Goal: Task Accomplishment & Management: Manage account settings

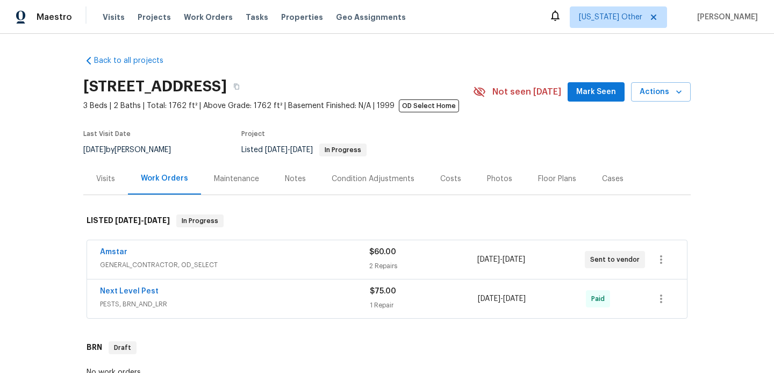
click at [235, 253] on div "Amstar" at bounding box center [234, 253] width 269 height 13
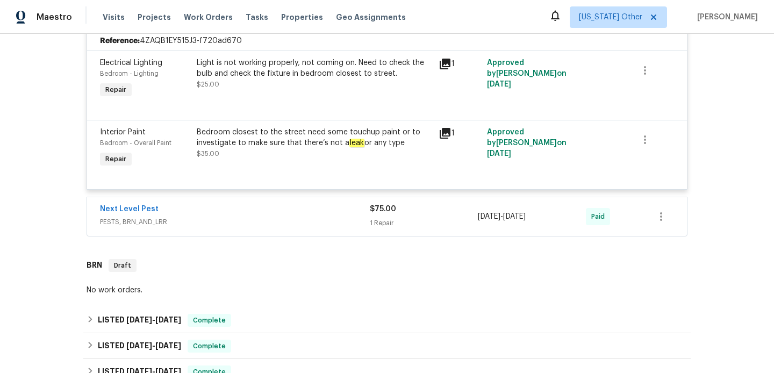
click at [258, 222] on span "PESTS, BRN_AND_LRR" at bounding box center [235, 222] width 270 height 11
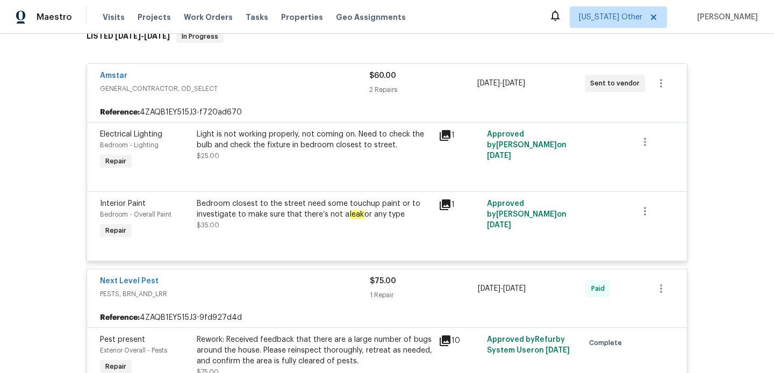
scroll to position [41, 0]
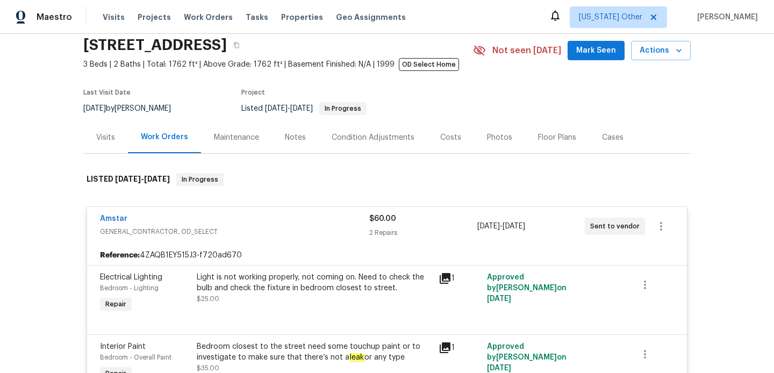
click at [110, 148] on div "Visits" at bounding box center [105, 137] width 45 height 32
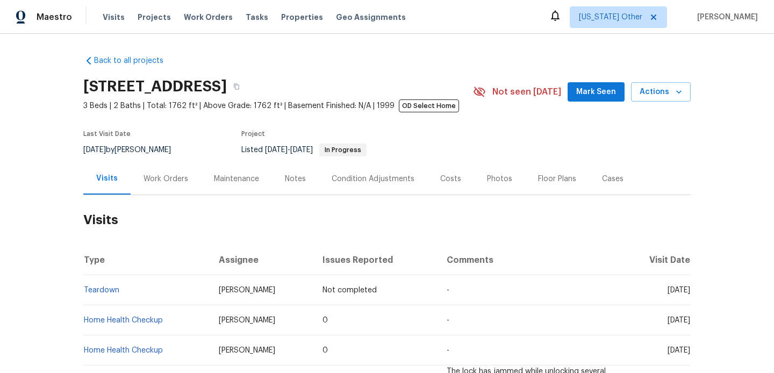
click at [291, 183] on div "Notes" at bounding box center [295, 179] width 21 height 11
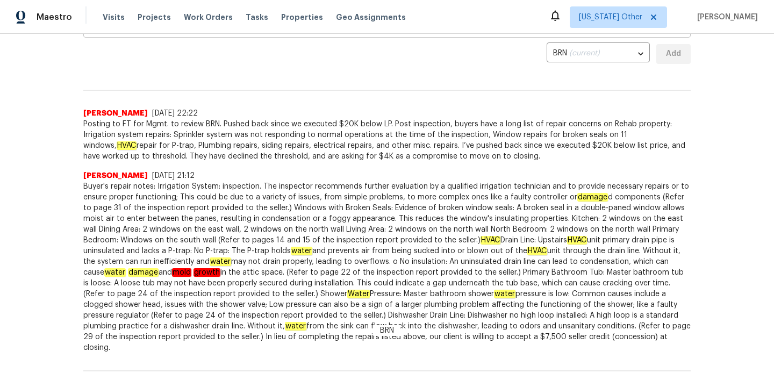
scroll to position [243, 0]
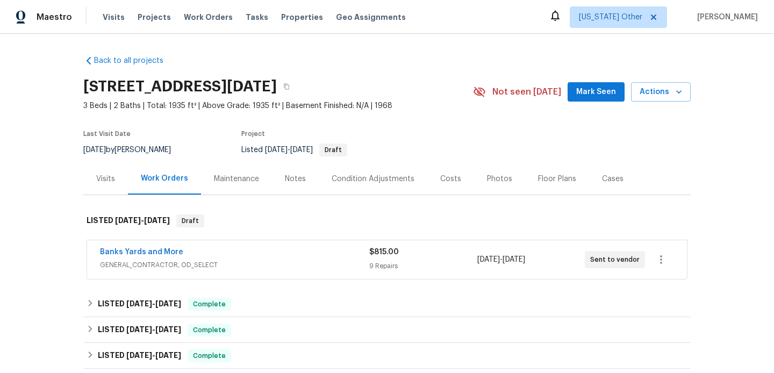
click at [262, 269] on span "GENERAL_CONTRACTOR, OD_SELECT" at bounding box center [234, 264] width 269 height 11
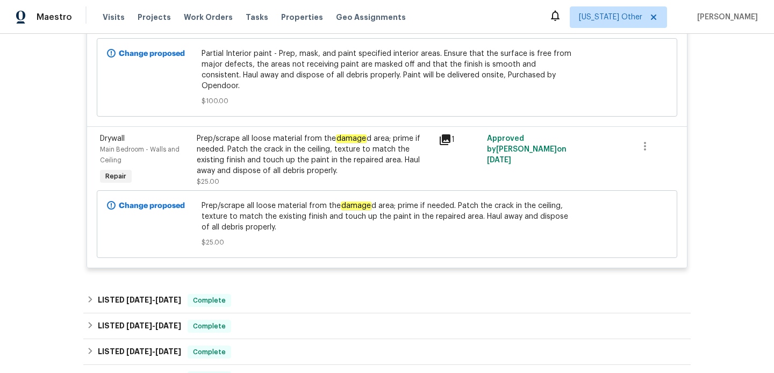
scroll to position [1515, 0]
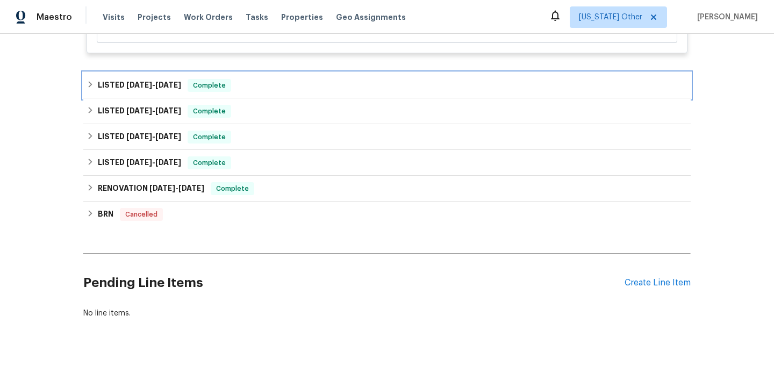
click at [273, 73] on div "LISTED 9/23/25 - 9/29/25 Complete" at bounding box center [386, 86] width 607 height 26
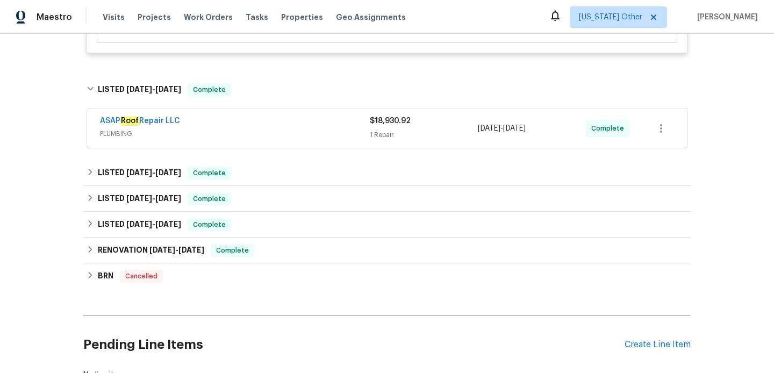
click at [274, 128] on span "PLUMBING" at bounding box center [235, 133] width 270 height 11
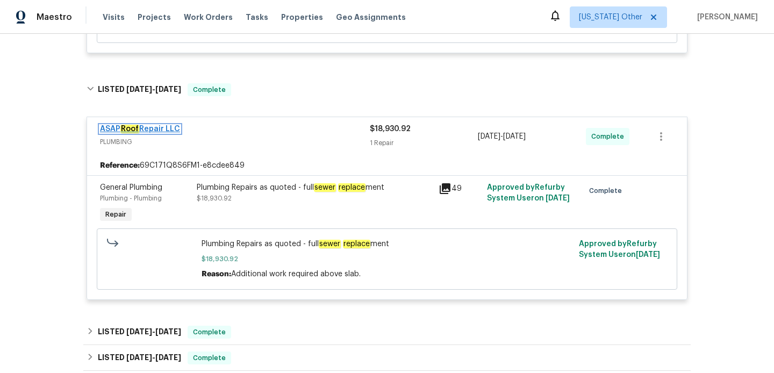
click at [162, 125] on link "ASAP Roof Repair LLC" at bounding box center [140, 129] width 80 height 8
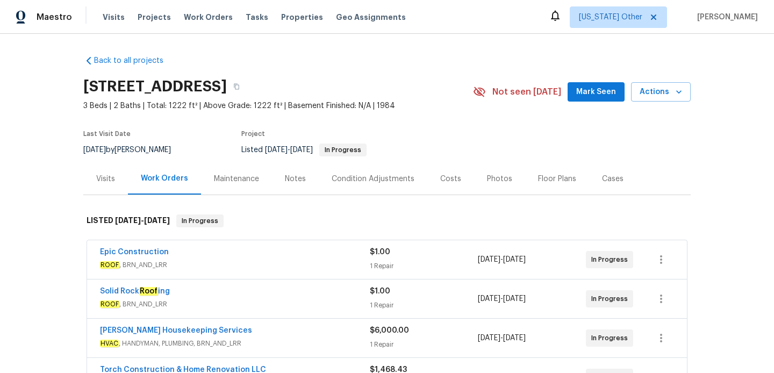
click at [248, 252] on div "Epic Construction" at bounding box center [235, 253] width 270 height 13
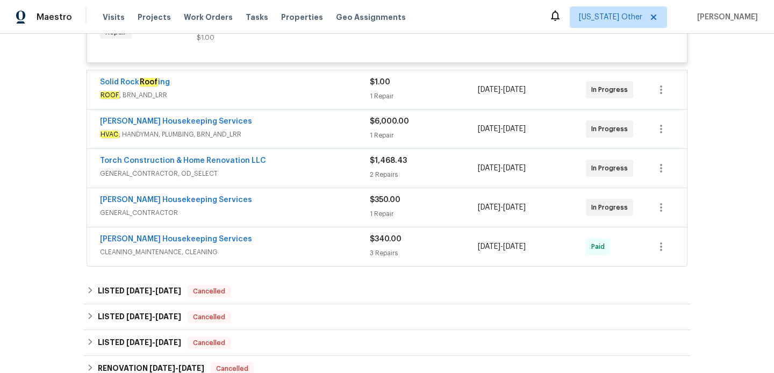
scroll to position [337, 0]
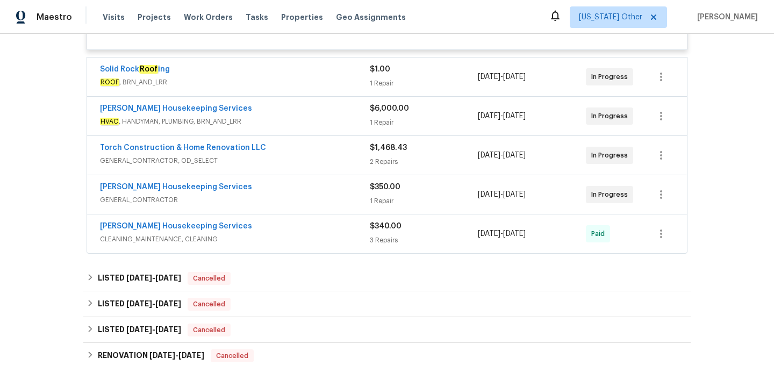
click at [269, 85] on span "ROOF , BRN_AND_LRR" at bounding box center [235, 82] width 270 height 11
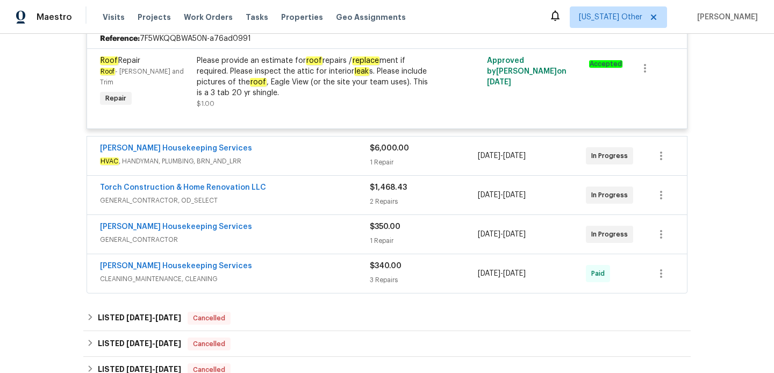
click at [280, 154] on div "Arelis Housekeeping Services" at bounding box center [235, 149] width 270 height 13
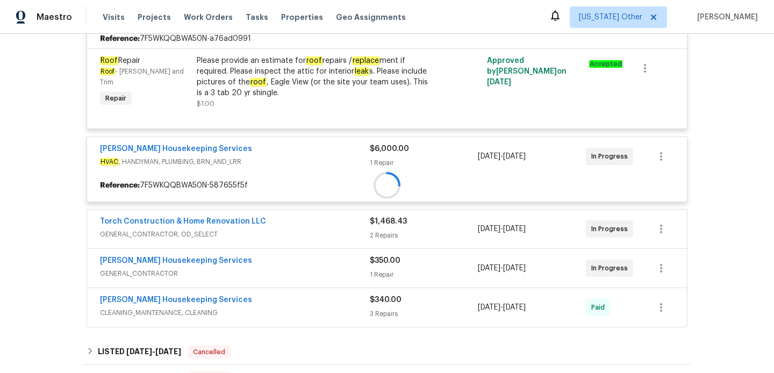
scroll to position [486, 0]
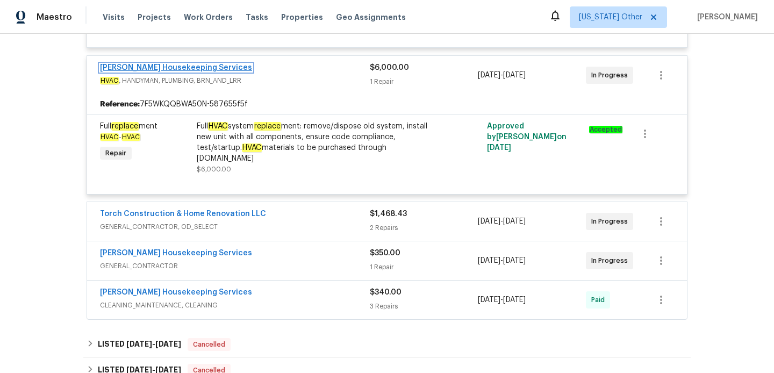
click at [191, 66] on link "Arelis Housekeeping Services" at bounding box center [176, 68] width 152 height 8
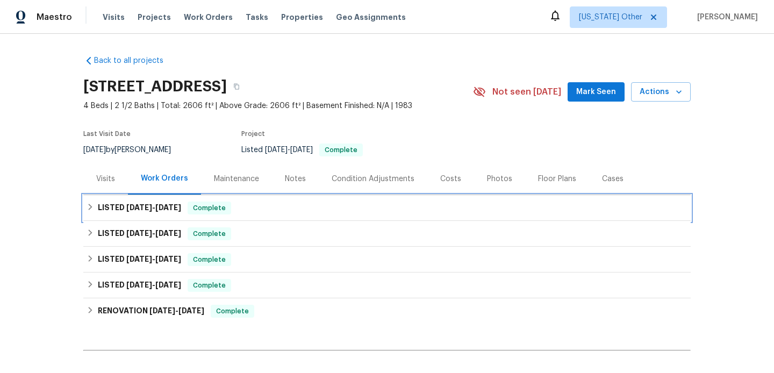
click at [252, 204] on div "LISTED [DATE] - [DATE] Complete" at bounding box center [386, 207] width 601 height 13
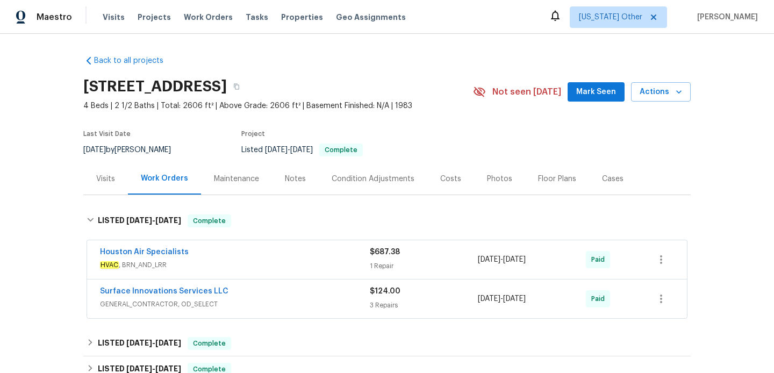
click at [266, 257] on div "Houston Air Specialists" at bounding box center [235, 253] width 270 height 13
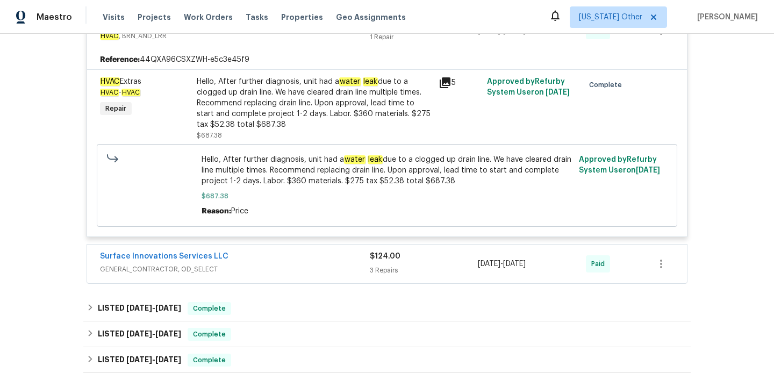
scroll to position [327, 0]
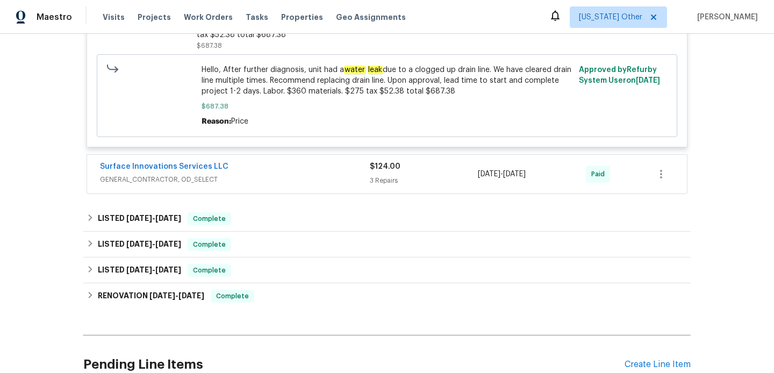
click at [245, 188] on div "Surface Innovations Services LLC GENERAL_CONTRACTOR, OD_SELECT $124.00 3 Repair…" at bounding box center [387, 174] width 600 height 39
click at [250, 181] on span "GENERAL_CONTRACTOR, OD_SELECT" at bounding box center [235, 179] width 270 height 11
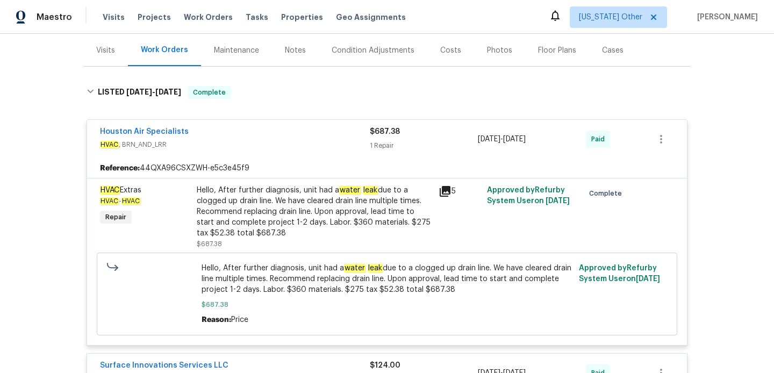
scroll to position [104, 0]
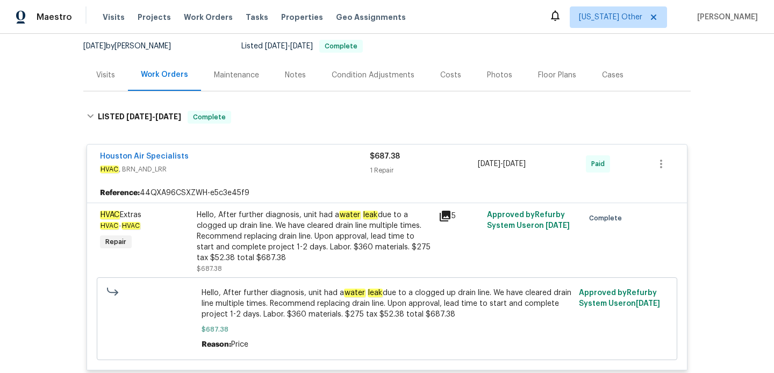
click at [102, 70] on div "Visits" at bounding box center [105, 75] width 19 height 11
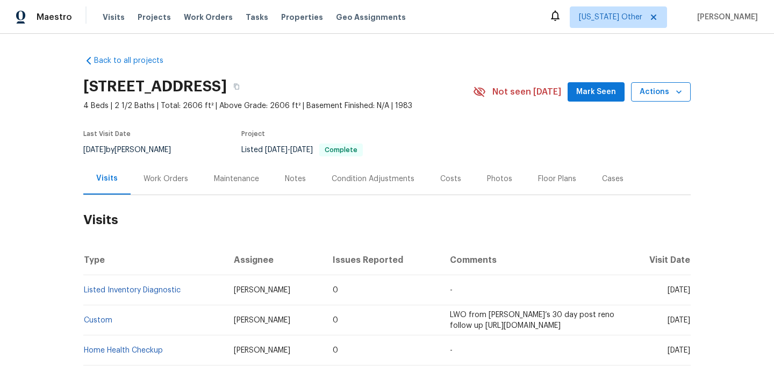
click at [649, 95] on span "Actions" at bounding box center [660, 91] width 42 height 13
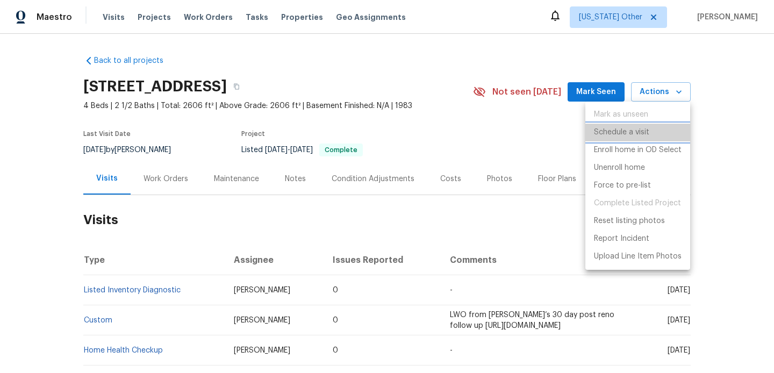
click at [645, 131] on p "Schedule a visit" at bounding box center [621, 132] width 55 height 11
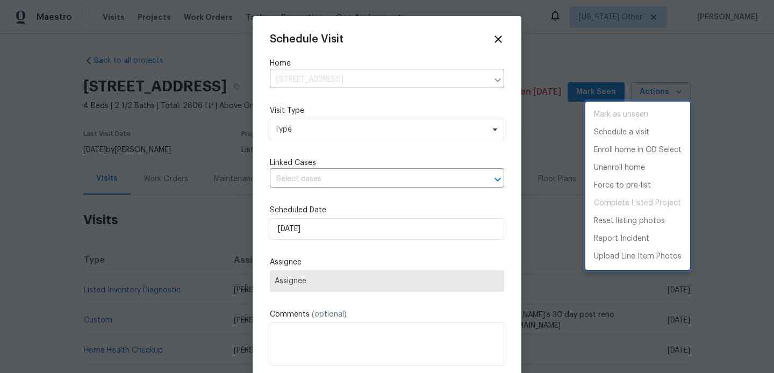
click at [350, 128] on div at bounding box center [387, 186] width 774 height 373
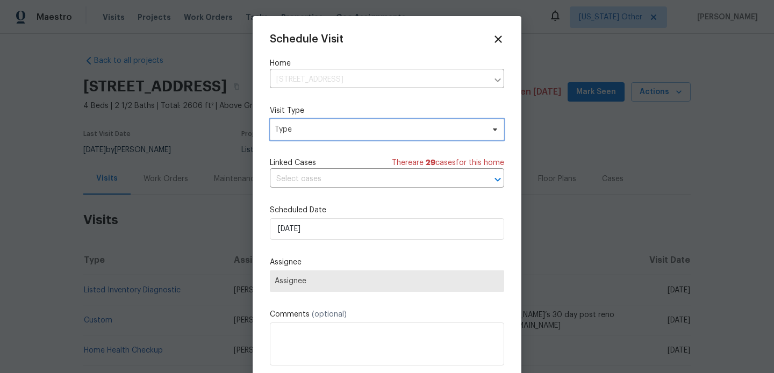
click at [350, 128] on span "Type" at bounding box center [379, 129] width 209 height 11
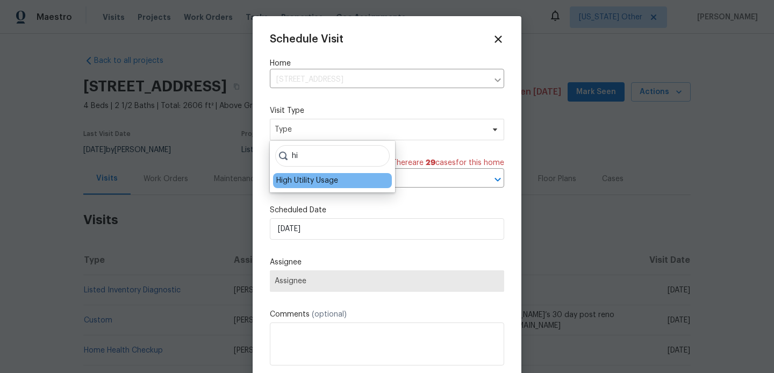
type input "hi"
click at [321, 187] on div "High Utility Usage" at bounding box center [332, 180] width 119 height 15
click at [321, 181] on div "High Utility Usage" at bounding box center [307, 180] width 62 height 11
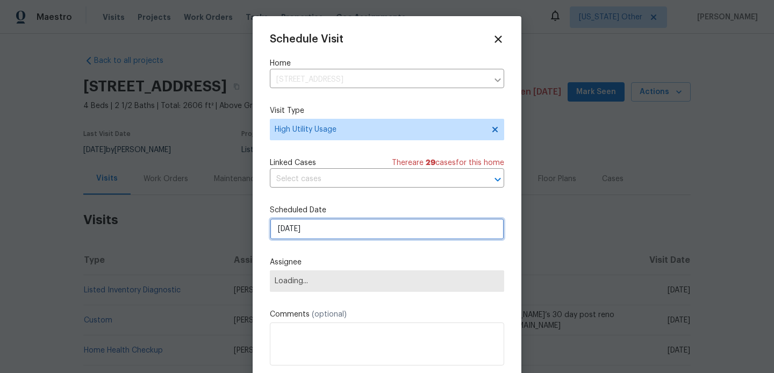
click at [323, 221] on input "[DATE]" at bounding box center [387, 228] width 234 height 21
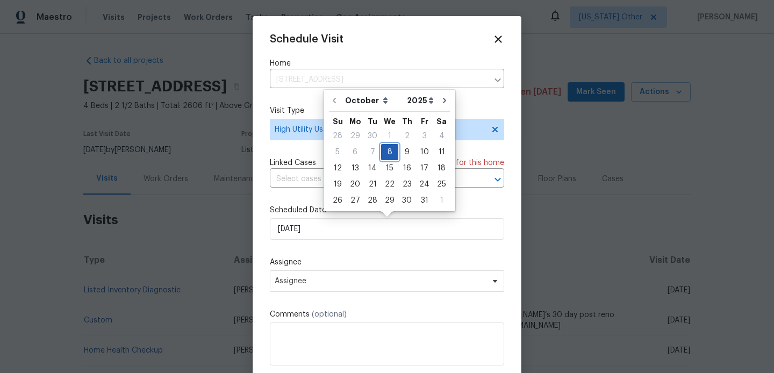
click at [384, 152] on div "8" at bounding box center [389, 152] width 17 height 15
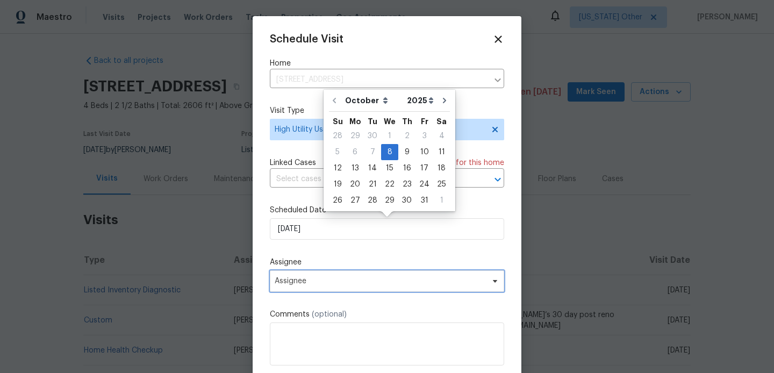
click at [328, 280] on span "Assignee" at bounding box center [380, 281] width 211 height 9
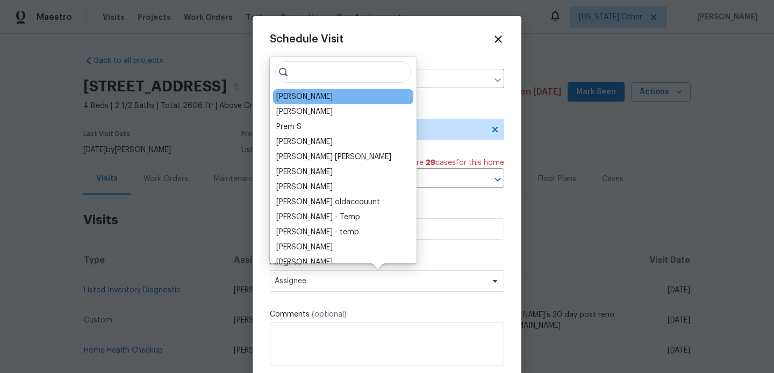
click at [315, 96] on div "[PERSON_NAME]" at bounding box center [343, 96] width 140 height 15
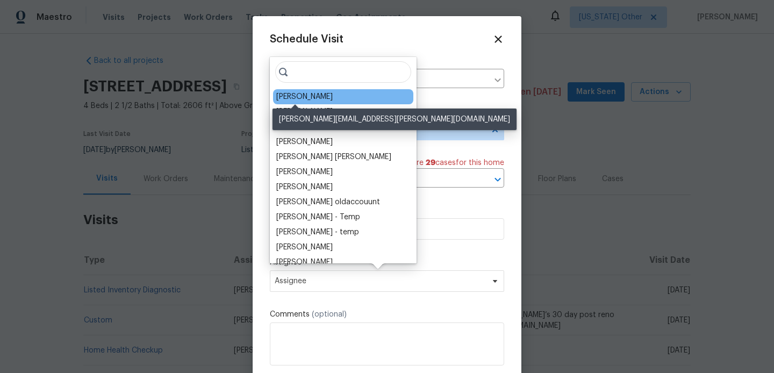
click at [306, 97] on div "Tyler Waltz" at bounding box center [304, 96] width 56 height 11
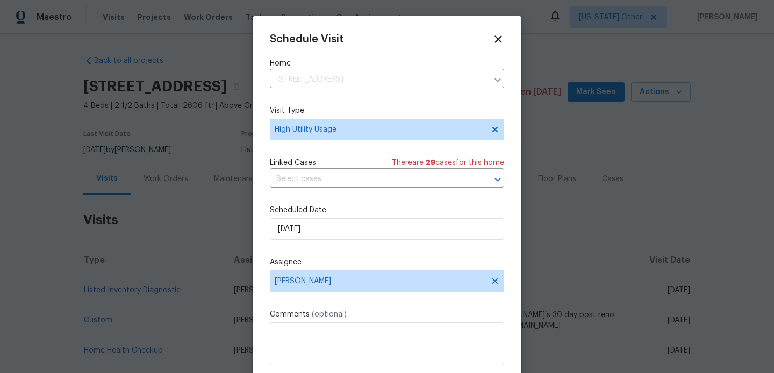
click at [323, 321] on div "Comments (optional)" at bounding box center [387, 337] width 234 height 56
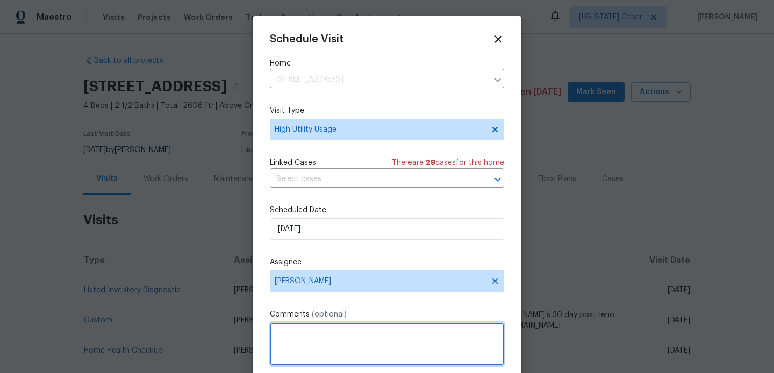
click at [322, 333] on textarea at bounding box center [387, 343] width 234 height 43
paste textarea "Hi team, we received a high-usage electric bill from a utility company for this…"
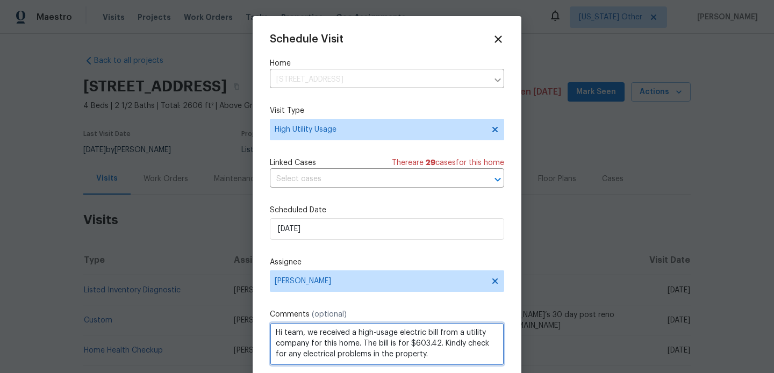
scroll to position [19, 0]
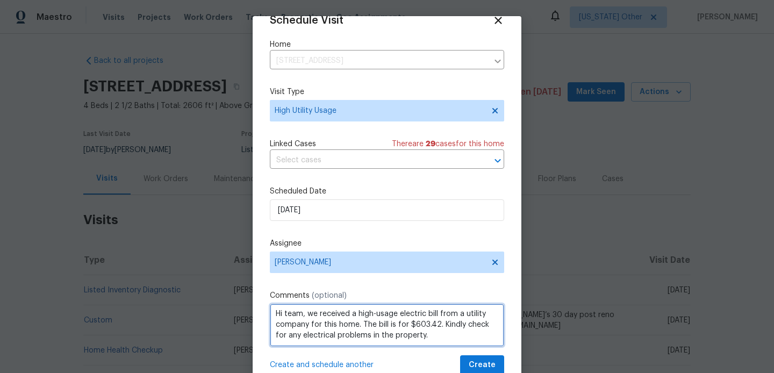
type textarea "Hi team, we received a high-usage electric bill from a utility company for this…"
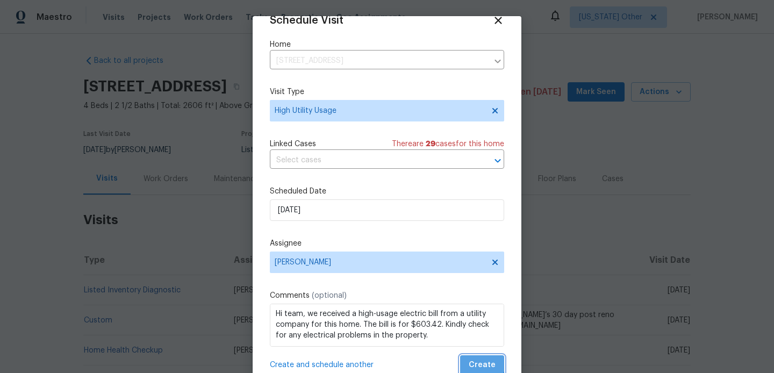
click at [477, 358] on span "Create" at bounding box center [481, 364] width 27 height 13
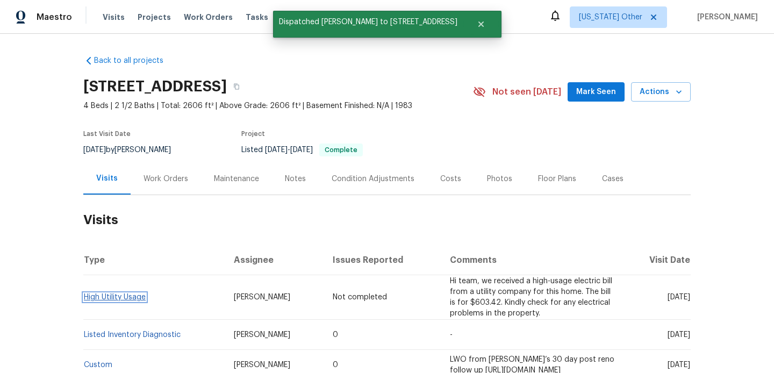
click at [121, 301] on link "High Utility Usage" at bounding box center [115, 297] width 62 height 8
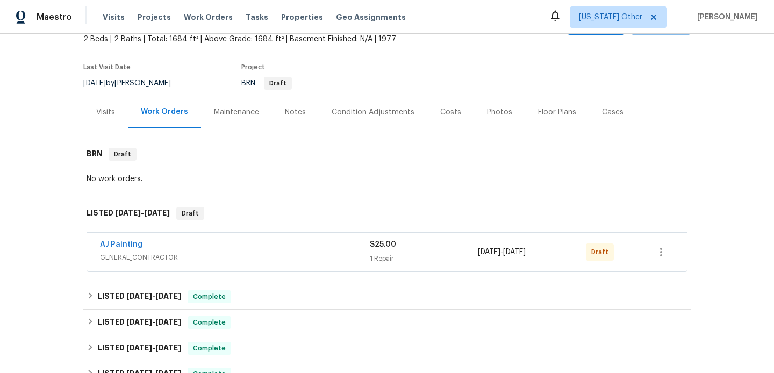
scroll to position [123, 0]
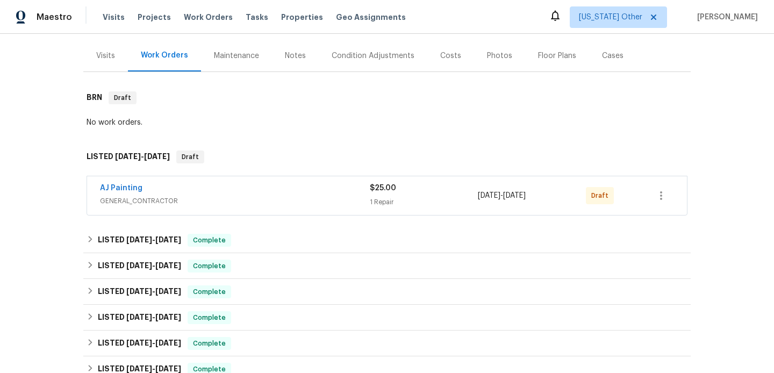
click at [302, 188] on div "AJ Painting" at bounding box center [235, 189] width 270 height 13
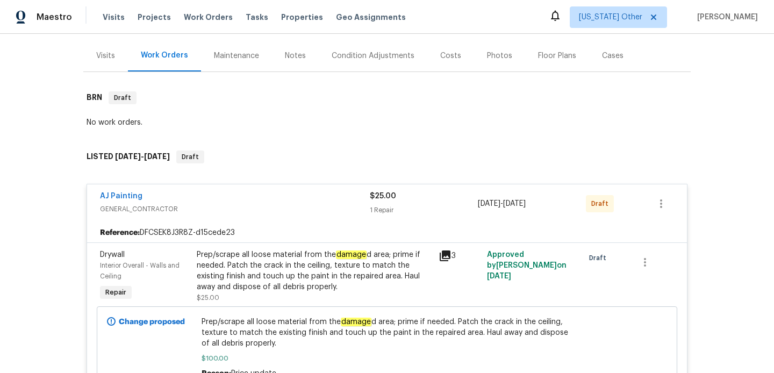
click at [114, 55] on div "Visits" at bounding box center [105, 56] width 19 height 11
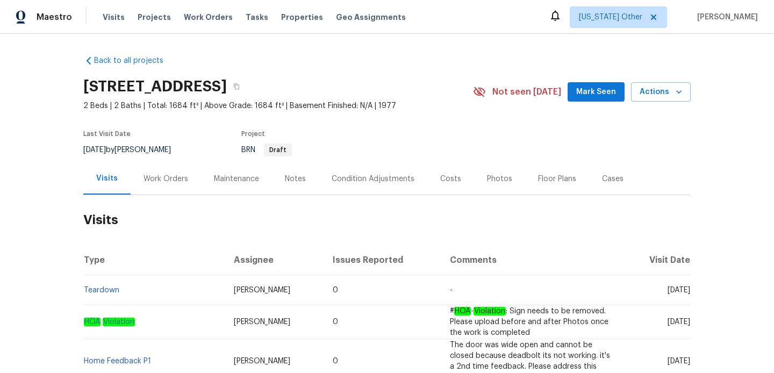
click at [179, 182] on div "Work Orders" at bounding box center [165, 179] width 45 height 11
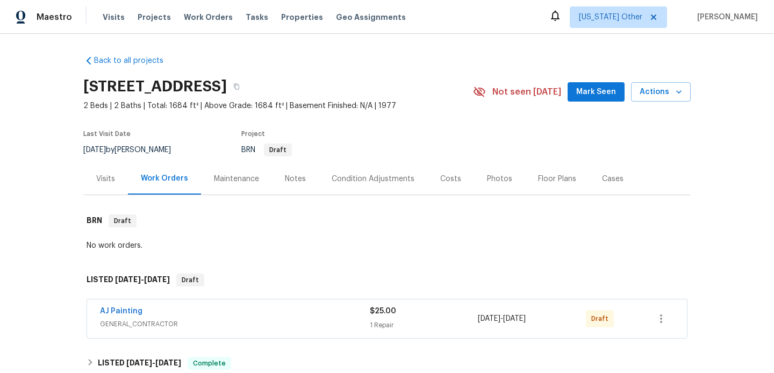
click at [228, 177] on div "Maintenance" at bounding box center [236, 179] width 45 height 11
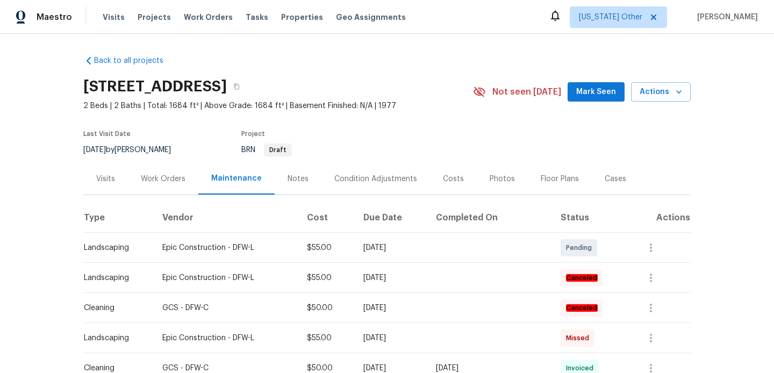
click at [300, 173] on div "Notes" at bounding box center [298, 179] width 47 height 32
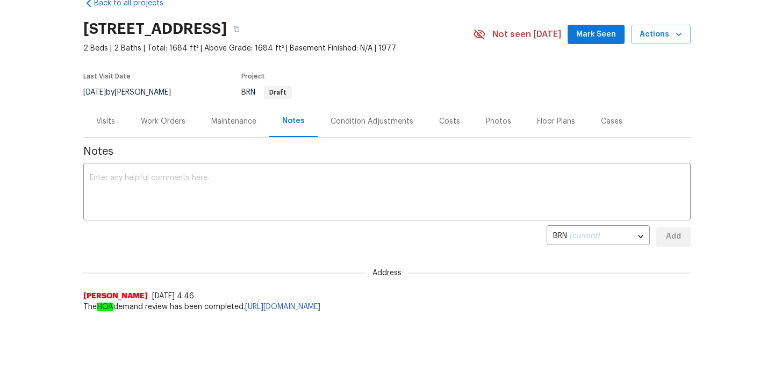
click at [163, 114] on div "Work Orders" at bounding box center [163, 121] width 70 height 32
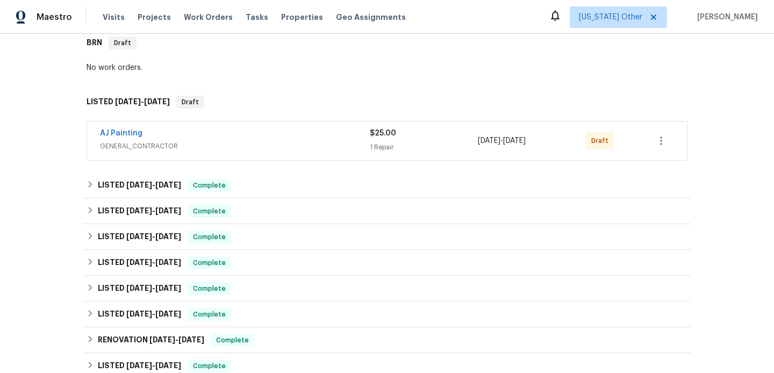
scroll to position [235, 0]
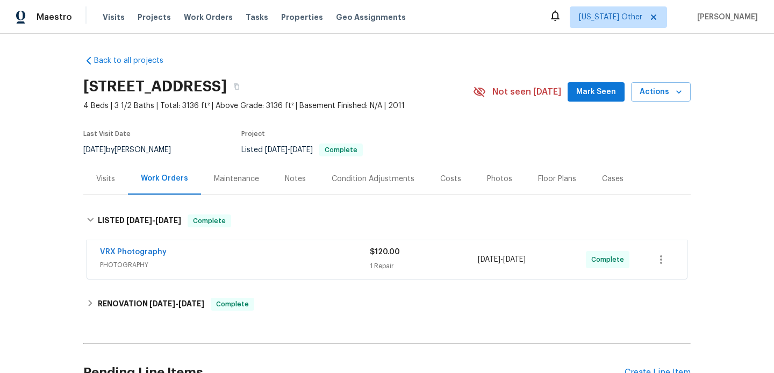
click at [301, 255] on div "VRX Photography" at bounding box center [235, 253] width 270 height 13
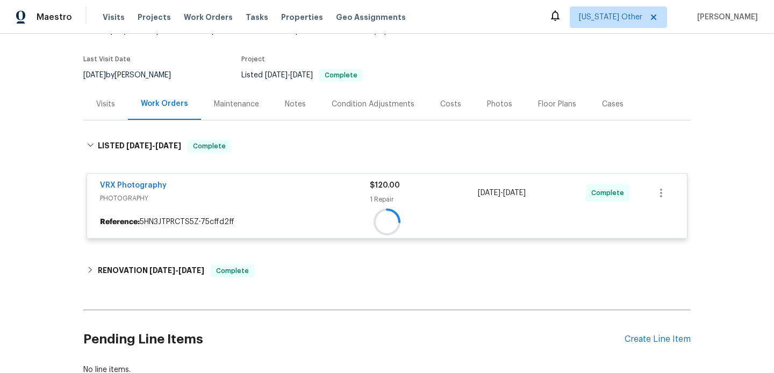
scroll to position [150, 0]
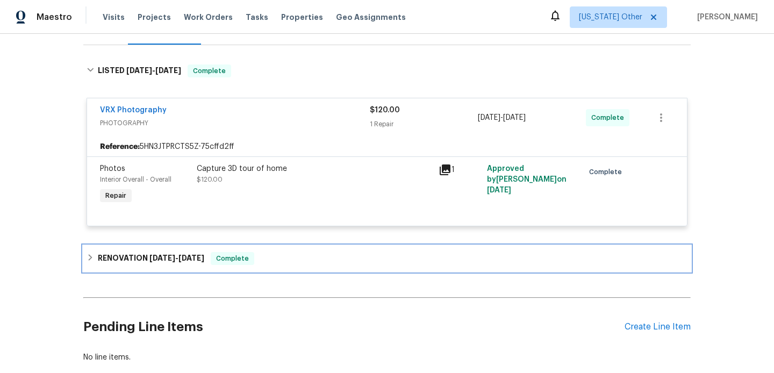
click at [300, 259] on div "RENOVATION 8/5/25 - 8/20/25 Complete" at bounding box center [386, 258] width 601 height 13
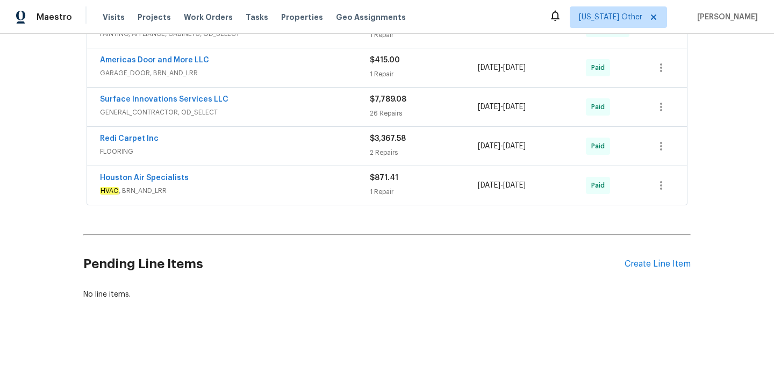
scroll to position [0, 0]
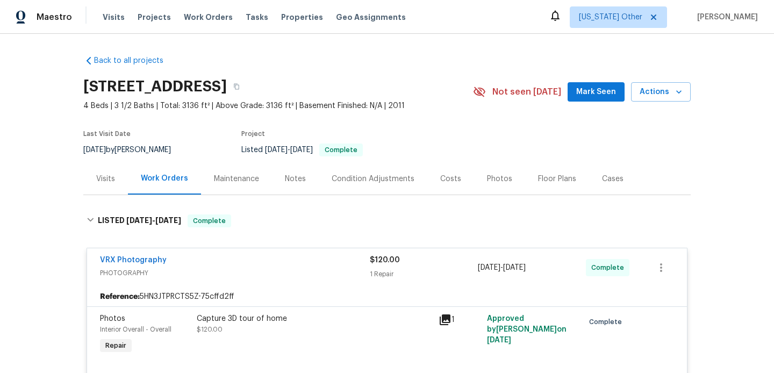
click at [105, 179] on div "Visits" at bounding box center [105, 179] width 19 height 11
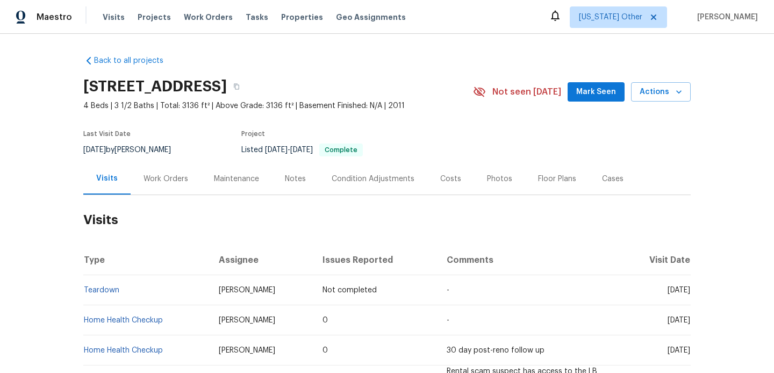
click at [175, 177] on div "Work Orders" at bounding box center [165, 179] width 45 height 11
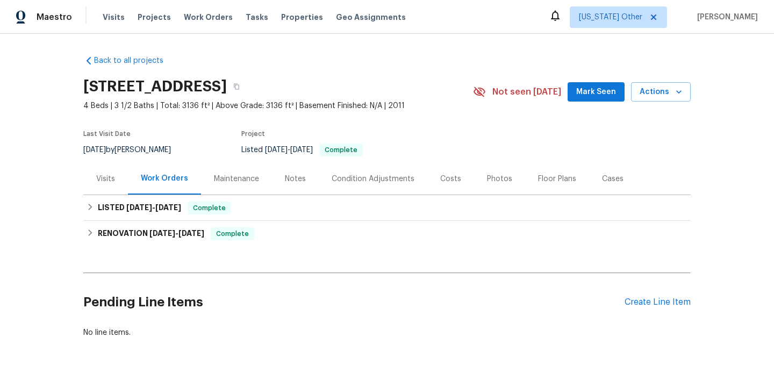
click at [287, 175] on div "Notes" at bounding box center [295, 179] width 21 height 11
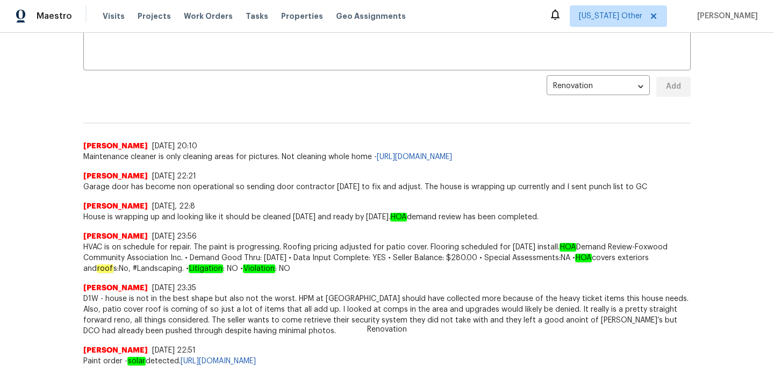
scroll to position [239, 0]
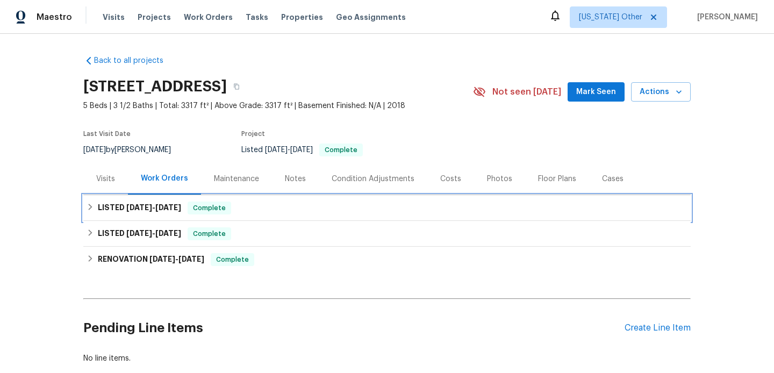
click at [311, 209] on div "LISTED 8/8/25 - 8/10/25 Complete" at bounding box center [386, 207] width 601 height 13
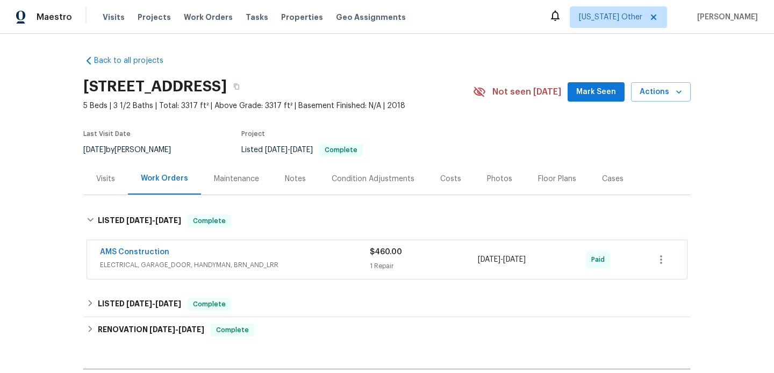
click at [300, 249] on div "AMS Construction" at bounding box center [235, 253] width 270 height 13
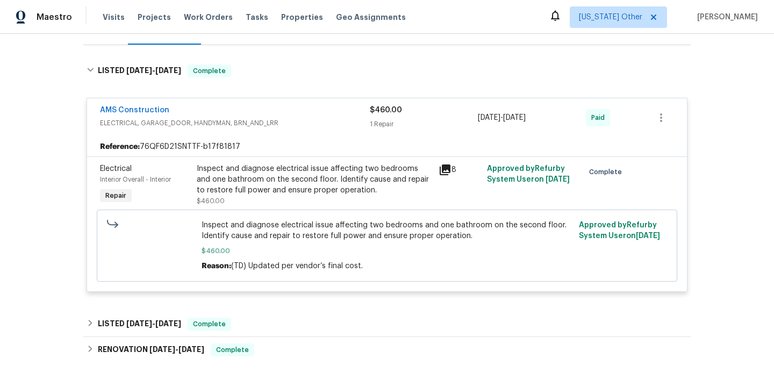
scroll to position [182, 0]
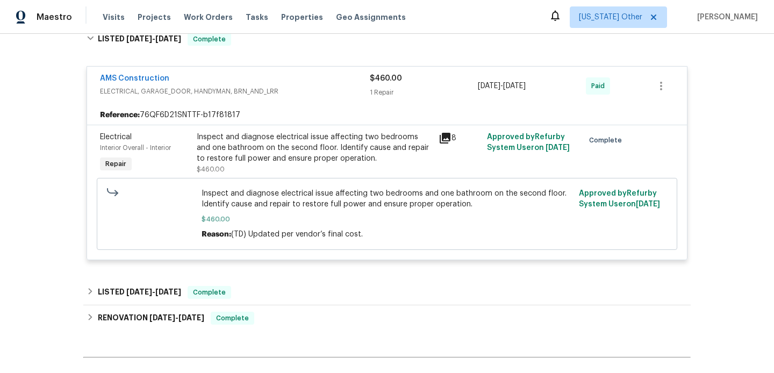
click at [290, 279] on div "Back to all projects 111 Sweet Gum St, Red Oak, TX 75154 5 Beds | 3 1/2 Baths |…" at bounding box center [386, 148] width 607 height 566
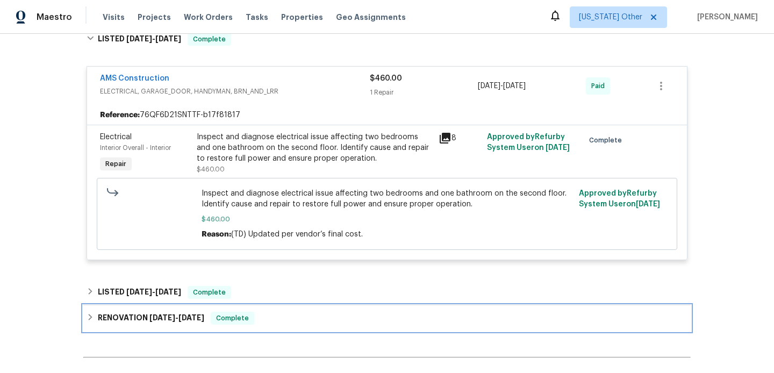
click at [286, 311] on div "RENOVATION 7/16/25 - 7/25/25 Complete" at bounding box center [386, 318] width 607 height 26
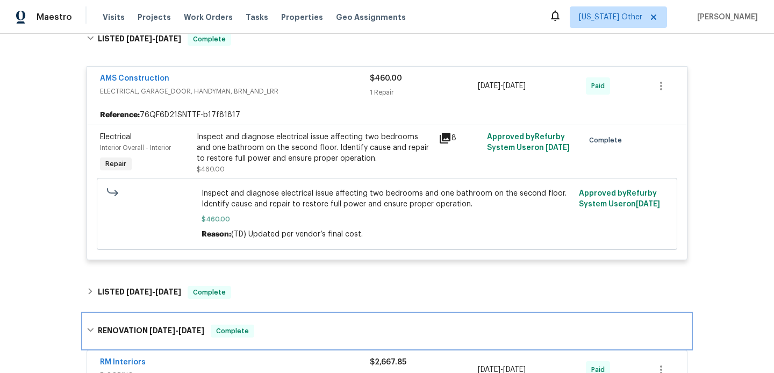
scroll to position [297, 0]
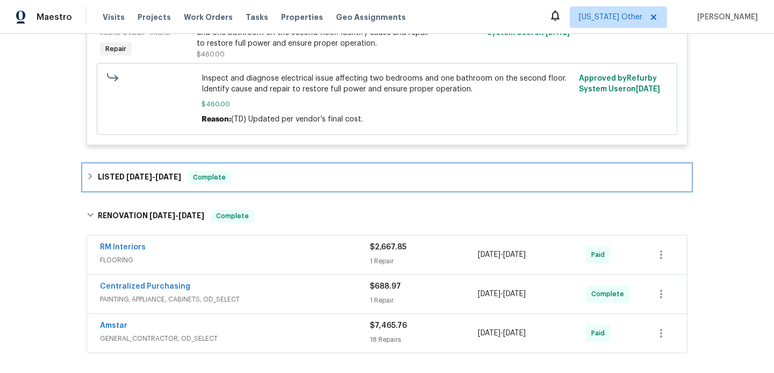
click at [297, 180] on div "LISTED 7/29/25 - 7/30/25 Complete" at bounding box center [386, 177] width 601 height 13
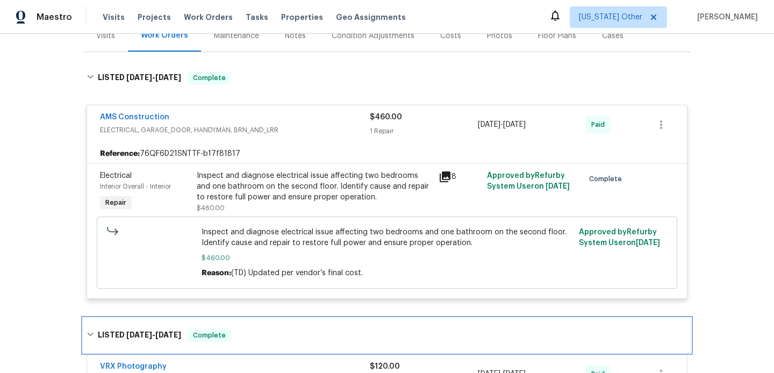
scroll to position [127, 0]
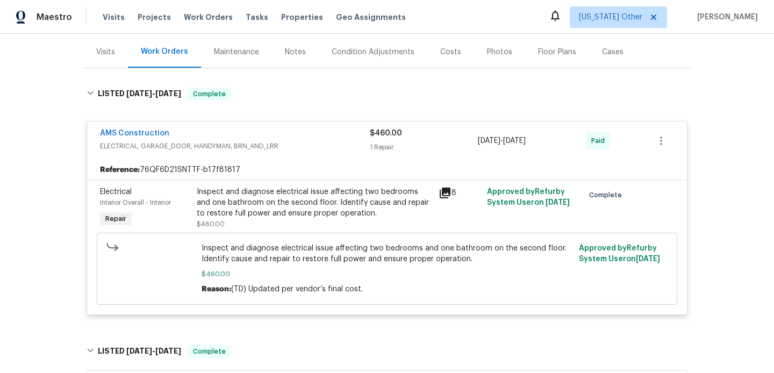
click at [99, 59] on div "Visits" at bounding box center [105, 52] width 45 height 32
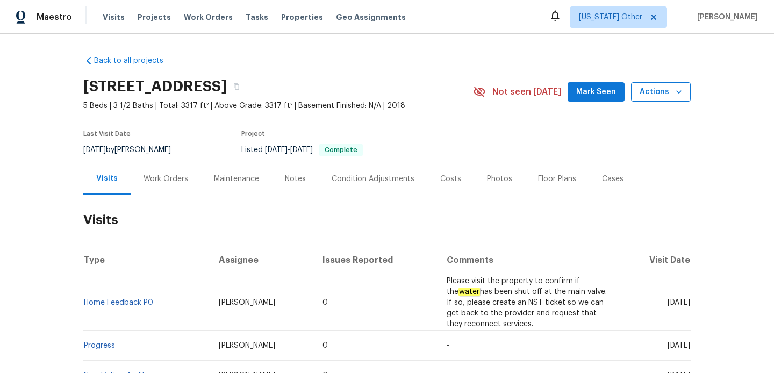
click at [651, 87] on span "Actions" at bounding box center [660, 91] width 42 height 13
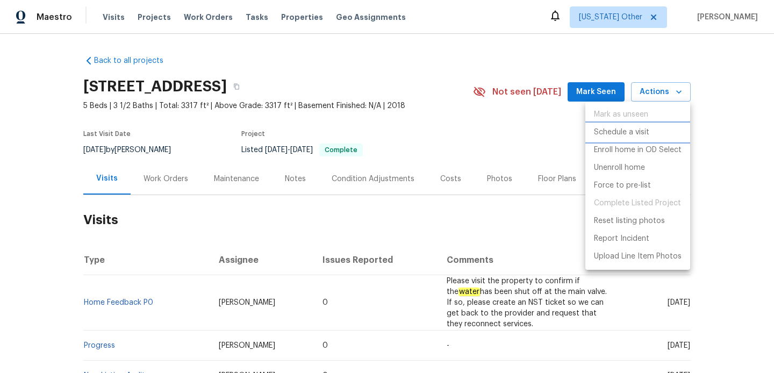
click at [639, 131] on p "Schedule a visit" at bounding box center [621, 132] width 55 height 11
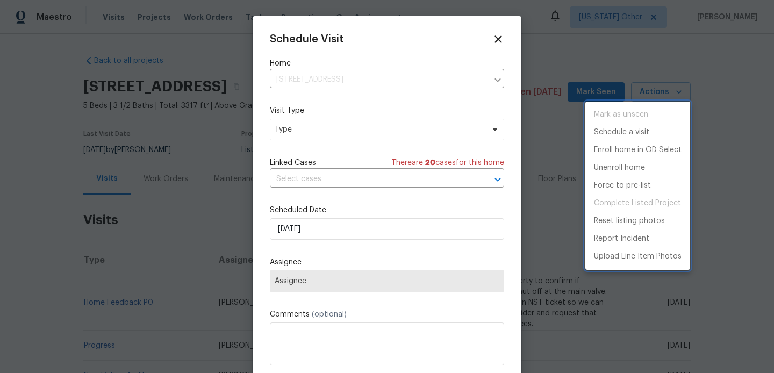
click at [370, 136] on div at bounding box center [387, 186] width 774 height 373
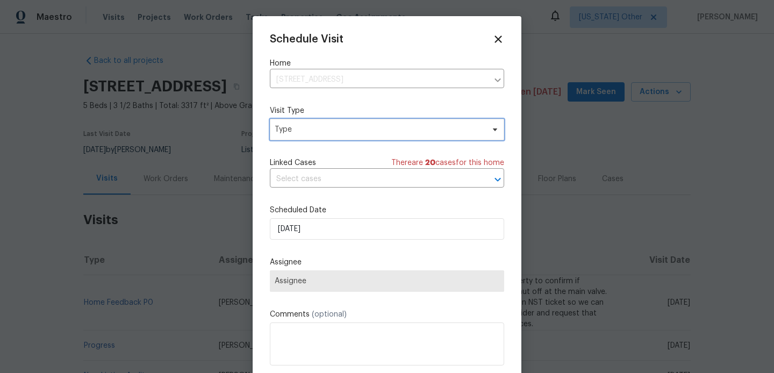
click at [364, 132] on span "Type" at bounding box center [379, 129] width 209 height 11
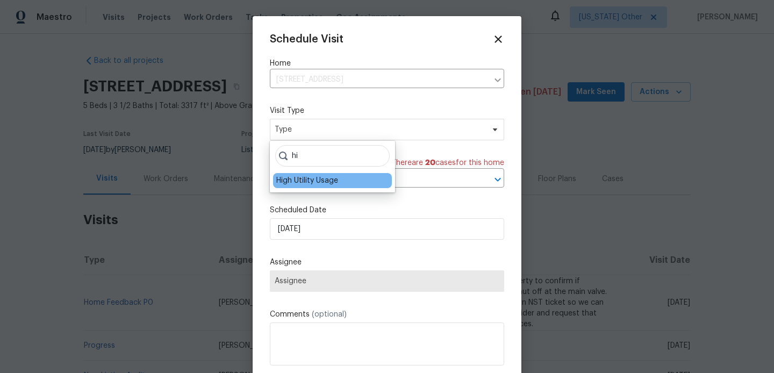
type input "hi"
click at [328, 182] on div "High Utility Usage" at bounding box center [307, 180] width 62 height 11
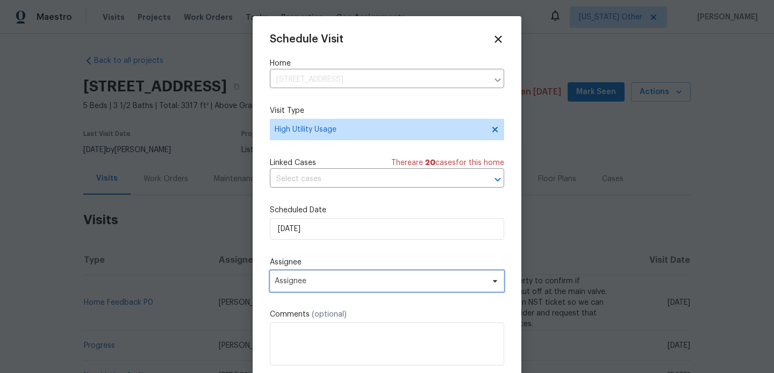
click at [308, 276] on span "Assignee" at bounding box center [387, 280] width 234 height 21
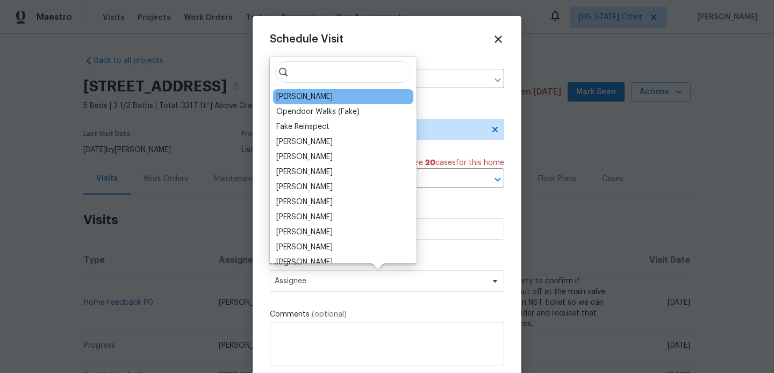
click at [313, 95] on div "Francisco Balcazar Serrato" at bounding box center [304, 96] width 56 height 11
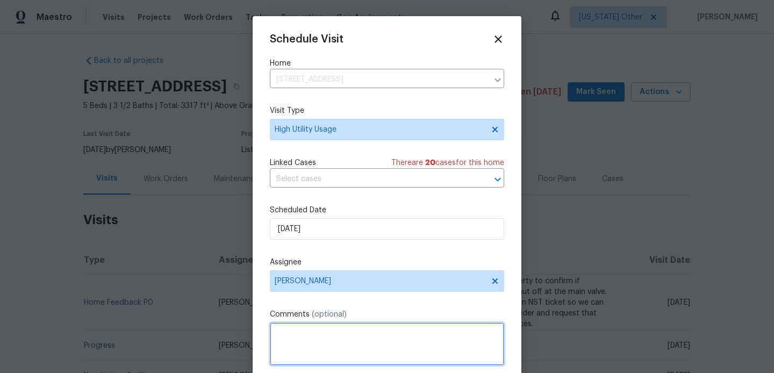
click at [300, 342] on textarea at bounding box center [387, 343] width 234 height 43
paste textarea "Hi team, we received a high-usage electric bill from a utility company for this…"
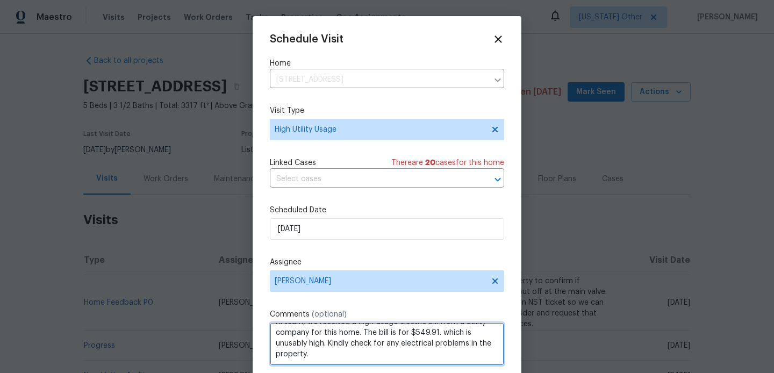
scroll to position [19, 0]
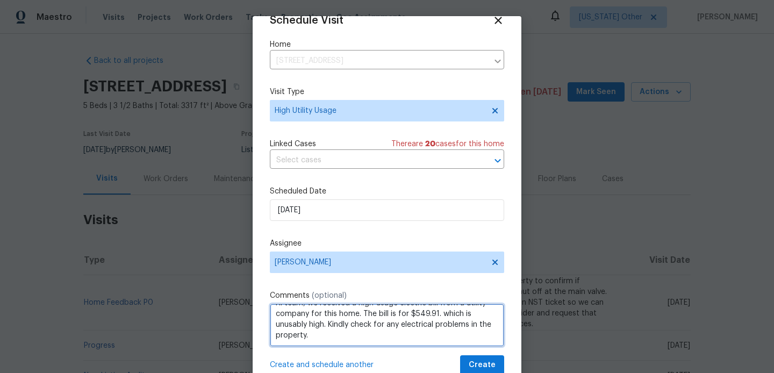
type textarea "Hi team, we received a high-usage electric bill from a utility company for this…"
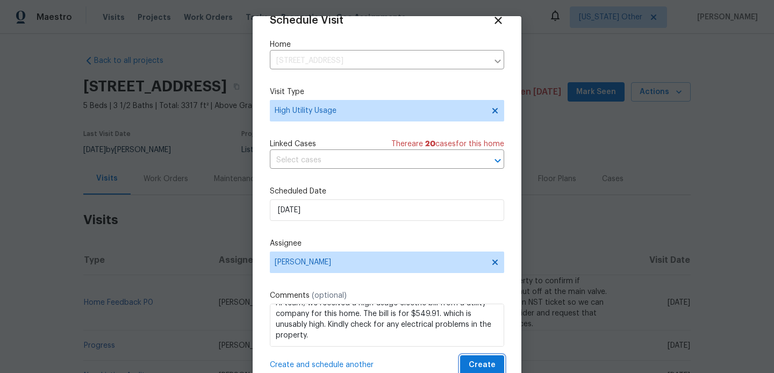
click at [480, 364] on span "Create" at bounding box center [481, 364] width 27 height 13
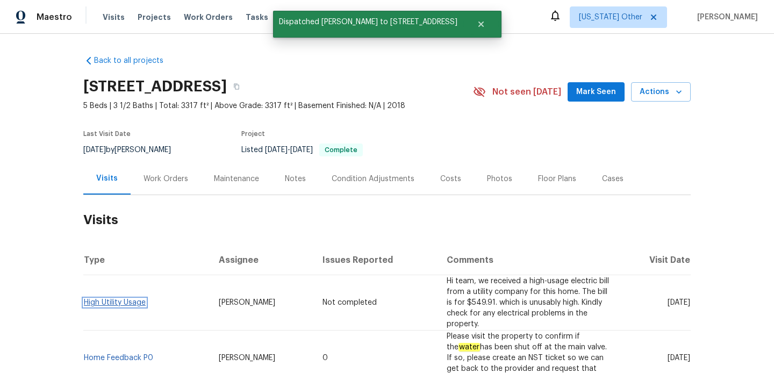
click at [110, 300] on link "High Utility Usage" at bounding box center [115, 303] width 62 height 8
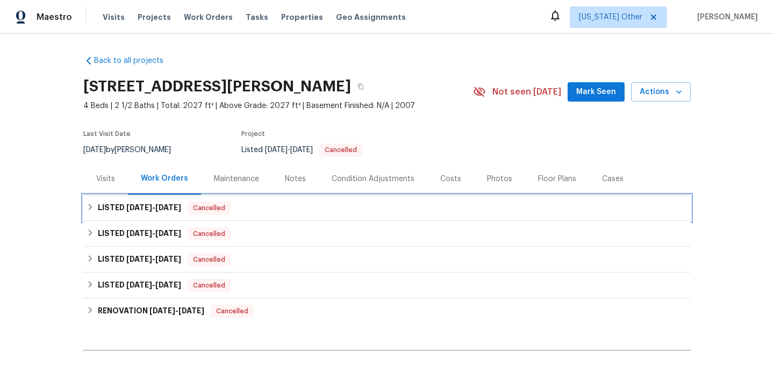
click at [273, 204] on div "LISTED [DATE] - [DATE] Cancelled" at bounding box center [386, 207] width 601 height 13
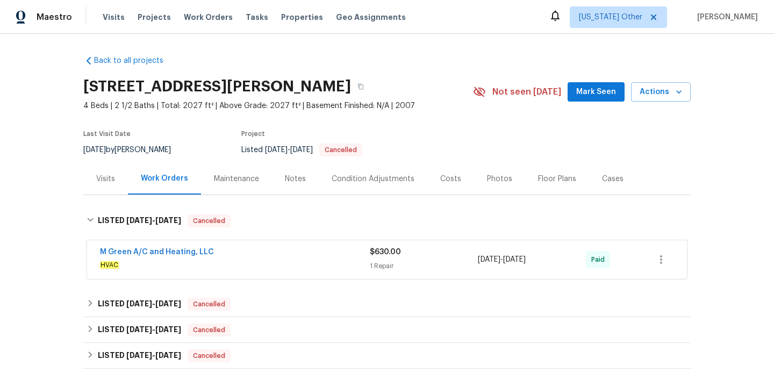
click at [269, 259] on span "HVAC" at bounding box center [235, 264] width 270 height 11
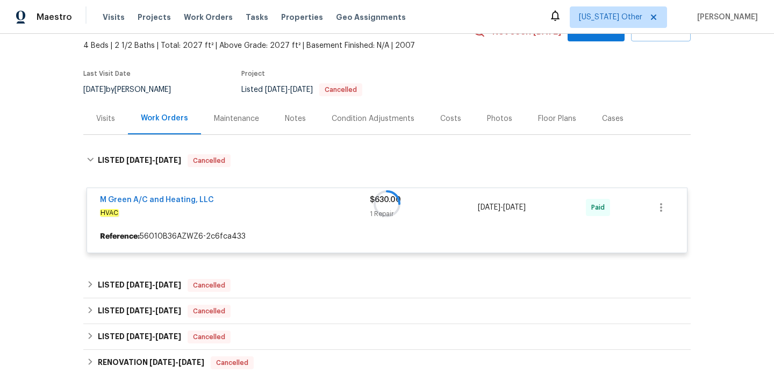
scroll to position [106, 0]
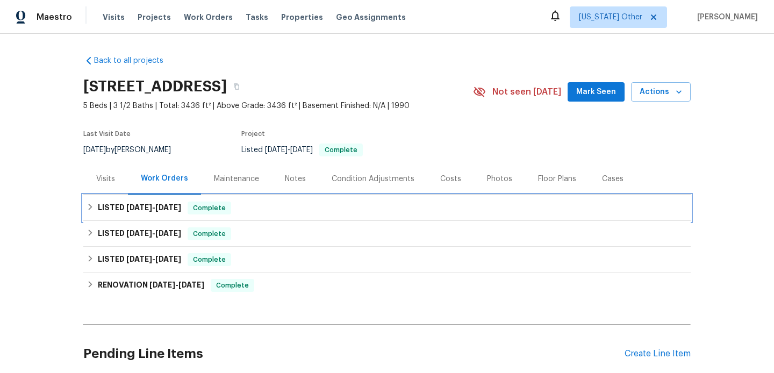
click at [257, 209] on div "LISTED [DATE] - [DATE] Complete" at bounding box center [386, 207] width 601 height 13
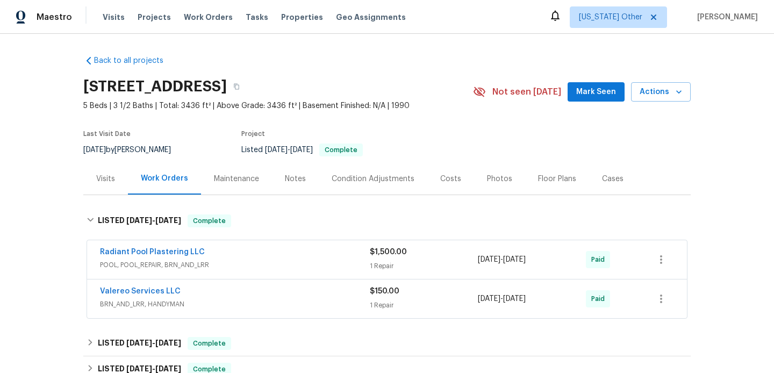
click at [259, 251] on div "Radiant Pool Plastering LLC" at bounding box center [235, 253] width 270 height 13
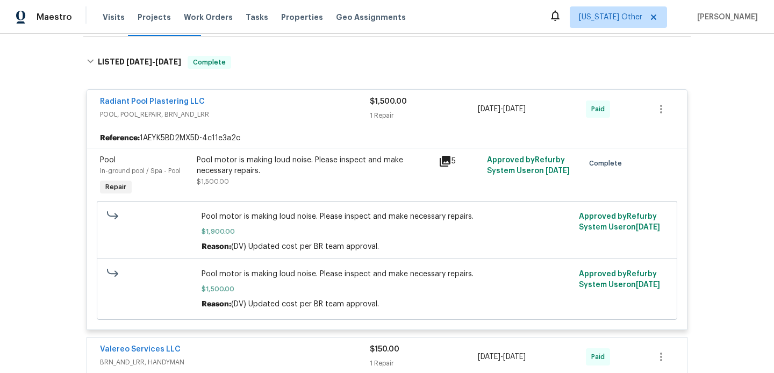
scroll to position [155, 0]
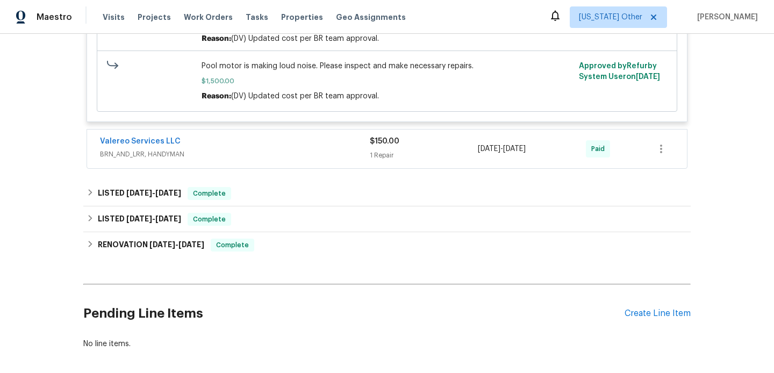
click at [285, 158] on span "BRN_AND_LRR, HANDYMAN" at bounding box center [235, 154] width 270 height 11
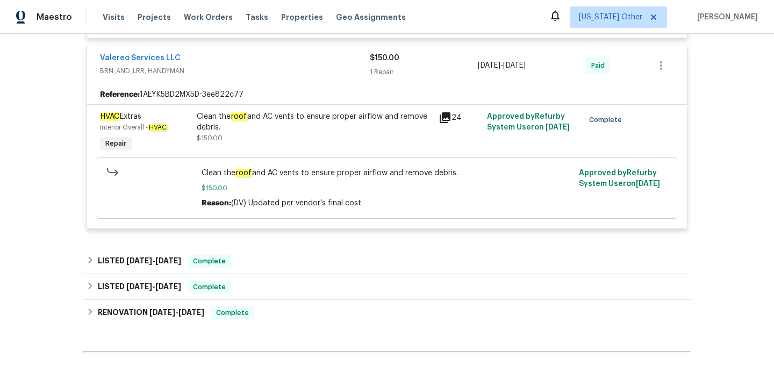
scroll to position [527, 0]
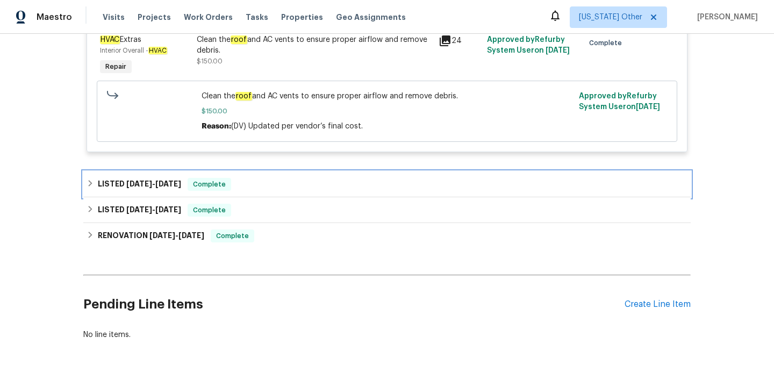
click at [276, 177] on div "LISTED [DATE] - [DATE] Complete" at bounding box center [386, 184] width 607 height 26
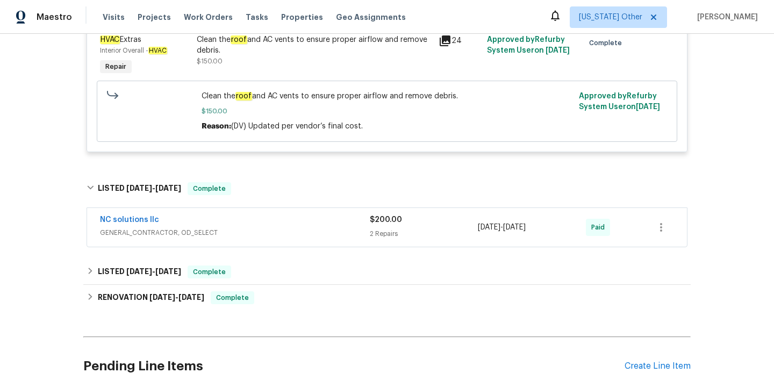
click at [281, 226] on div "NC solutions llc" at bounding box center [235, 220] width 270 height 13
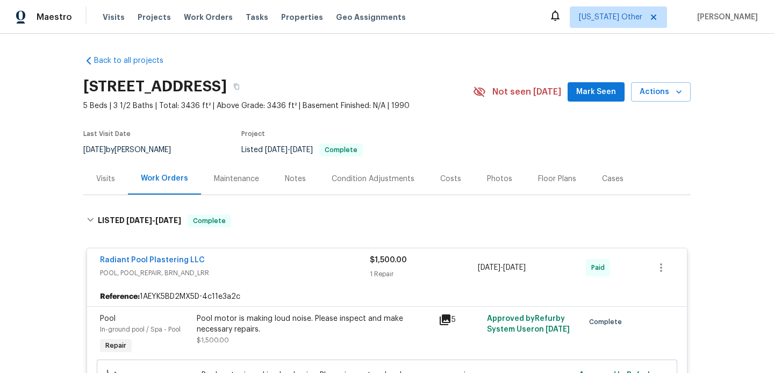
scroll to position [0, 0]
click at [111, 176] on div "Visits" at bounding box center [105, 179] width 19 height 11
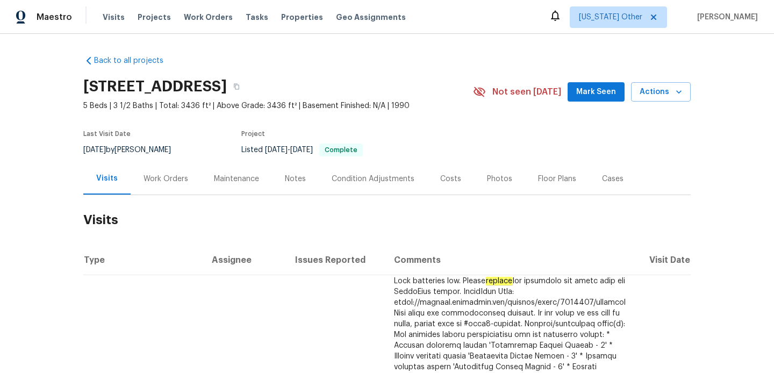
click at [177, 178] on div "Work Orders" at bounding box center [165, 179] width 45 height 11
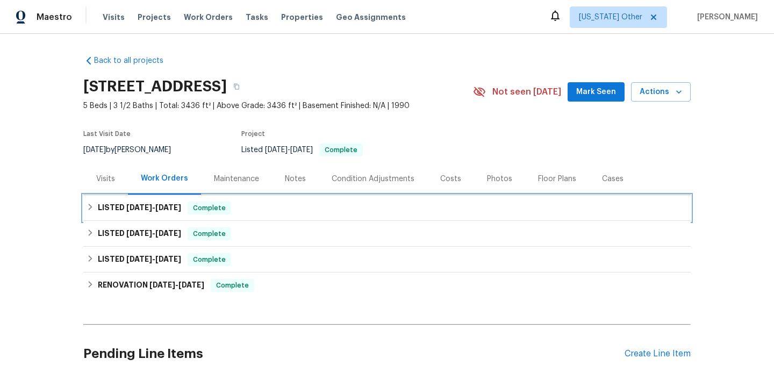
click at [187, 201] on div "LISTED [DATE] - [DATE] Complete" at bounding box center [386, 207] width 601 height 13
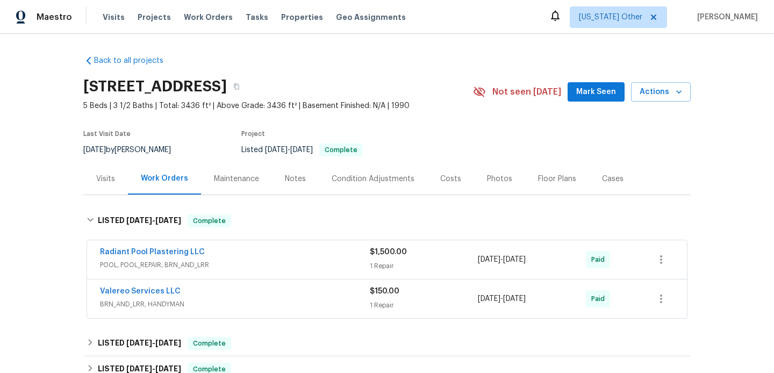
click at [207, 256] on div "Radiant Pool Plastering LLC" at bounding box center [235, 253] width 270 height 13
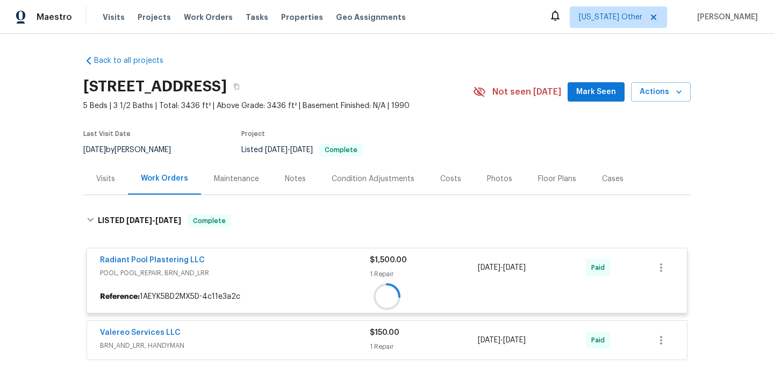
scroll to position [241, 0]
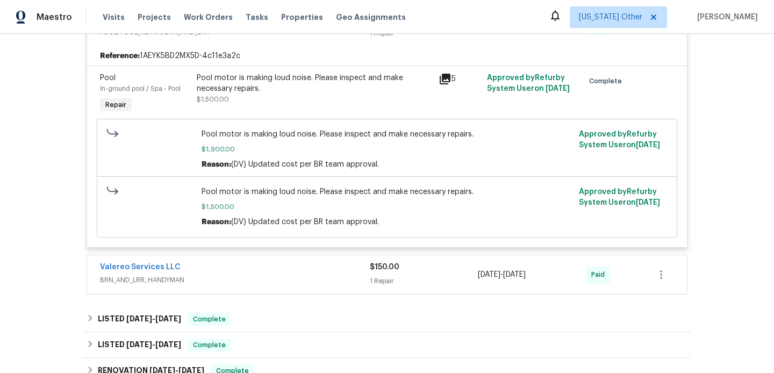
click at [220, 277] on span "BRN_AND_LRR, HANDYMAN" at bounding box center [235, 280] width 270 height 11
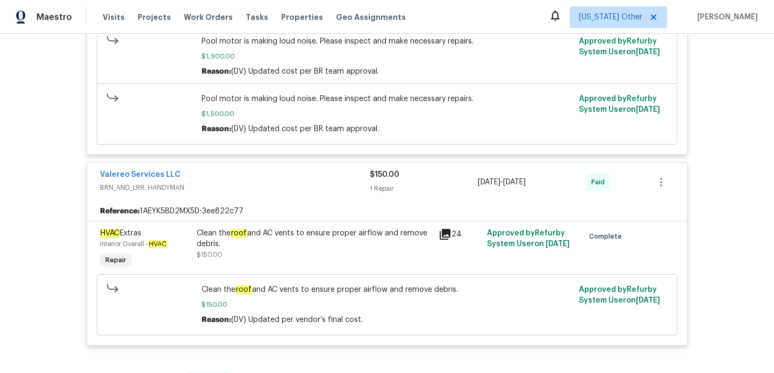
scroll to position [568, 0]
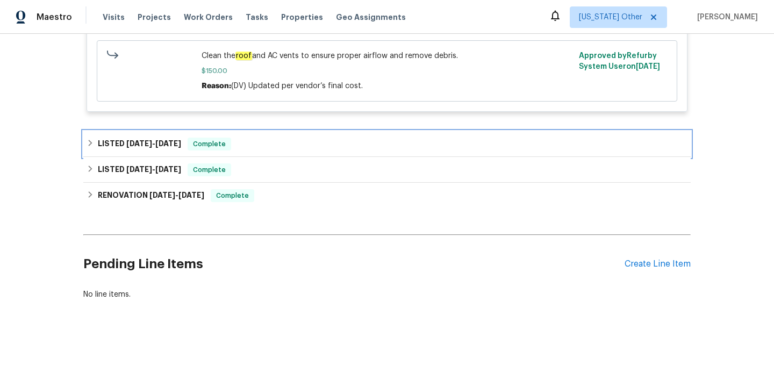
click at [245, 138] on div "LISTED [DATE] - [DATE] Complete" at bounding box center [386, 144] width 601 height 13
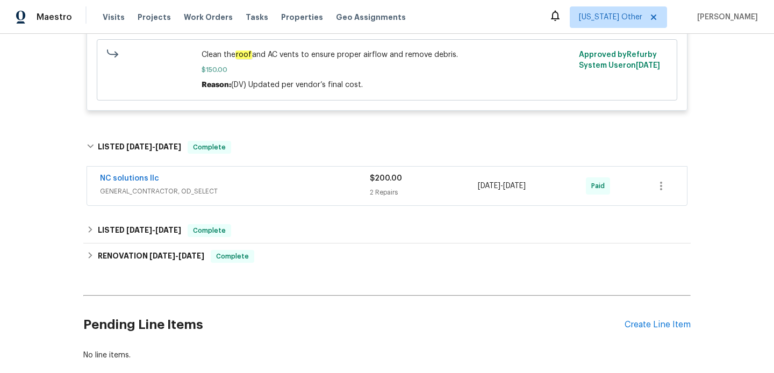
click at [250, 185] on div "NC solutions llc" at bounding box center [235, 179] width 270 height 13
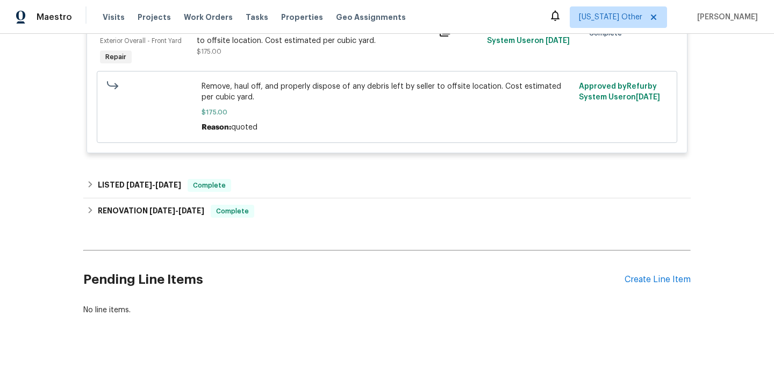
scroll to position [892, 0]
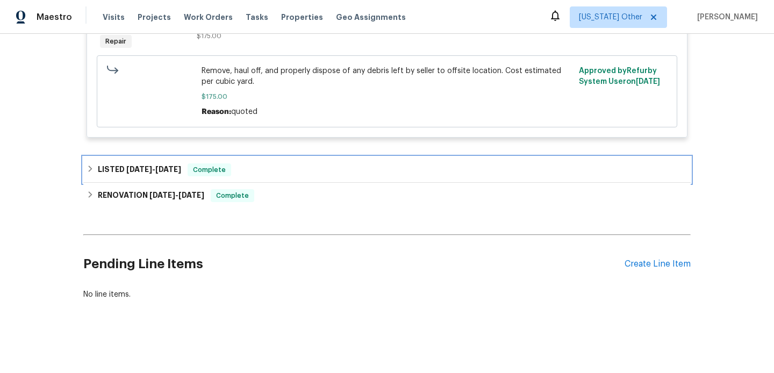
click at [291, 168] on div "LISTED [DATE] - [DATE] Complete" at bounding box center [386, 169] width 601 height 13
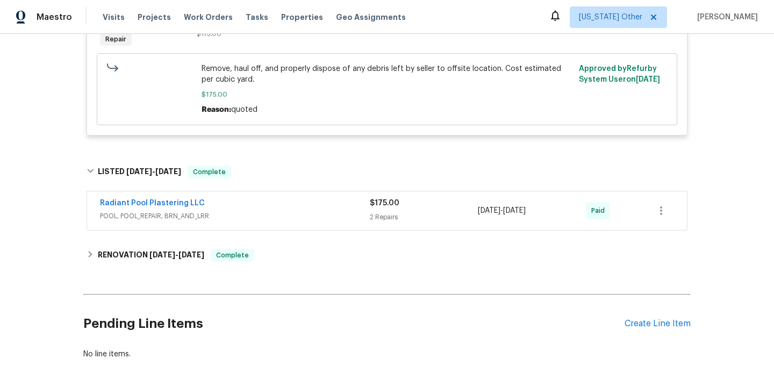
click at [290, 217] on span "POOL, POOL_REPAIR, BRN_AND_LRR" at bounding box center [235, 216] width 270 height 11
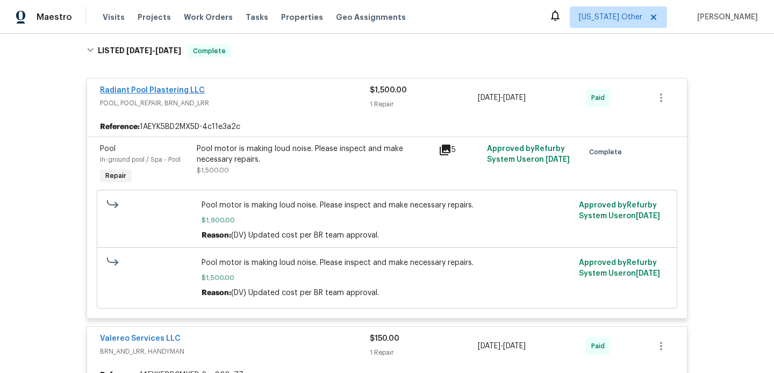
scroll to position [0, 0]
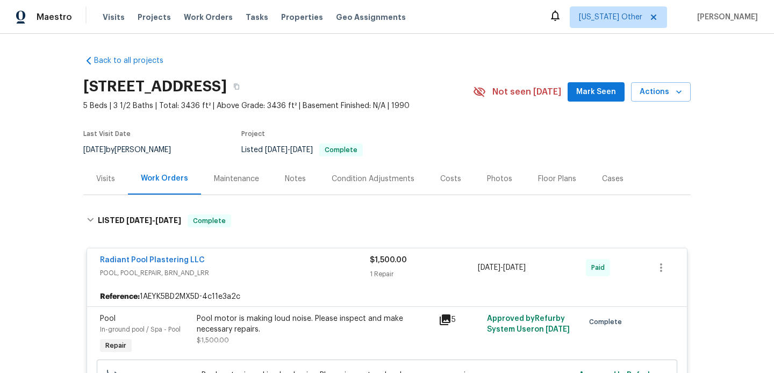
click at [114, 180] on div "Visits" at bounding box center [105, 179] width 19 height 11
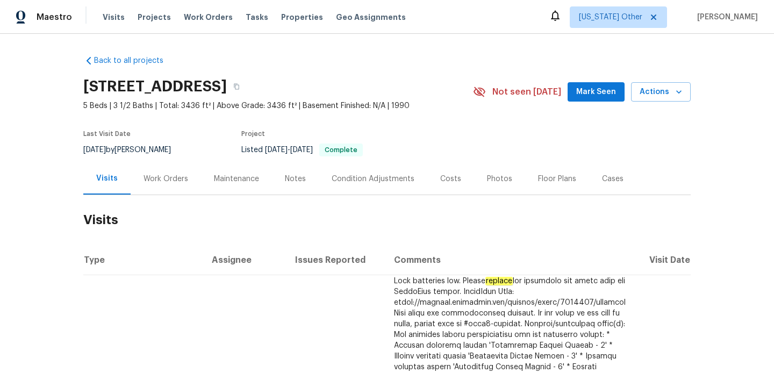
click at [170, 179] on div "Work Orders" at bounding box center [165, 179] width 45 height 11
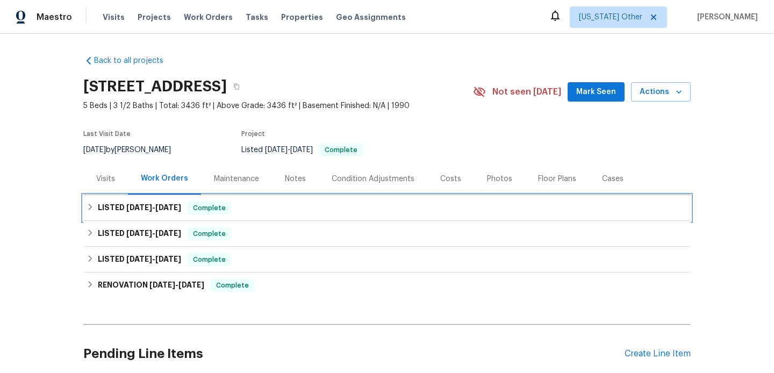
click at [169, 215] on div "LISTED [DATE] - [DATE] Complete" at bounding box center [386, 208] width 607 height 26
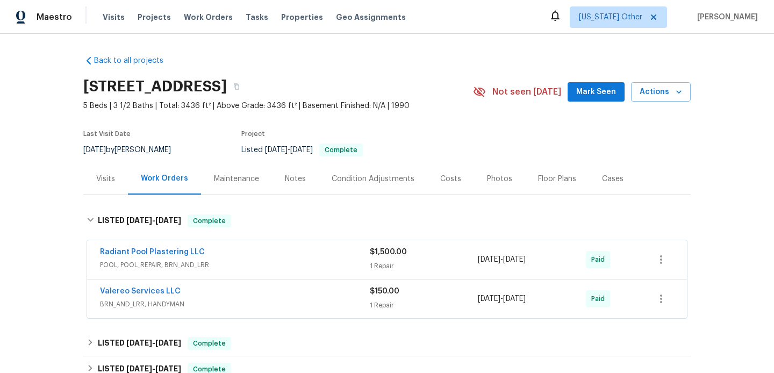
click at [184, 268] on span "POOL, POOL_REPAIR, BRN_AND_LRR" at bounding box center [235, 264] width 270 height 11
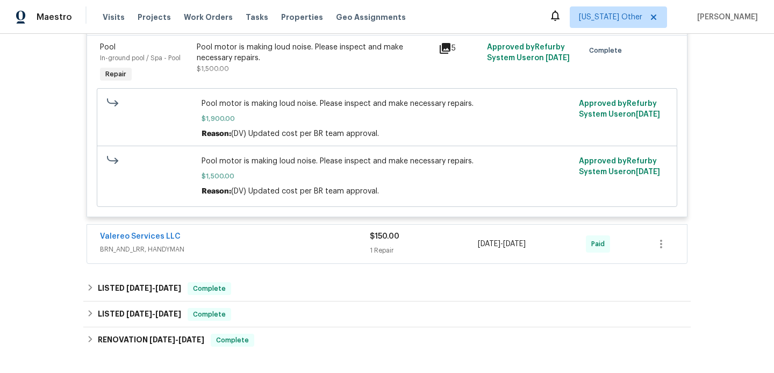
scroll to position [329, 0]
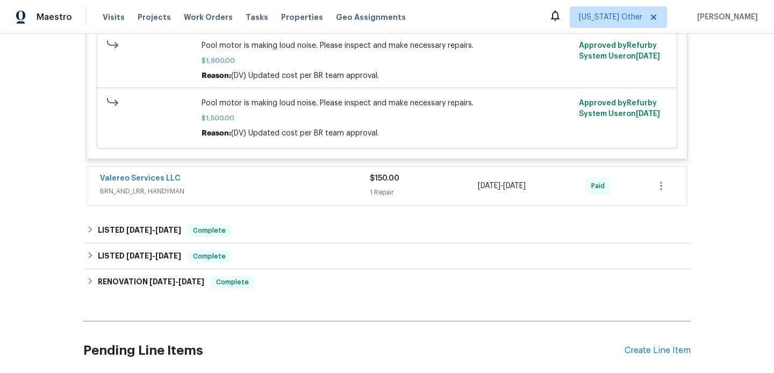
click at [237, 198] on div "Valereo Services LLC BRN_AND_LRR, HANDYMAN" at bounding box center [235, 186] width 270 height 26
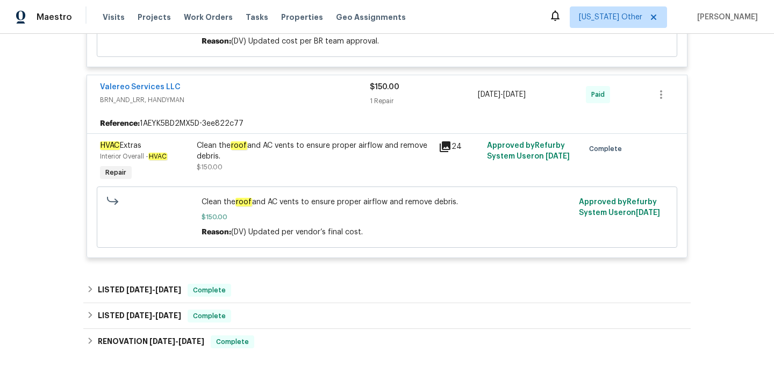
scroll to position [568, 0]
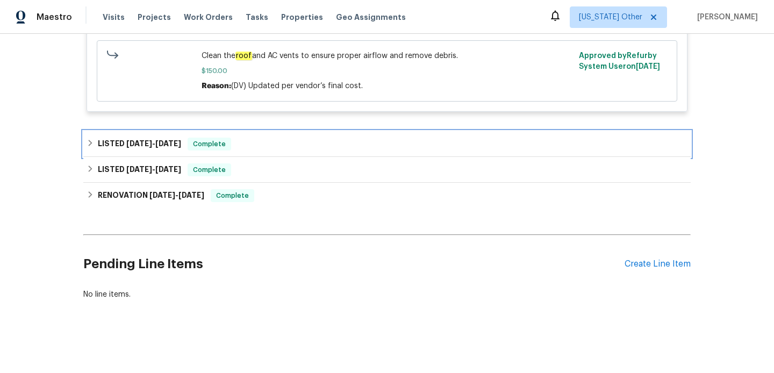
click at [254, 152] on div "LISTED [DATE] - [DATE] Complete" at bounding box center [386, 144] width 607 height 26
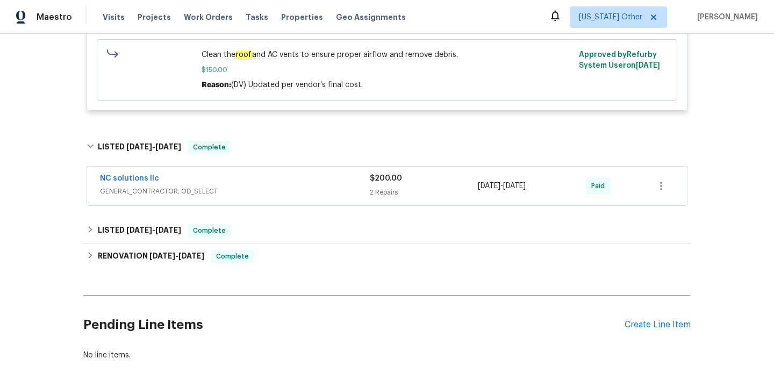
click at [262, 179] on div "NC solutions llc" at bounding box center [235, 179] width 270 height 13
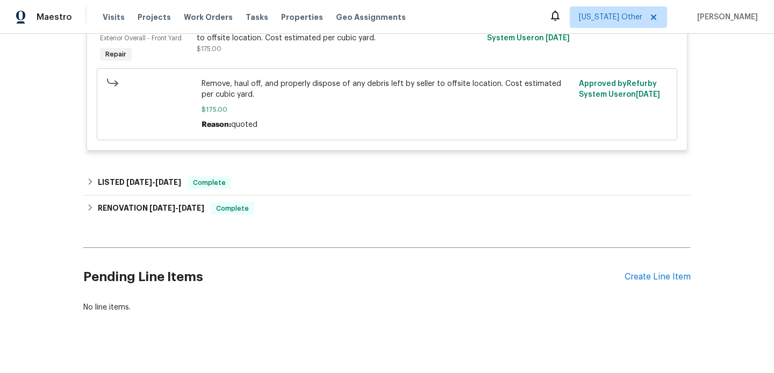
scroll to position [892, 0]
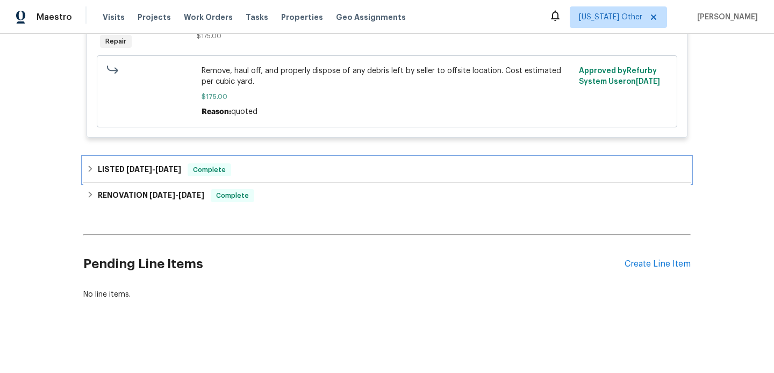
click at [262, 179] on div "LISTED 4/28/25 - 5/1/25 Complete" at bounding box center [386, 170] width 607 height 26
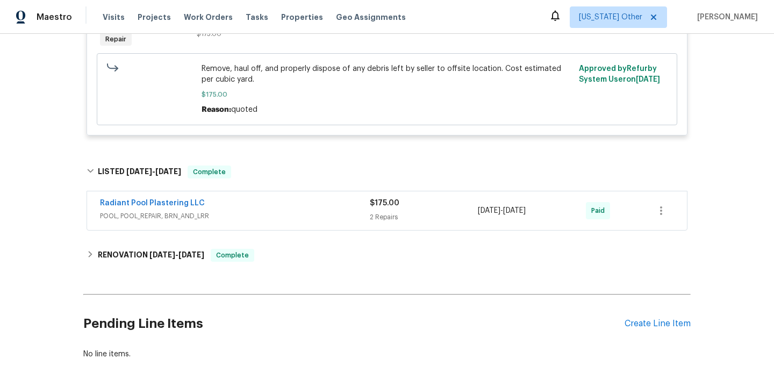
click at [271, 219] on span "POOL, POOL_REPAIR, BRN_AND_LRR" at bounding box center [235, 216] width 270 height 11
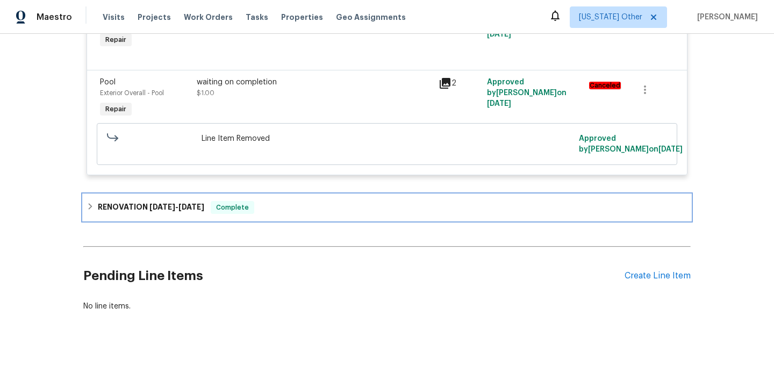
click at [276, 209] on div "RENOVATION 1/6/25 - 1/16/25 Complete" at bounding box center [386, 207] width 601 height 13
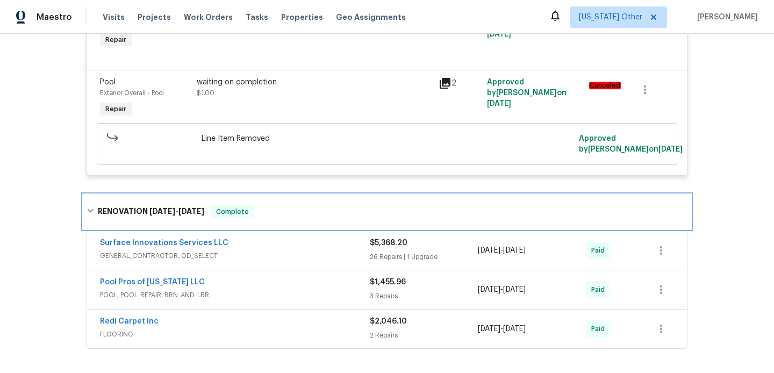
scroll to position [1171, 0]
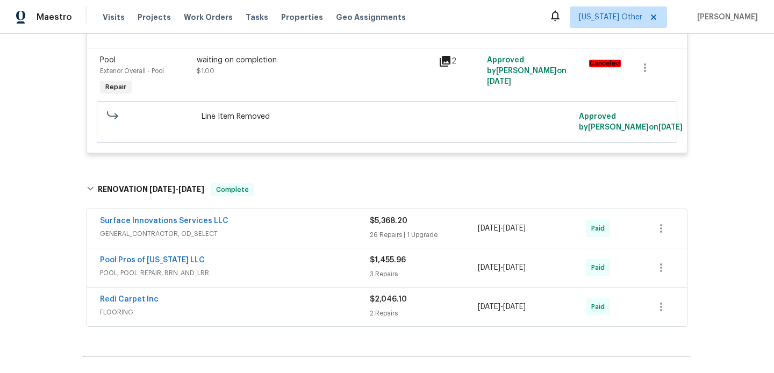
click at [286, 233] on span "GENERAL_CONTRACTOR, OD_SELECT" at bounding box center [235, 233] width 270 height 11
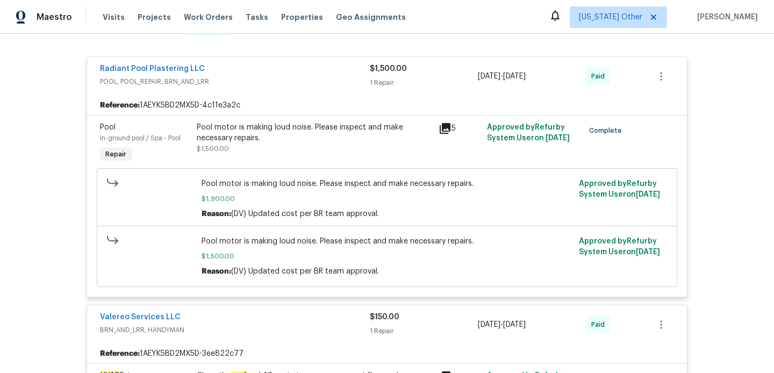
scroll to position [0, 0]
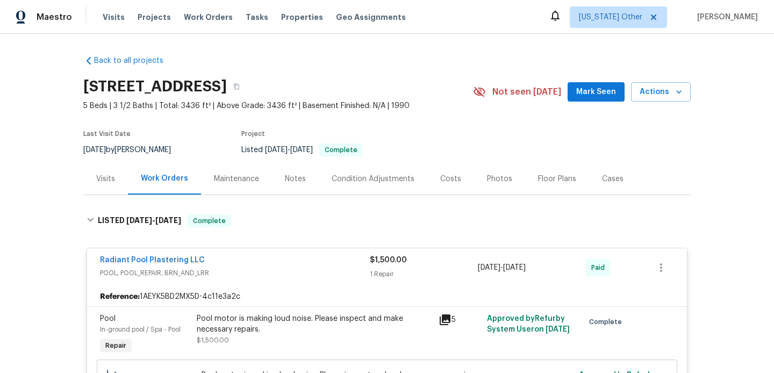
click at [121, 192] on div "Visits" at bounding box center [105, 179] width 45 height 32
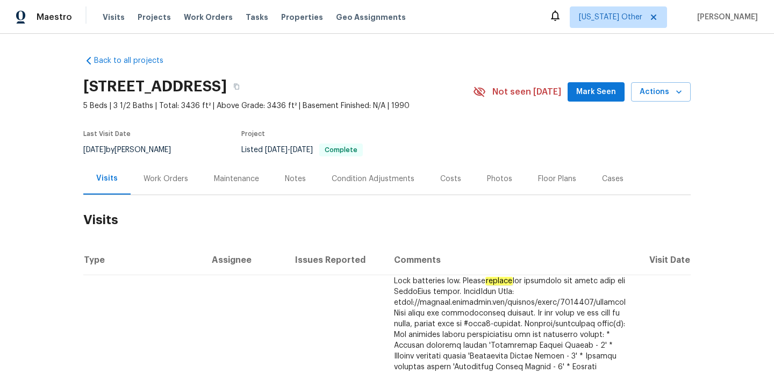
click at [291, 181] on div "Notes" at bounding box center [295, 179] width 21 height 11
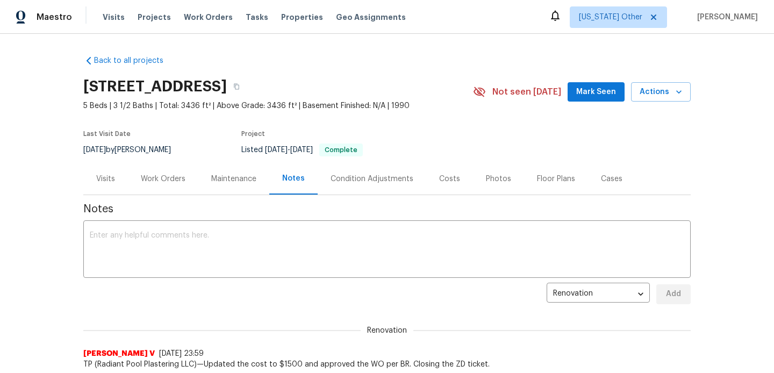
click at [233, 189] on div "Maintenance" at bounding box center [233, 179] width 71 height 32
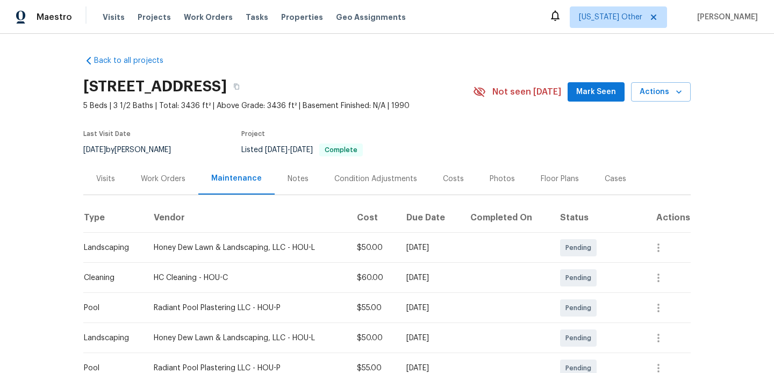
click at [233, 189] on div "Maintenance" at bounding box center [236, 179] width 76 height 32
click at [161, 182] on div "Work Orders" at bounding box center [163, 179] width 45 height 11
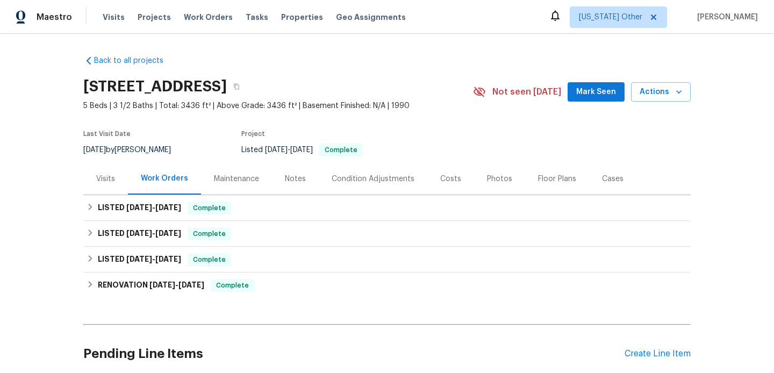
click at [118, 180] on div "Visits" at bounding box center [105, 179] width 45 height 32
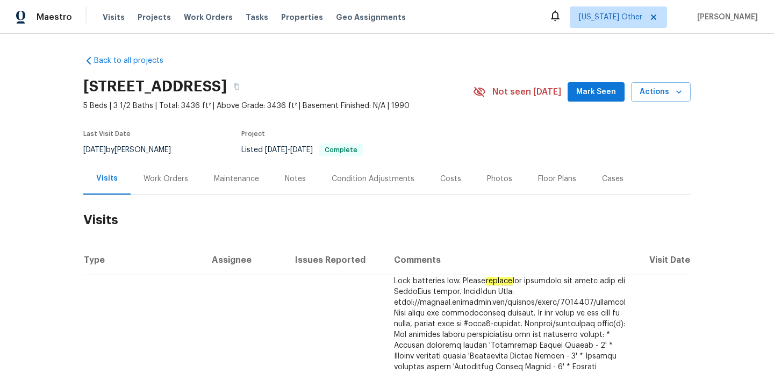
click at [235, 186] on div "Maintenance" at bounding box center [236, 179] width 71 height 32
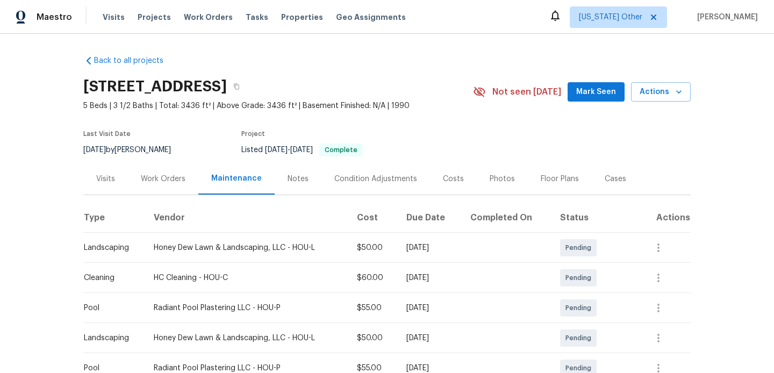
click at [292, 191] on div "Notes" at bounding box center [298, 179] width 47 height 32
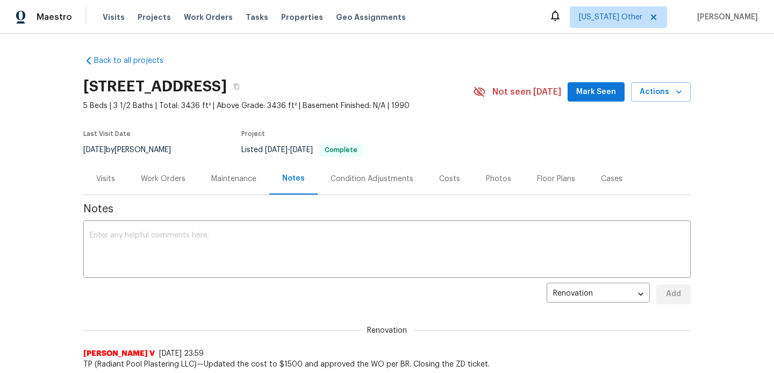
click at [183, 185] on div "Work Orders" at bounding box center [163, 179] width 70 height 32
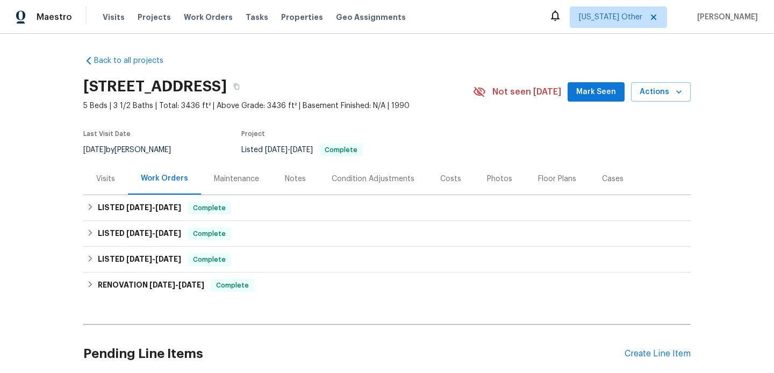
click at [120, 177] on div "Visits" at bounding box center [105, 179] width 45 height 32
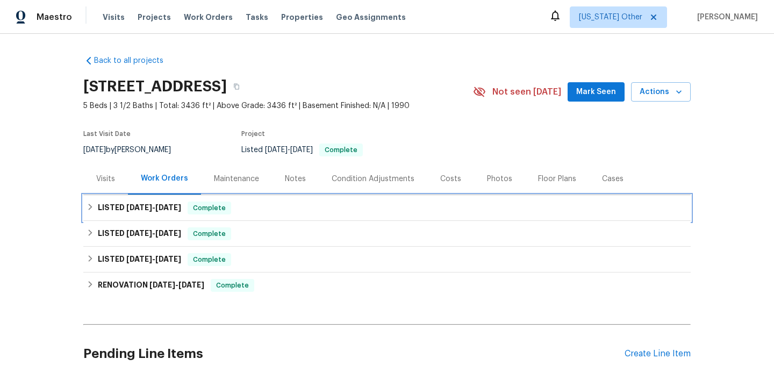
click at [250, 205] on div "LISTED [DATE] - [DATE] Complete" at bounding box center [386, 207] width 601 height 13
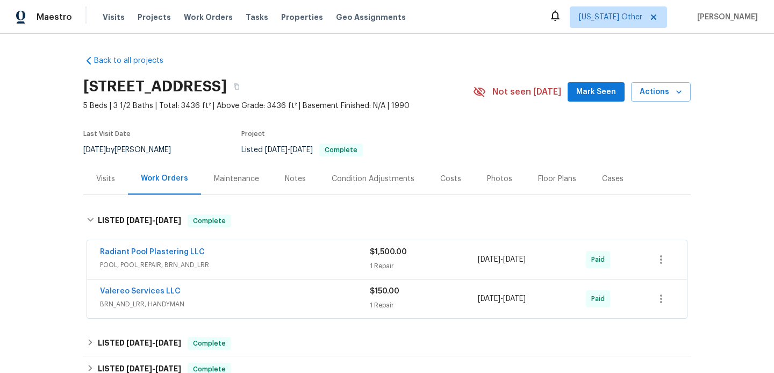
click at [268, 277] on div "Radiant Pool Plastering LLC POOL, POOL_REPAIR, BRN_AND_LRR $1,500.00 1 Repair […" at bounding box center [387, 259] width 600 height 39
click at [272, 265] on span "POOL, POOL_REPAIR, BRN_AND_LRR" at bounding box center [235, 264] width 270 height 11
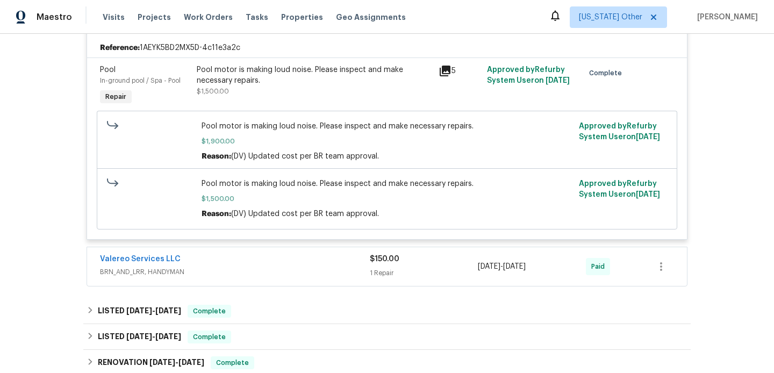
scroll to position [249, 0]
click at [272, 265] on div "Valereo Services LLC" at bounding box center [235, 259] width 270 height 13
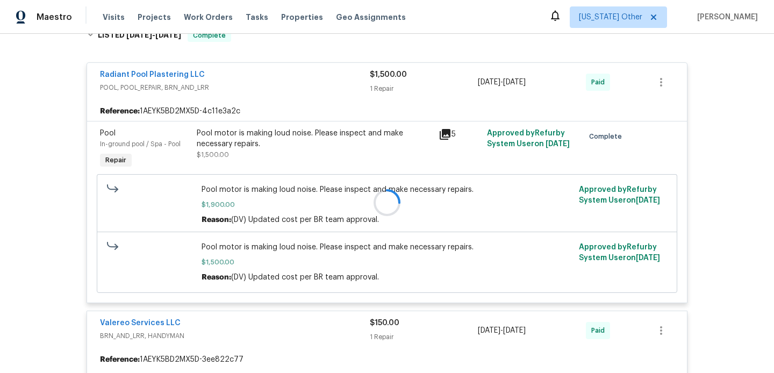
scroll to position [139, 0]
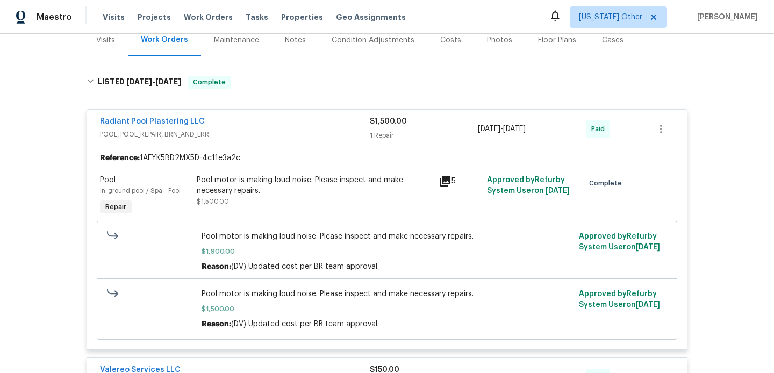
click at [303, 45] on div "Notes" at bounding box center [295, 40] width 21 height 11
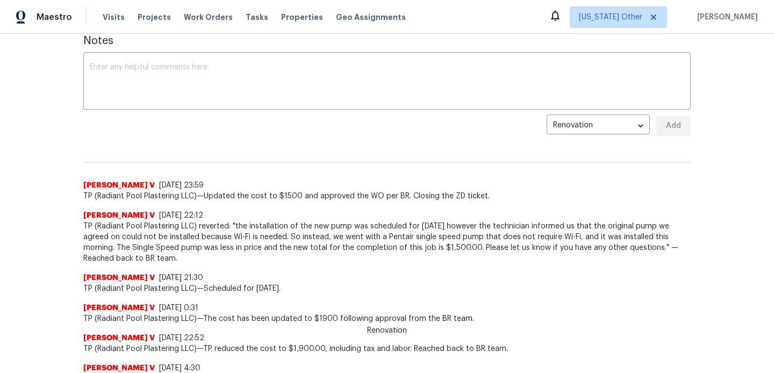
scroll to position [62, 0]
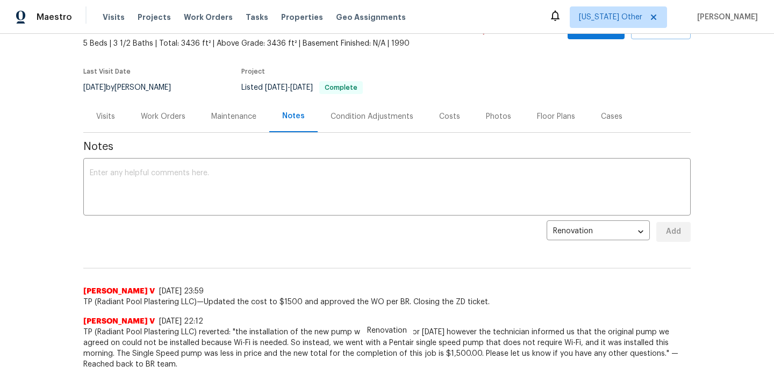
click at [102, 113] on div "Visits" at bounding box center [105, 116] width 19 height 11
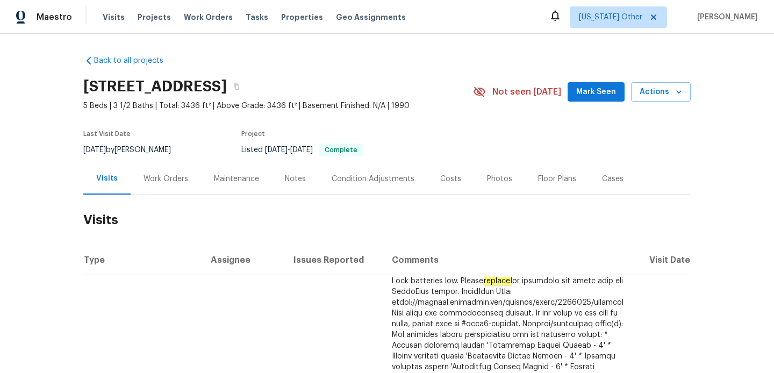
click at [292, 191] on div "Notes" at bounding box center [295, 179] width 47 height 32
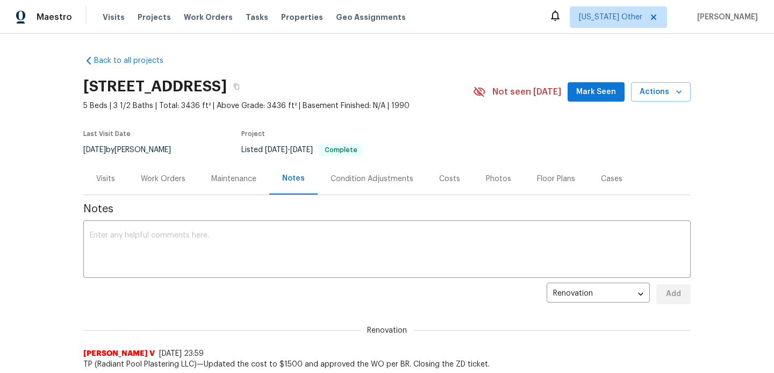
click at [234, 168] on div "Maintenance" at bounding box center [233, 179] width 71 height 32
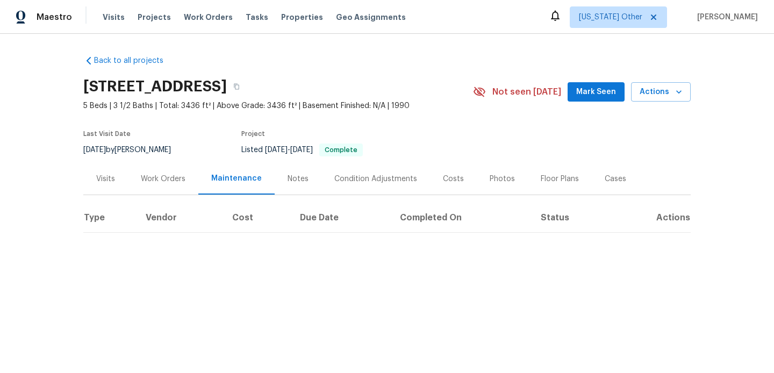
click at [169, 172] on div "Work Orders" at bounding box center [163, 179] width 70 height 32
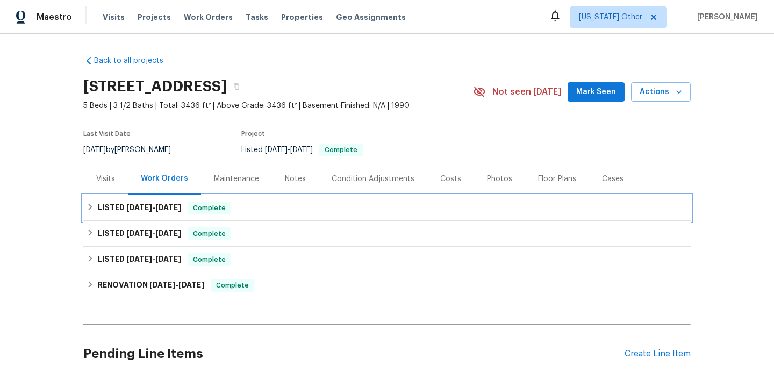
click at [175, 213] on h6 "LISTED [DATE] - [DATE]" at bounding box center [139, 207] width 83 height 13
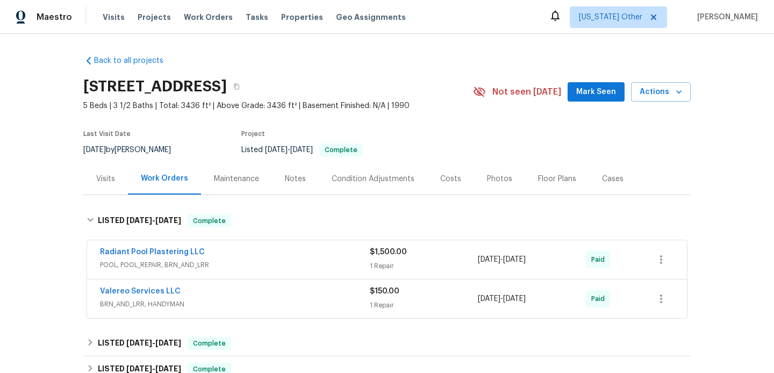
click at [194, 261] on span "POOL, POOL_REPAIR, BRN_AND_LRR" at bounding box center [235, 264] width 270 height 11
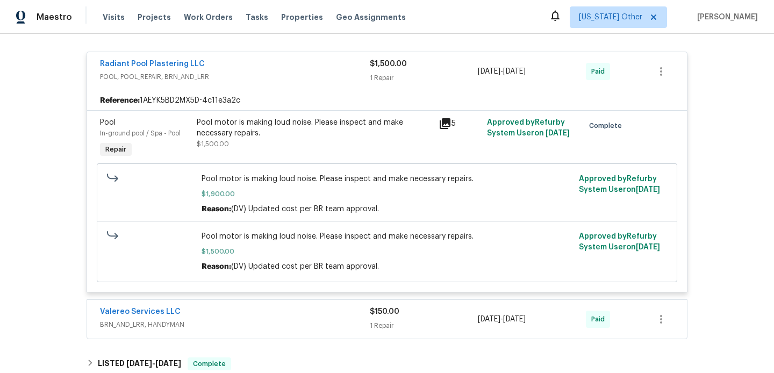
scroll to position [268, 0]
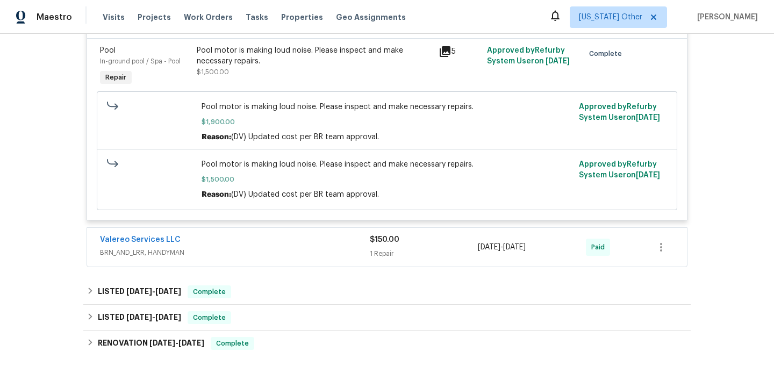
click at [204, 261] on div "Valereo Services LLC BRN_AND_LRR, HANDYMAN $150.00 1 Repair [DATE] - [DATE] Paid" at bounding box center [387, 247] width 600 height 39
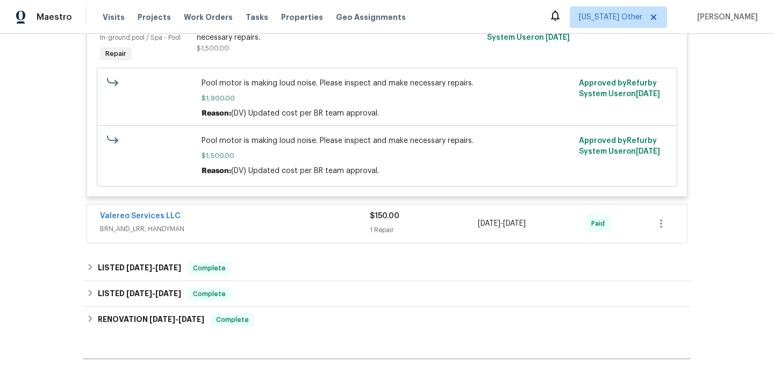
click at [220, 229] on span "BRN_AND_LRR, HANDYMAN" at bounding box center [235, 229] width 270 height 11
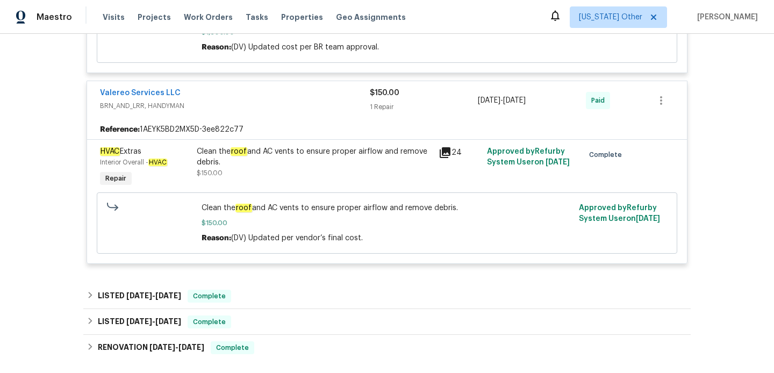
scroll to position [493, 0]
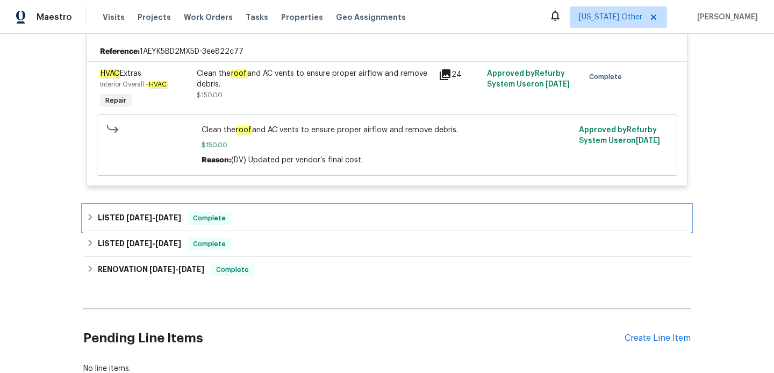
click at [231, 226] on div "LISTED [DATE] - [DATE] Complete" at bounding box center [386, 218] width 607 height 26
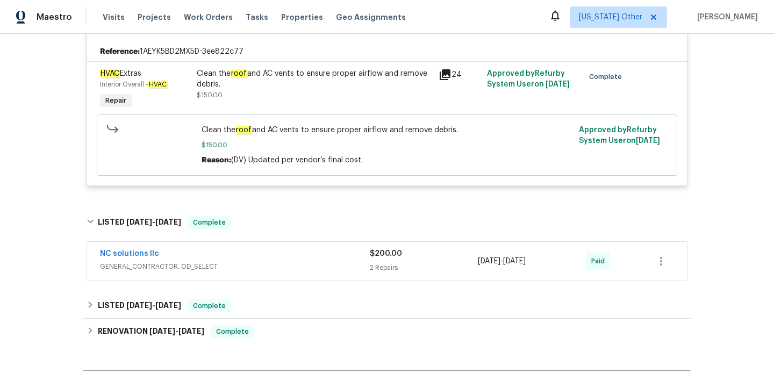
click at [239, 244] on div "NC solutions llc GENERAL_CONTRACTOR, OD_SELECT $200.00 2 Repairs [DATE] - [DATE…" at bounding box center [387, 261] width 600 height 39
click at [243, 259] on div "NC solutions llc" at bounding box center [235, 254] width 270 height 13
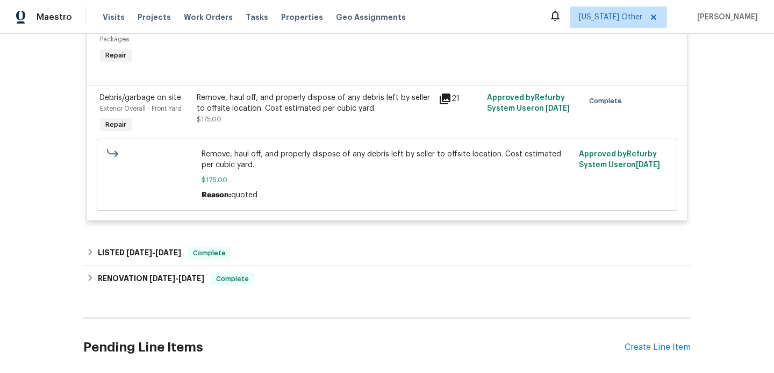
scroll to position [813, 0]
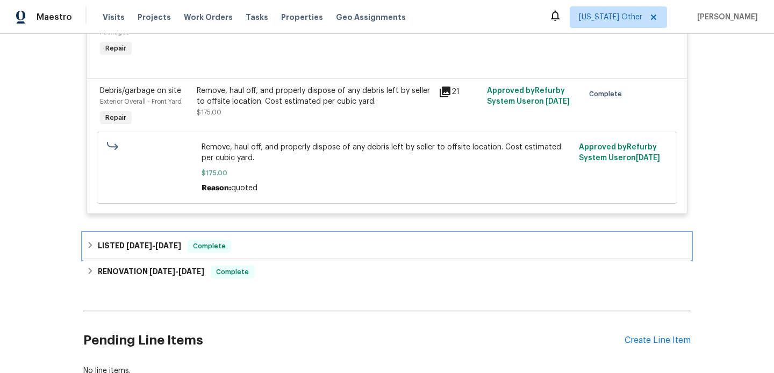
click at [253, 252] on div "LISTED [DATE] - [DATE] Complete" at bounding box center [386, 246] width 601 height 13
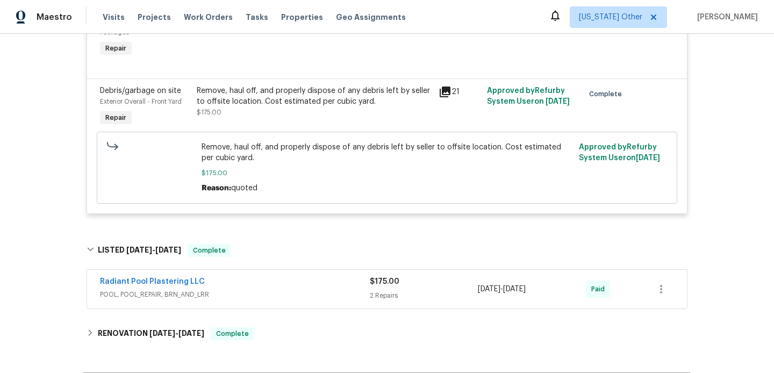
click at [269, 285] on div "Radiant Pool Plastering LLC" at bounding box center [235, 282] width 270 height 13
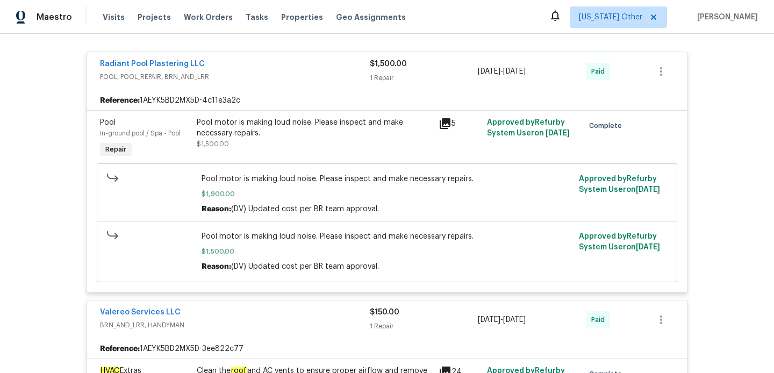
scroll to position [0, 0]
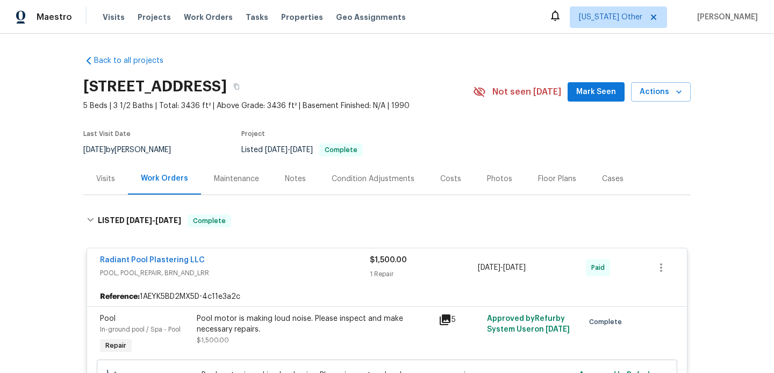
click at [294, 175] on div "Notes" at bounding box center [295, 179] width 21 height 11
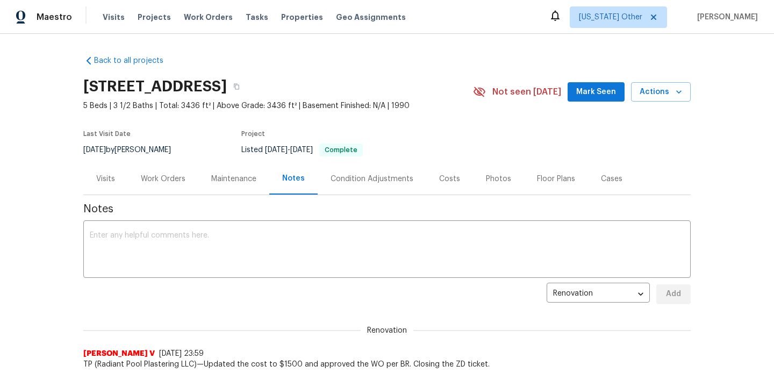
click at [232, 186] on div "Maintenance" at bounding box center [233, 179] width 71 height 32
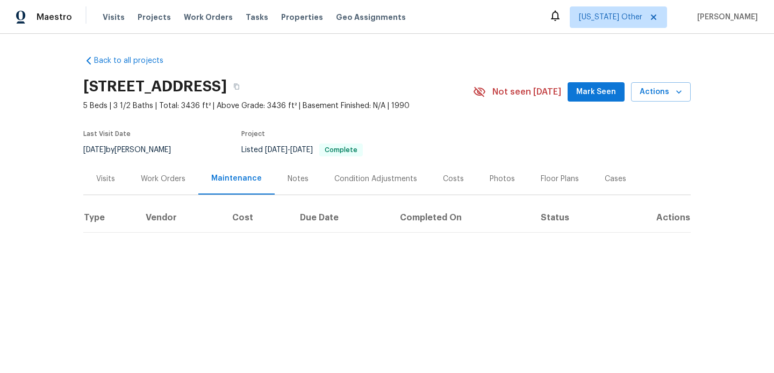
click at [174, 183] on div "Work Orders" at bounding box center [163, 179] width 45 height 11
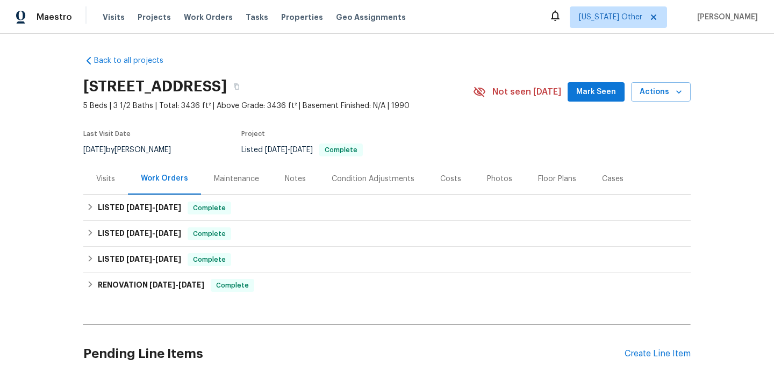
click at [114, 178] on div "Visits" at bounding box center [105, 179] width 19 height 11
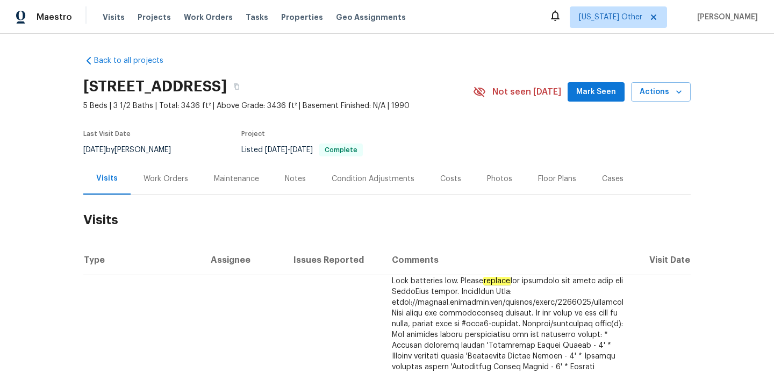
click at [285, 171] on div "Notes" at bounding box center [295, 179] width 47 height 32
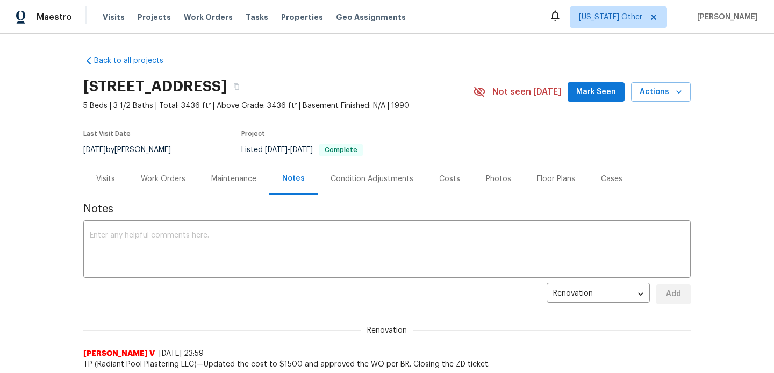
click at [172, 172] on div "Work Orders" at bounding box center [163, 179] width 70 height 32
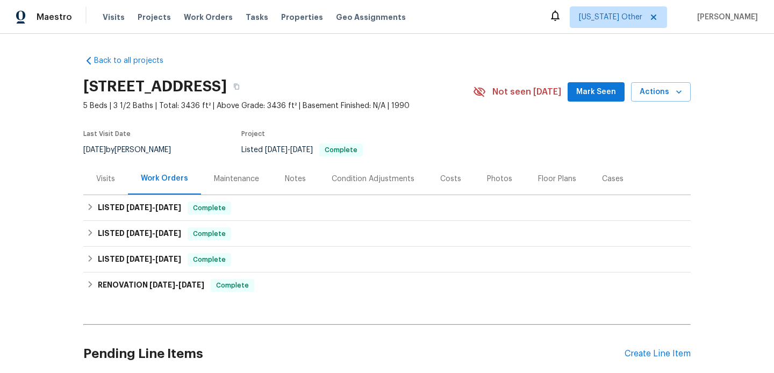
click at [221, 181] on div "Maintenance" at bounding box center [236, 179] width 45 height 11
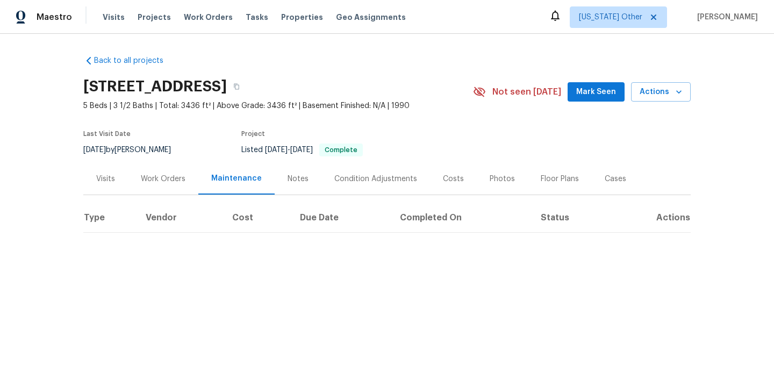
click at [277, 178] on div "Notes" at bounding box center [298, 179] width 47 height 32
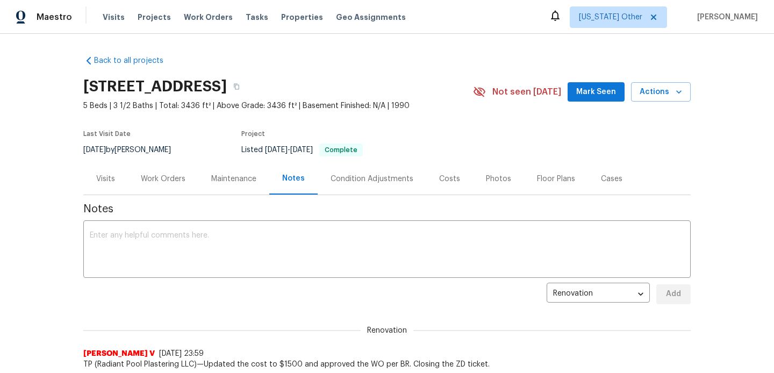
click at [338, 182] on div "Condition Adjustments" at bounding box center [371, 179] width 83 height 11
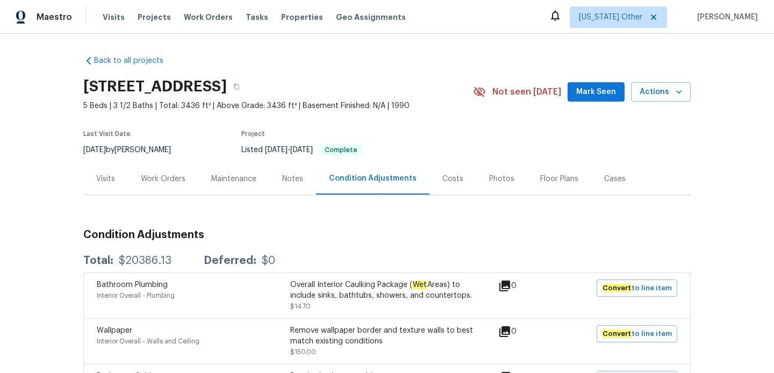
click at [294, 184] on div "Notes" at bounding box center [292, 179] width 47 height 32
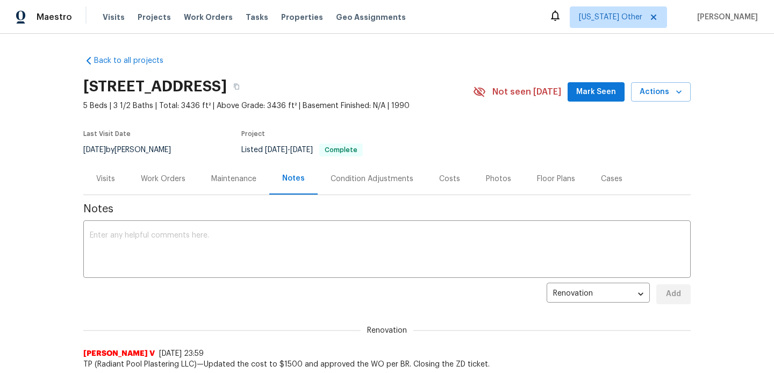
click at [154, 186] on div "Work Orders" at bounding box center [163, 179] width 70 height 32
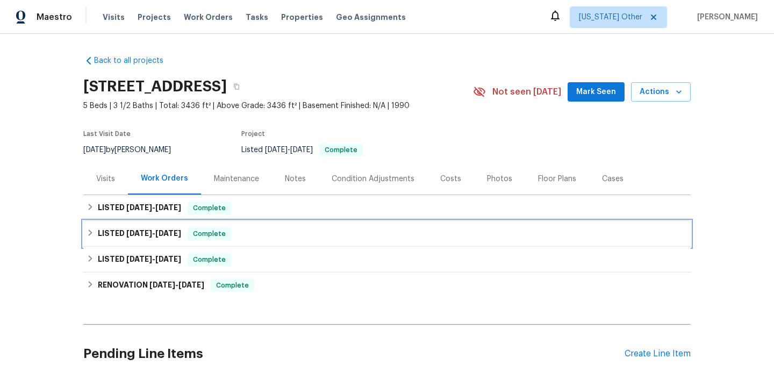
click at [237, 229] on div "LISTED [DATE] - [DATE] Complete" at bounding box center [386, 233] width 601 height 13
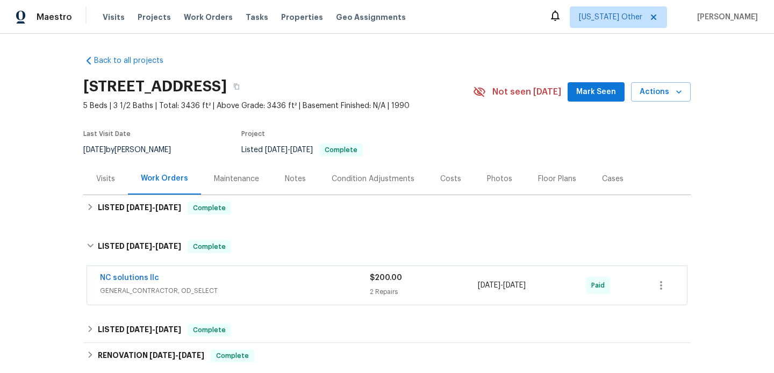
click at [262, 295] on span "GENERAL_CONTRACTOR, OD_SELECT" at bounding box center [235, 290] width 270 height 11
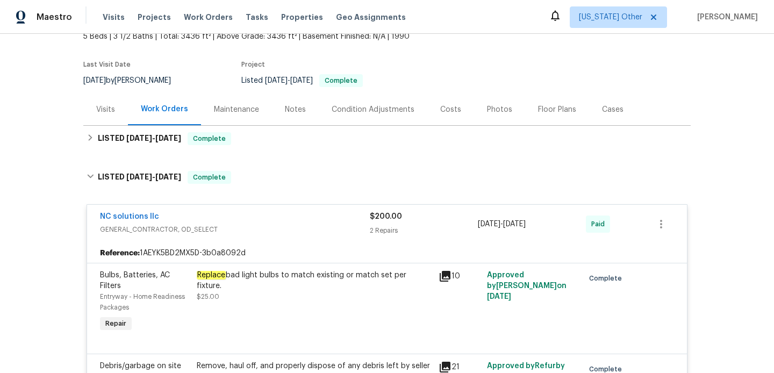
scroll to position [413, 0]
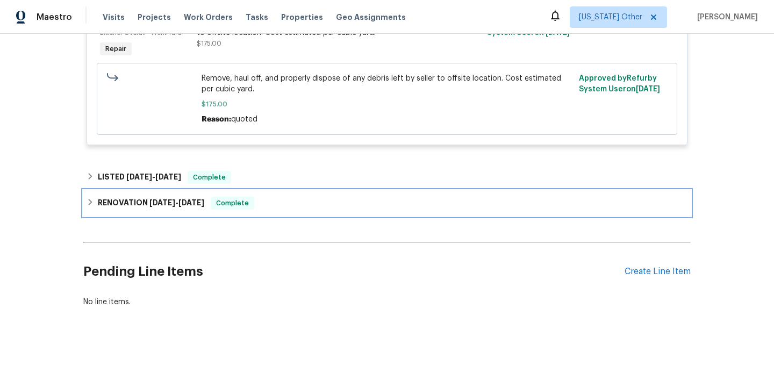
click at [254, 195] on div "RENOVATION 1/6/25 - 1/16/25 Complete" at bounding box center [386, 203] width 607 height 26
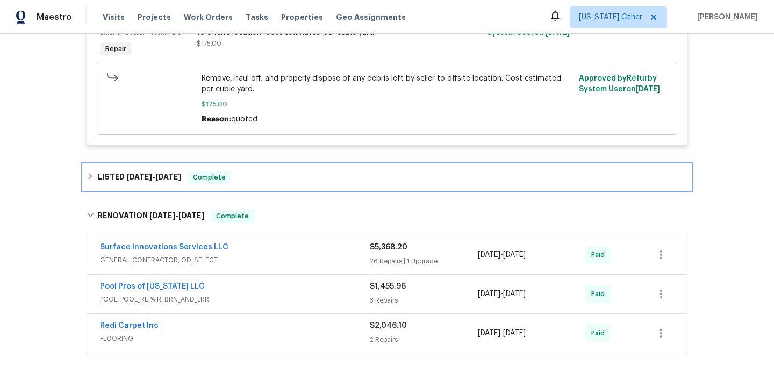
click at [265, 183] on div "LISTED 4/28/25 - 5/1/25 Complete" at bounding box center [386, 177] width 601 height 13
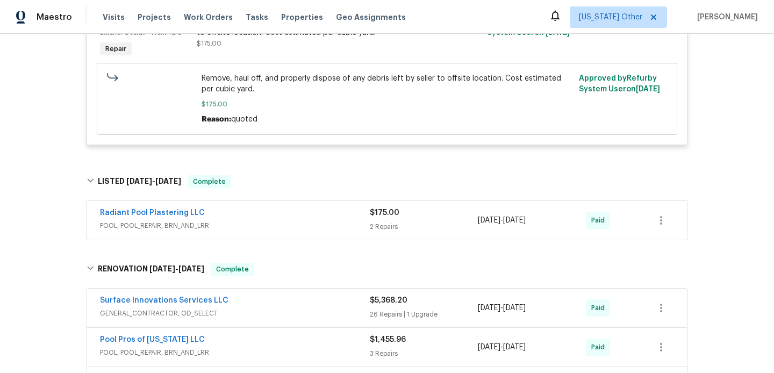
click at [269, 228] on span "POOL, POOL_REPAIR, BRN_AND_LRR" at bounding box center [235, 225] width 270 height 11
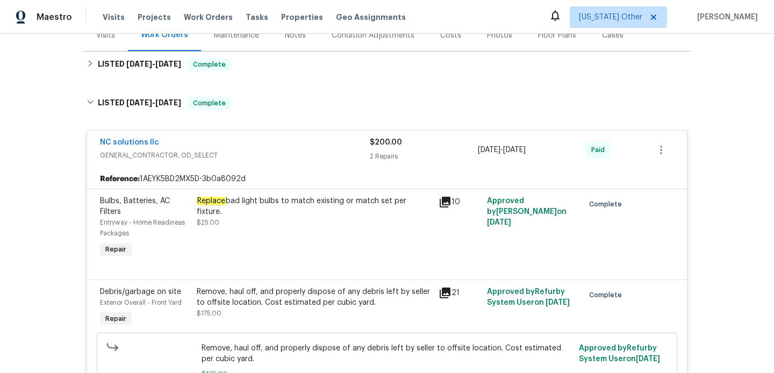
scroll to position [0, 0]
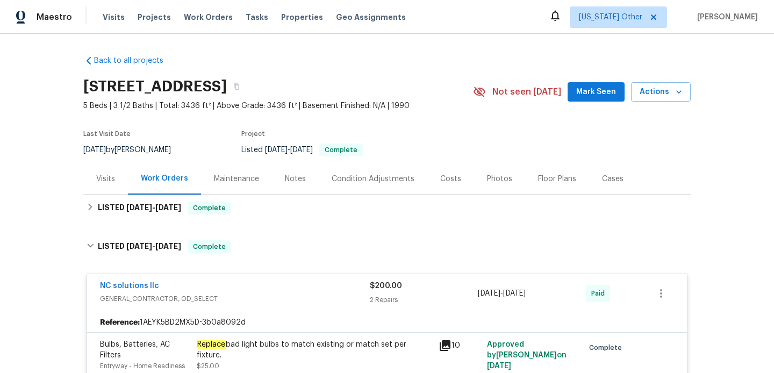
click at [111, 181] on div "Visits" at bounding box center [105, 179] width 19 height 11
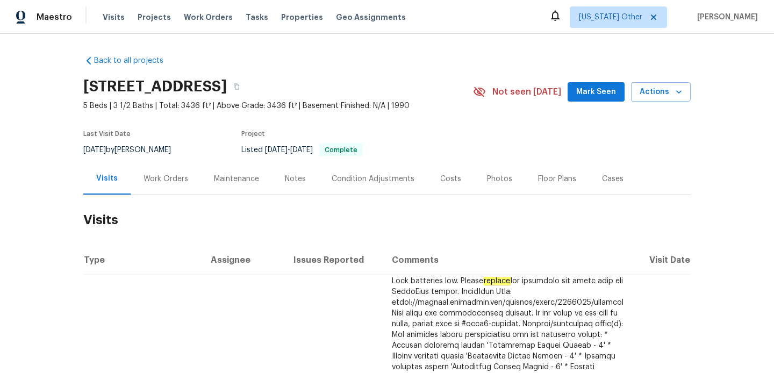
click at [163, 174] on div "Work Orders" at bounding box center [165, 179] width 45 height 11
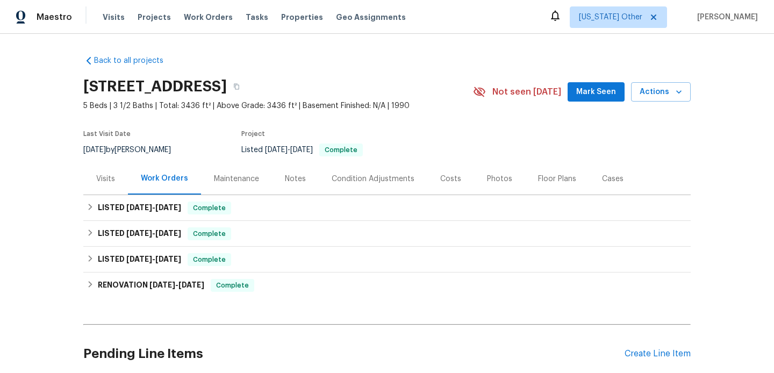
scroll to position [90, 0]
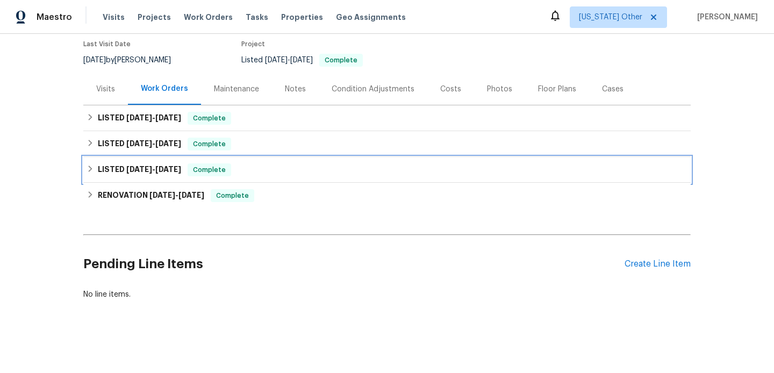
click at [164, 174] on h6 "LISTED 4/28/25 - 5/1/25" at bounding box center [139, 169] width 83 height 13
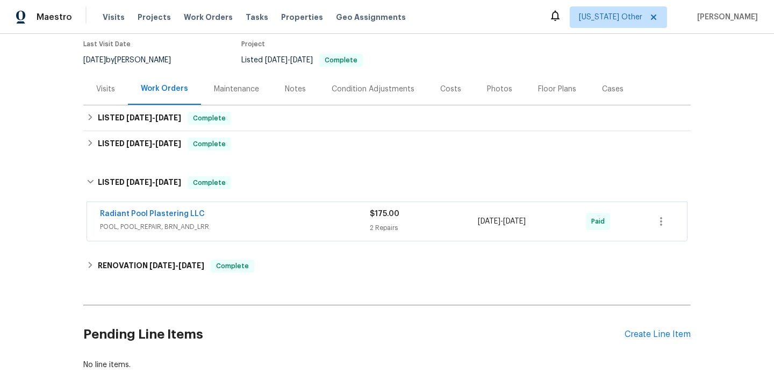
click at [218, 228] on span "POOL, POOL_REPAIR, BRN_AND_LRR" at bounding box center [235, 226] width 270 height 11
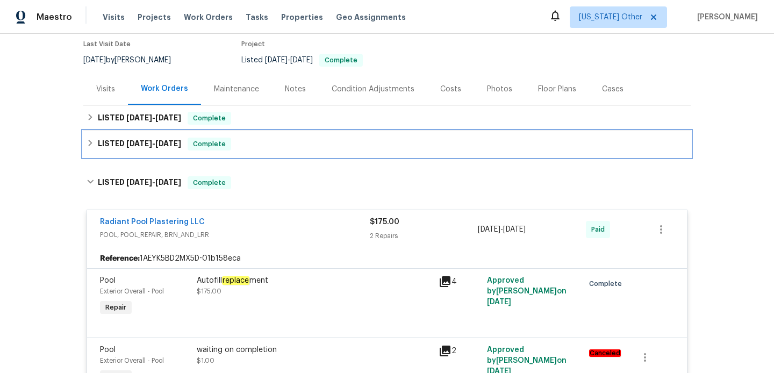
click at [233, 144] on div "LISTED 6/5/25 - 6/6/25 Complete" at bounding box center [386, 144] width 601 height 13
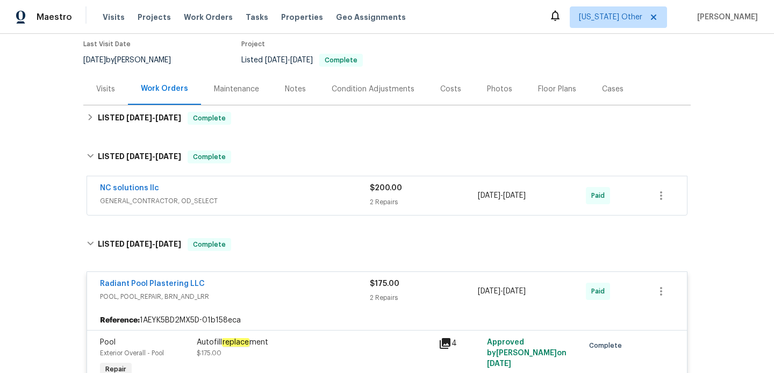
click at [253, 189] on div "NC solutions llc" at bounding box center [235, 189] width 270 height 13
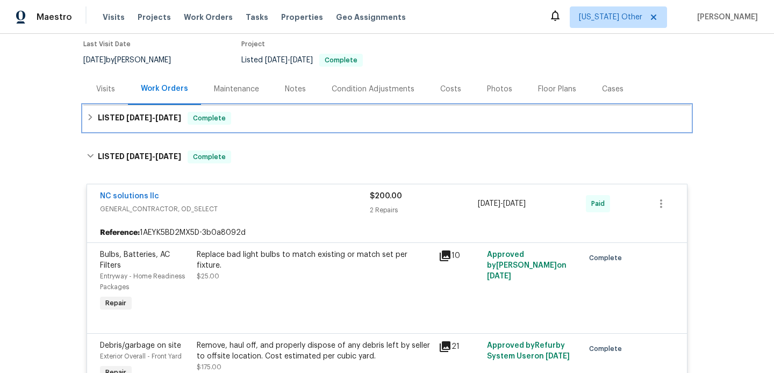
click at [268, 131] on div "LISTED 7/21/25 - 7/31/25 Complete" at bounding box center [386, 118] width 607 height 26
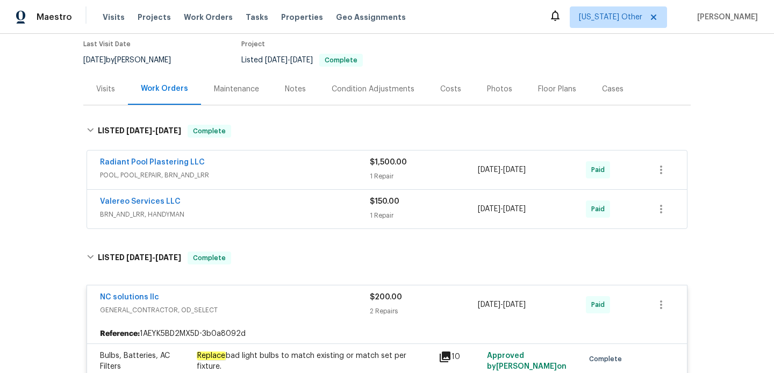
click at [293, 178] on span "POOL, POOL_REPAIR, BRN_AND_LRR" at bounding box center [235, 175] width 270 height 11
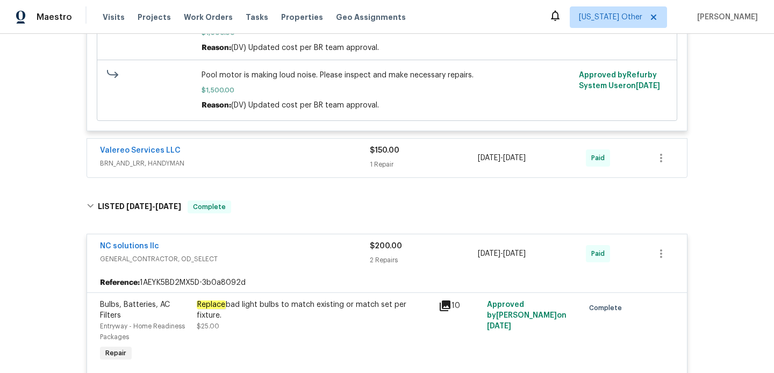
scroll to position [369, 0]
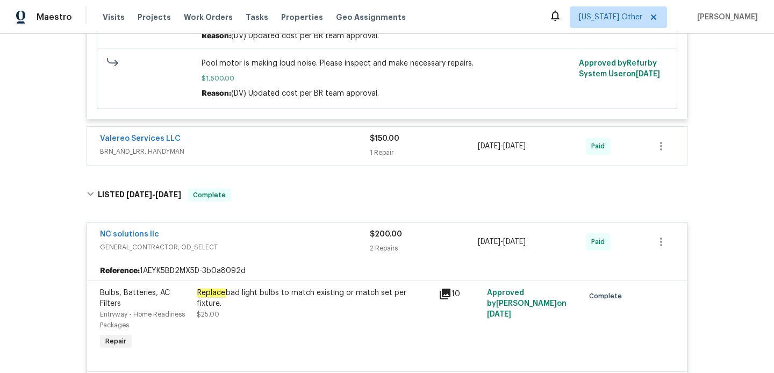
click at [287, 136] on div "Valereo Services LLC" at bounding box center [235, 139] width 270 height 13
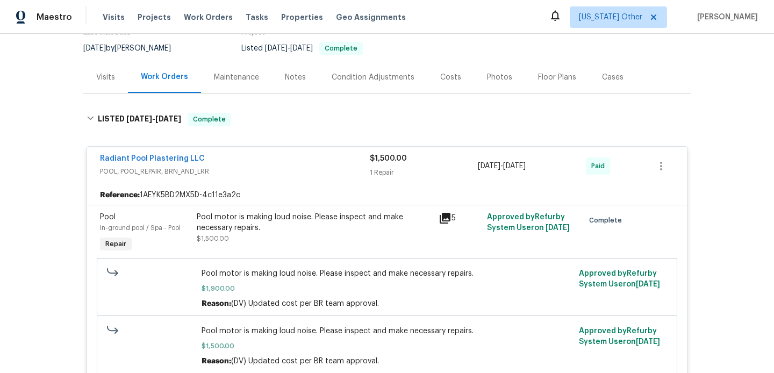
scroll to position [100, 0]
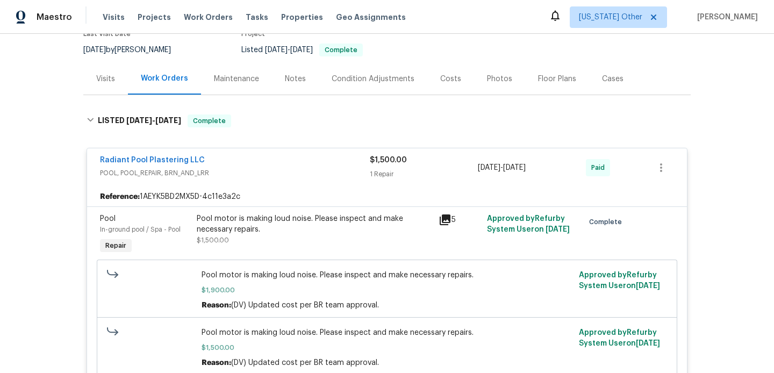
click at [242, 74] on div "Maintenance" at bounding box center [236, 79] width 45 height 11
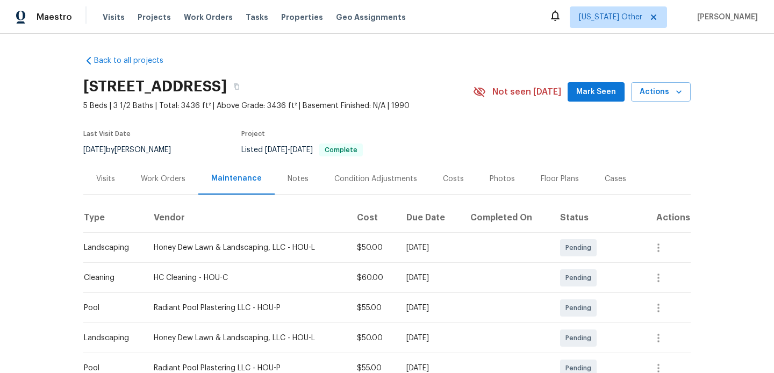
click at [118, 174] on div "Visits" at bounding box center [105, 179] width 45 height 32
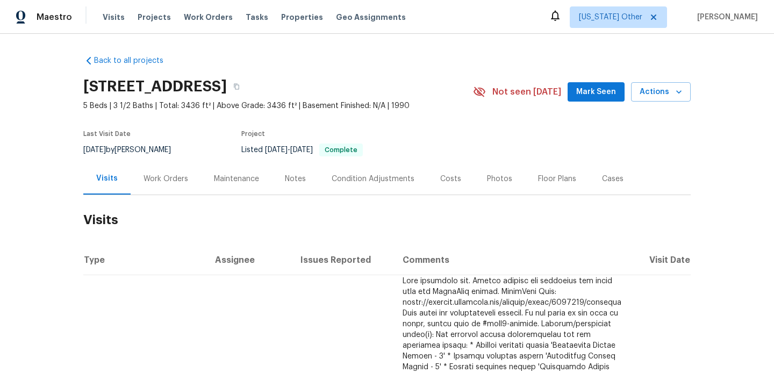
click at [154, 179] on div "Work Orders" at bounding box center [165, 179] width 45 height 11
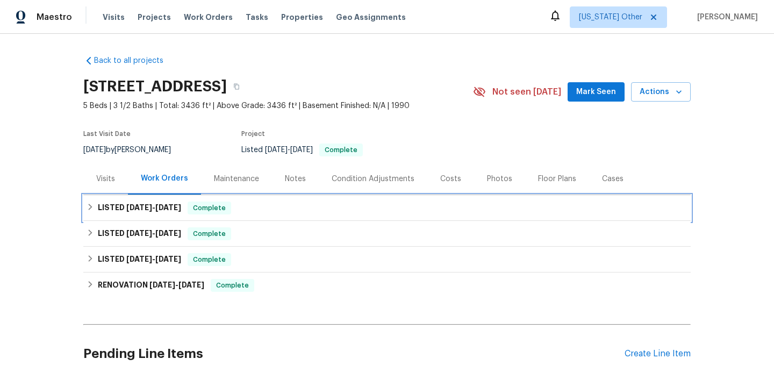
click at [194, 213] on span "Complete" at bounding box center [209, 208] width 41 height 11
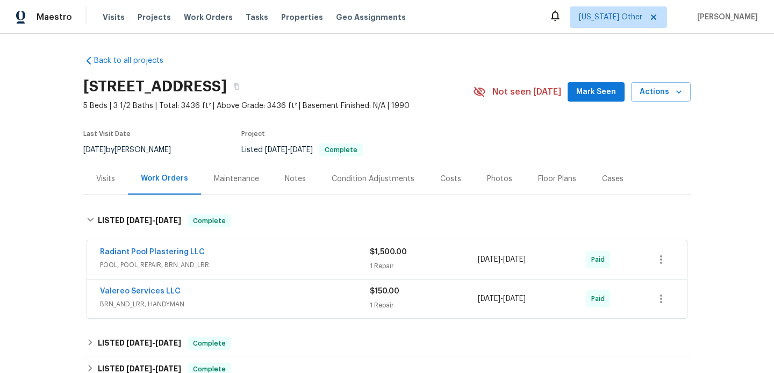
click at [286, 257] on div "Radiant Pool Plastering LLC" at bounding box center [235, 253] width 270 height 13
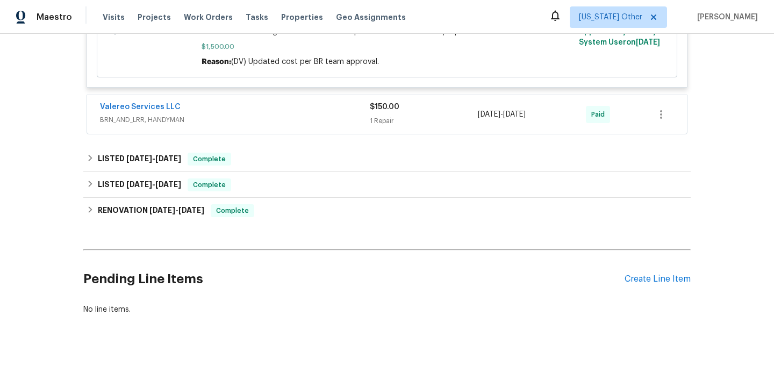
scroll to position [416, 0]
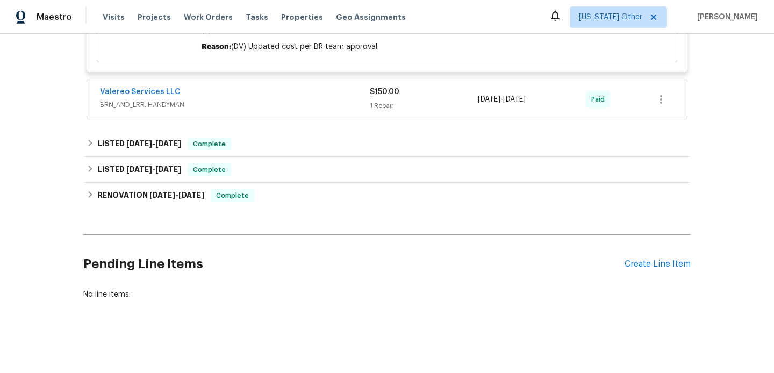
click at [295, 96] on div "Valereo Services LLC" at bounding box center [235, 92] width 270 height 13
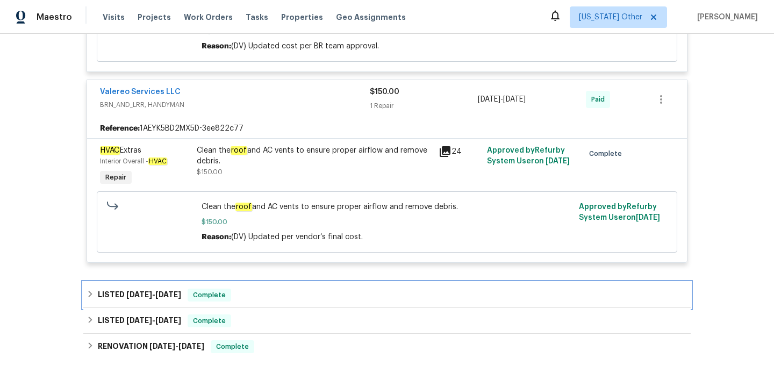
click at [282, 294] on div "LISTED 6/5/25 - 6/6/25 Complete" at bounding box center [386, 295] width 601 height 13
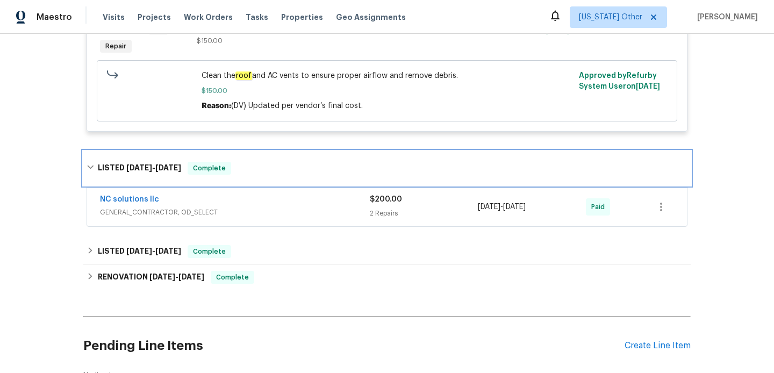
scroll to position [586, 0]
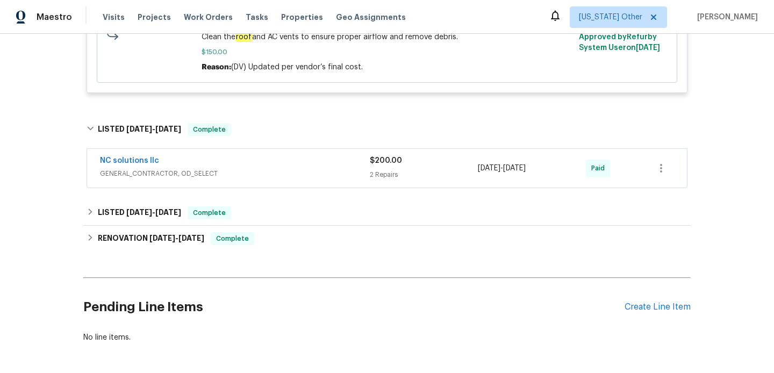
click at [295, 191] on div "NC solutions llc GENERAL_CONTRACTOR, OD_SELECT $200.00 2 Repairs 6/5/2025 - 6/6…" at bounding box center [386, 169] width 607 height 45
click at [296, 179] on span "GENERAL_CONTRACTOR, OD_SELECT" at bounding box center [235, 173] width 270 height 11
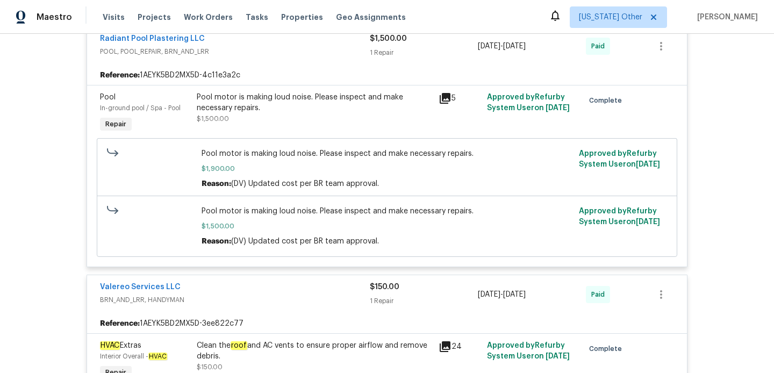
scroll to position [0, 0]
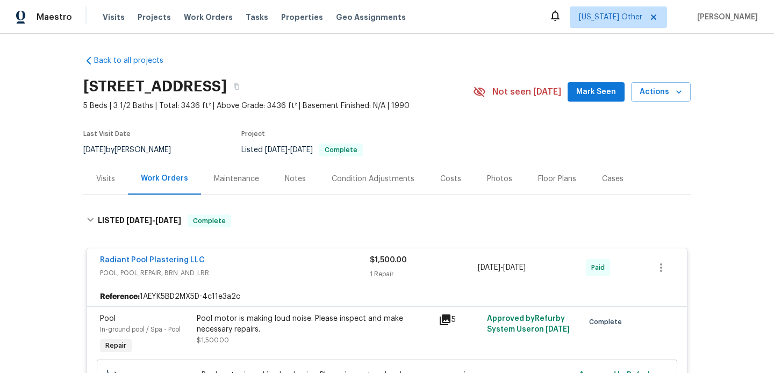
click at [237, 183] on div "Maintenance" at bounding box center [236, 179] width 45 height 11
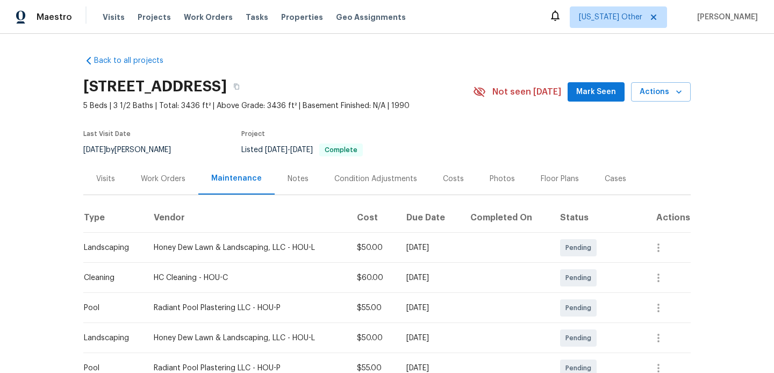
click at [141, 185] on div "Work Orders" at bounding box center [163, 179] width 70 height 32
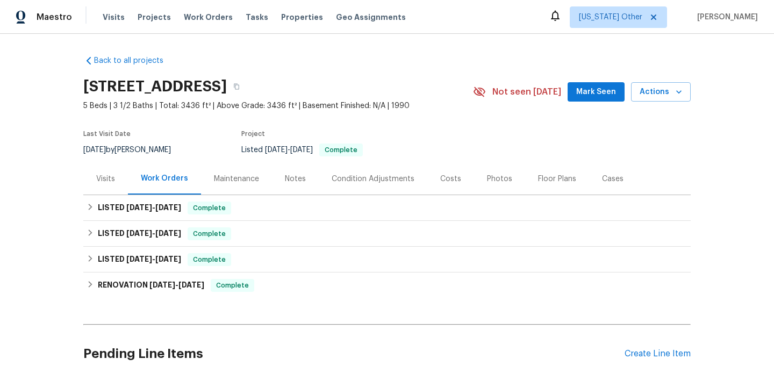
click at [99, 186] on div "Visits" at bounding box center [105, 179] width 45 height 32
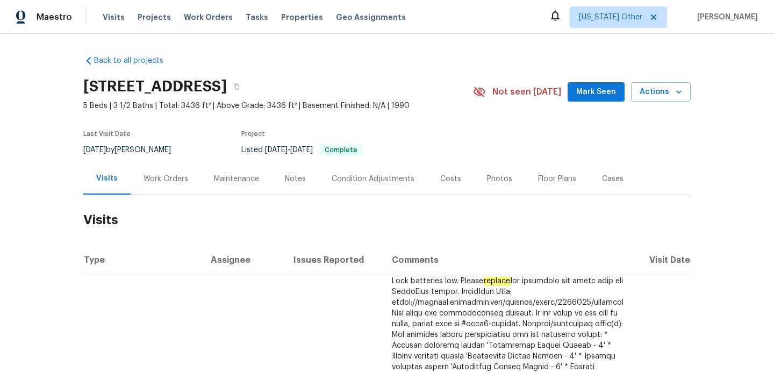
click at [251, 190] on div "Maintenance" at bounding box center [236, 179] width 71 height 32
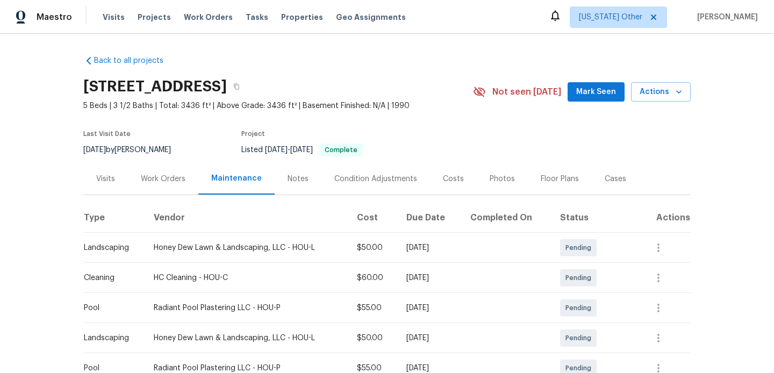
click at [305, 188] on div "Notes" at bounding box center [298, 179] width 47 height 32
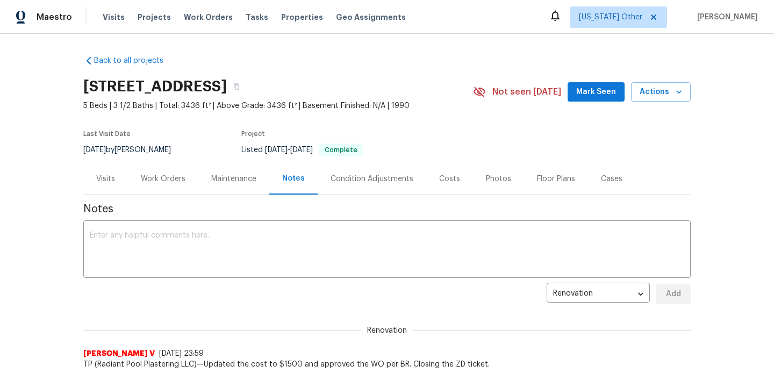
click at [182, 186] on div "Work Orders" at bounding box center [163, 179] width 70 height 32
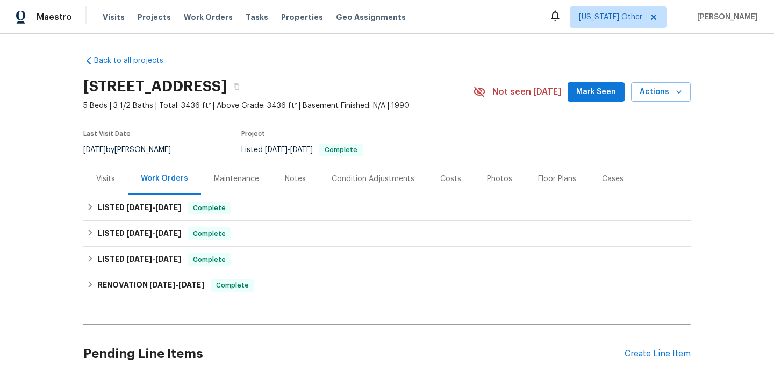
click at [221, 186] on div "Maintenance" at bounding box center [236, 179] width 71 height 32
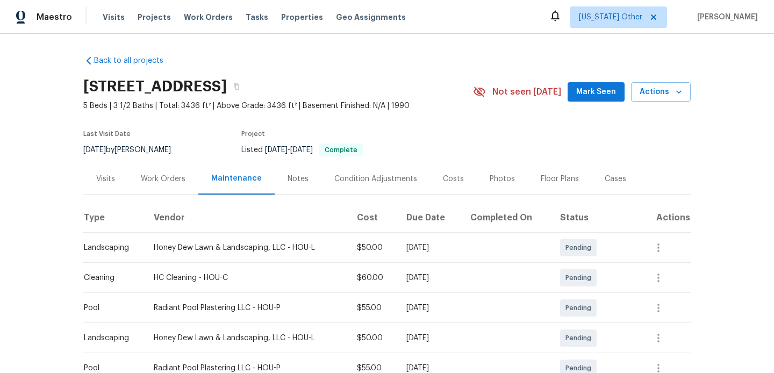
click at [139, 188] on div "Work Orders" at bounding box center [163, 179] width 70 height 32
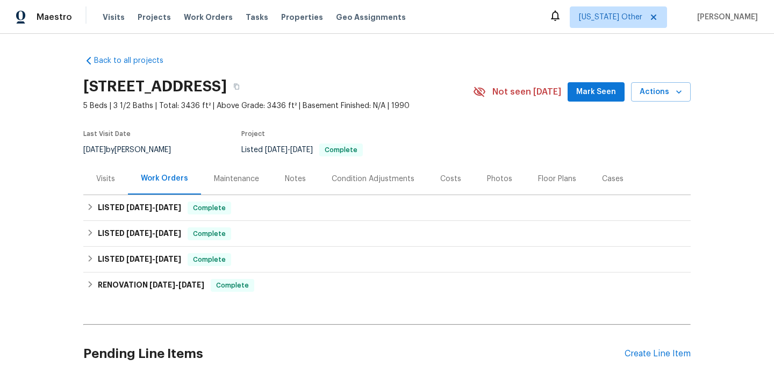
click at [98, 189] on div "Visits" at bounding box center [105, 179] width 45 height 32
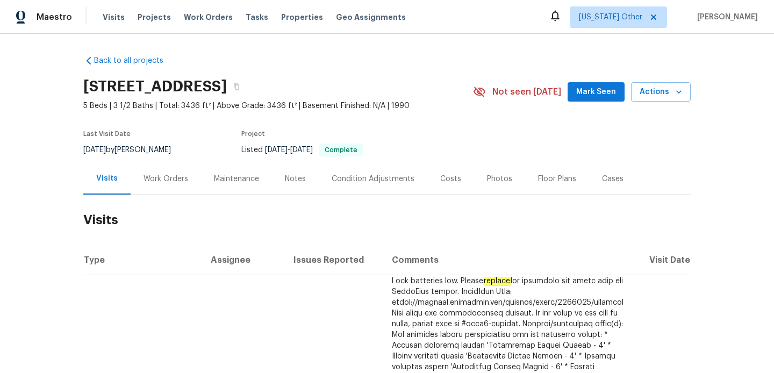
click at [179, 190] on div "Work Orders" at bounding box center [166, 179] width 70 height 32
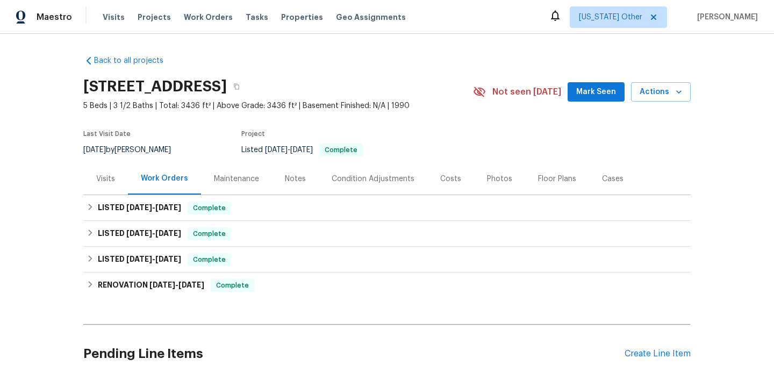
click at [249, 184] on div "Maintenance" at bounding box center [236, 179] width 71 height 32
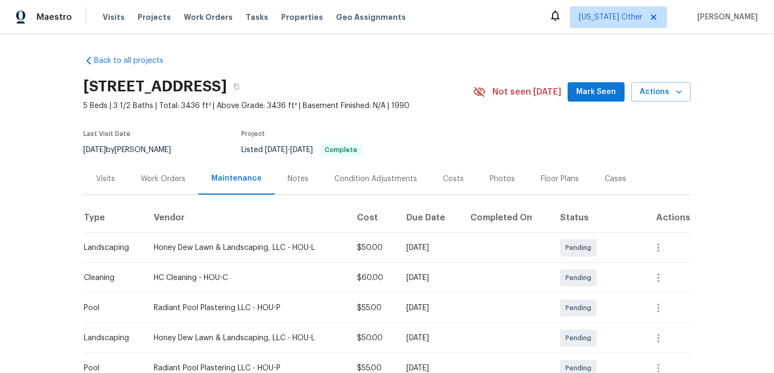
click at [302, 185] on div "Notes" at bounding box center [298, 179] width 47 height 32
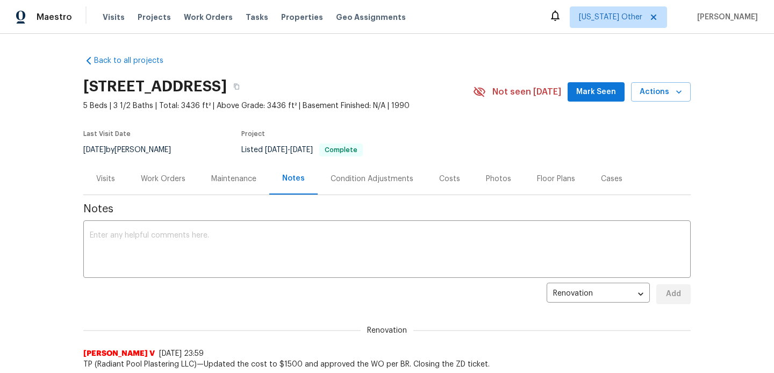
click at [143, 185] on div "Work Orders" at bounding box center [163, 179] width 70 height 32
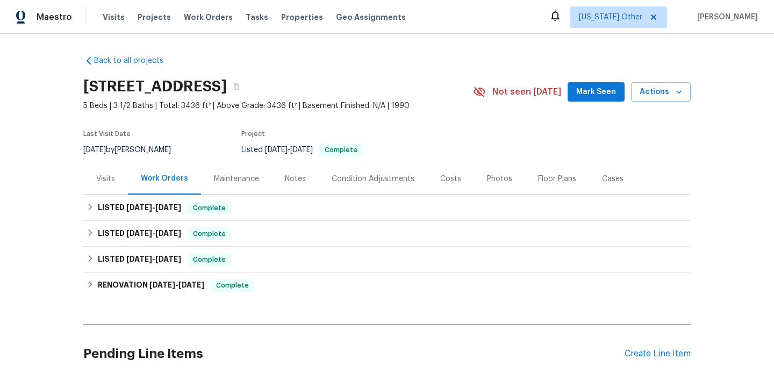
click at [107, 185] on div "Visits" at bounding box center [105, 179] width 45 height 32
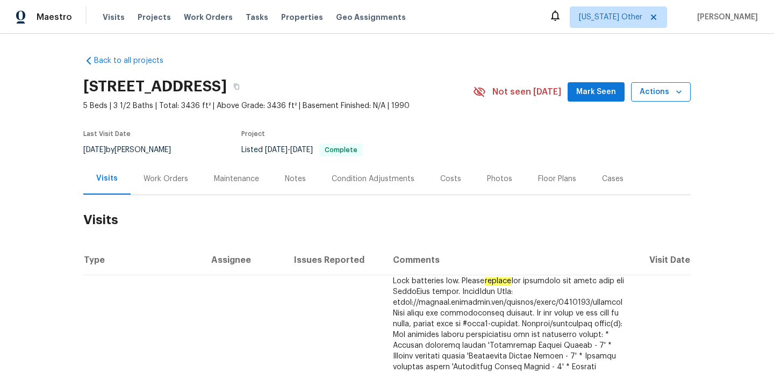
click at [664, 91] on span "Actions" at bounding box center [660, 91] width 42 height 13
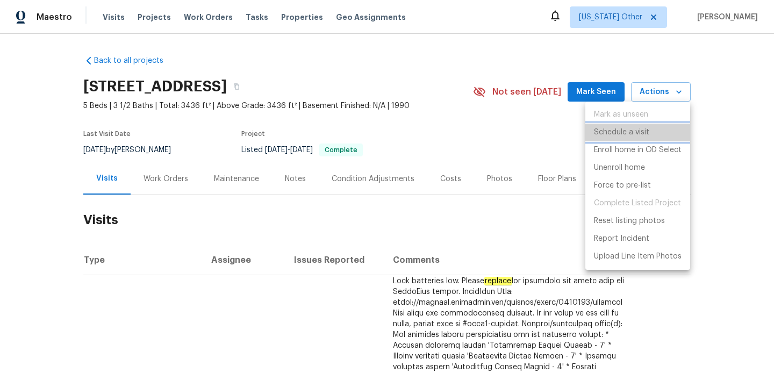
click at [631, 135] on p "Schedule a visit" at bounding box center [621, 132] width 55 height 11
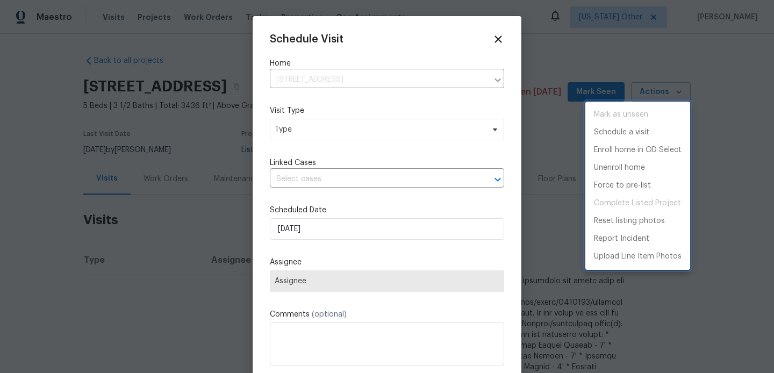
click at [373, 127] on div at bounding box center [387, 186] width 774 height 373
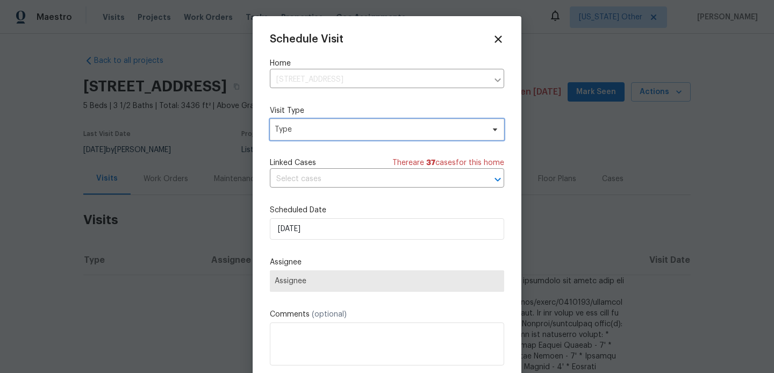
click at [373, 127] on span "Type" at bounding box center [379, 129] width 209 height 11
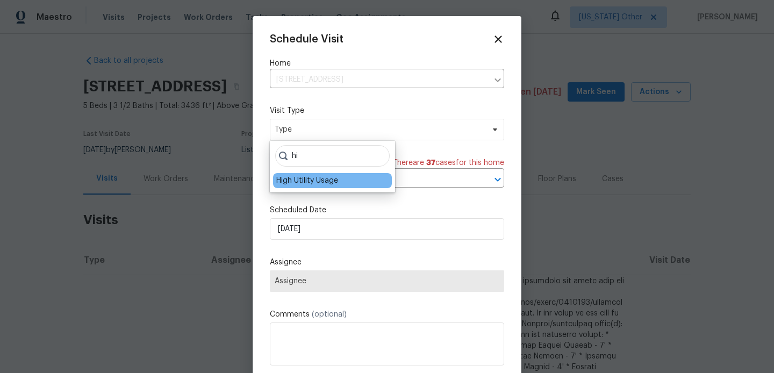
type input "hi"
click at [334, 182] on div "High Utility Usage" at bounding box center [307, 180] width 62 height 11
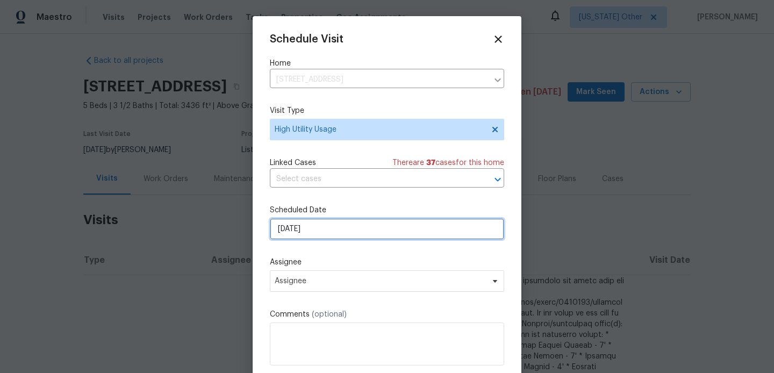
click at [327, 224] on input "08/10/2025" at bounding box center [387, 228] width 234 height 21
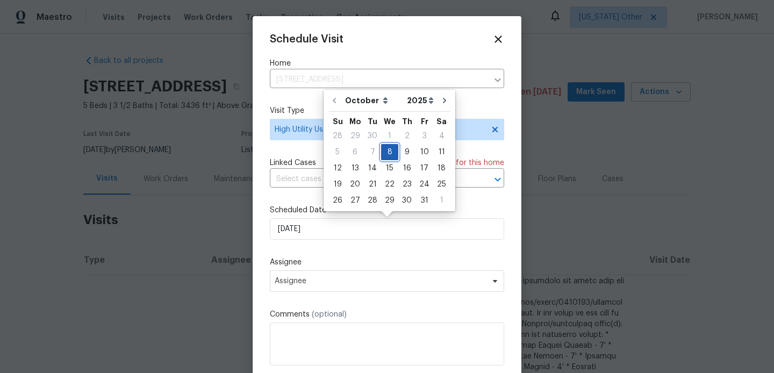
click at [388, 146] on div "8" at bounding box center [389, 152] width 17 height 15
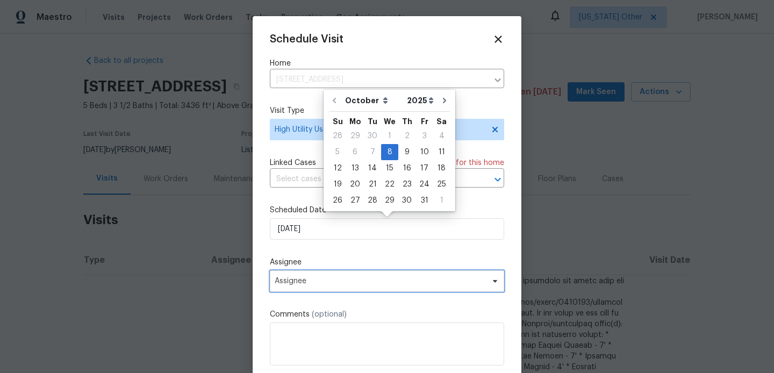
click at [328, 271] on span "Assignee" at bounding box center [387, 280] width 234 height 21
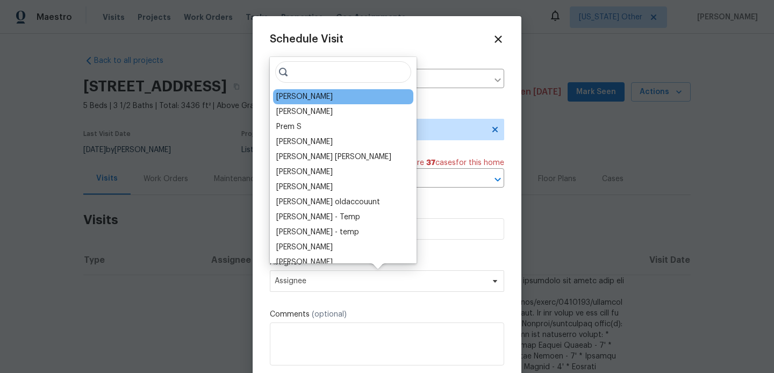
click at [302, 93] on div "Joseph Wolfe" at bounding box center [304, 96] width 56 height 11
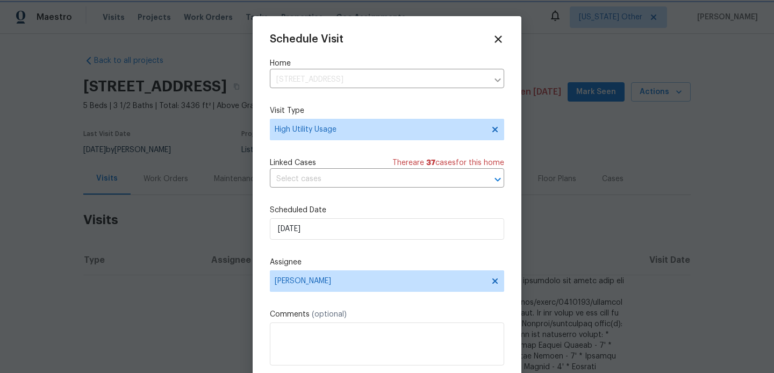
scroll to position [19, 0]
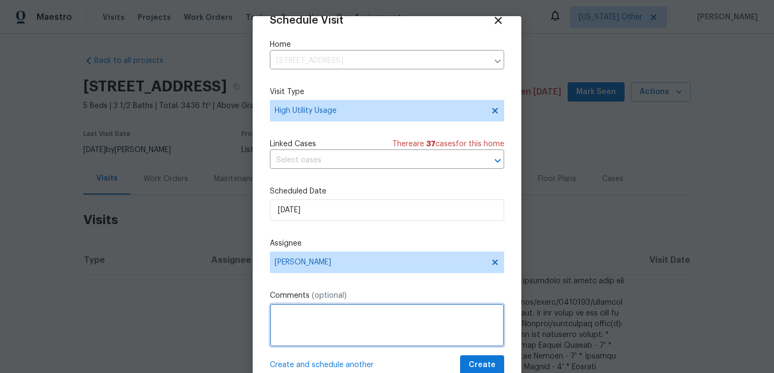
click at [314, 330] on textarea at bounding box center [387, 325] width 234 height 43
paste textarea "725.57"
type textarea "725.57"
paste textarea "Hi team, we received a high-usage electric bill from a utility company for this…"
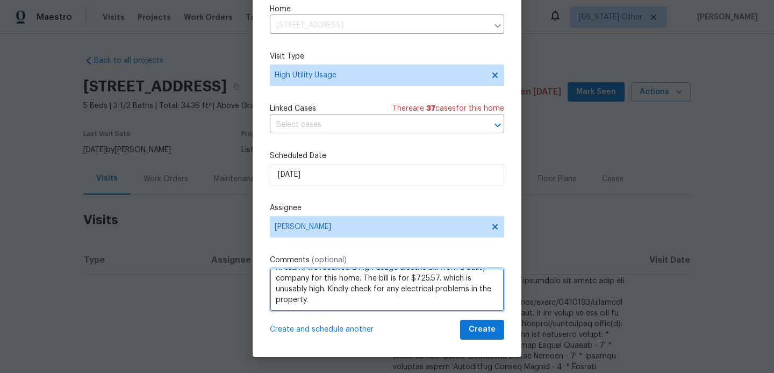
type textarea "Hi team, we received a high-usage electric bill from a utility company for this…"
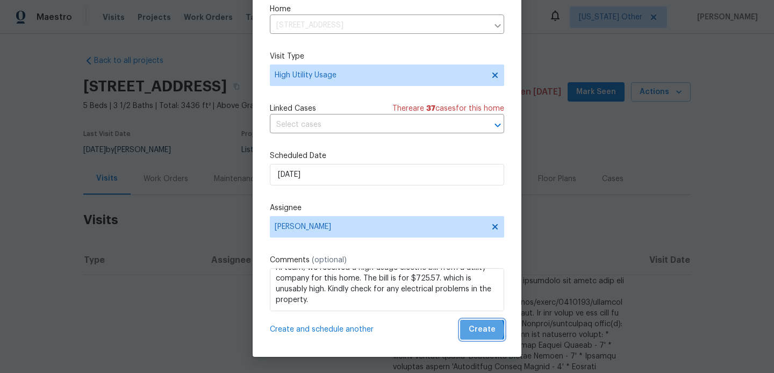
click at [481, 330] on span "Create" at bounding box center [481, 329] width 27 height 13
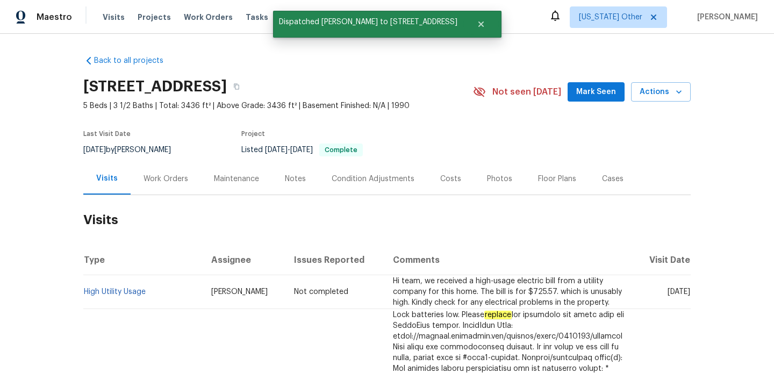
scroll to position [0, 0]
click at [102, 294] on link "High Utility Usage" at bounding box center [115, 292] width 62 height 8
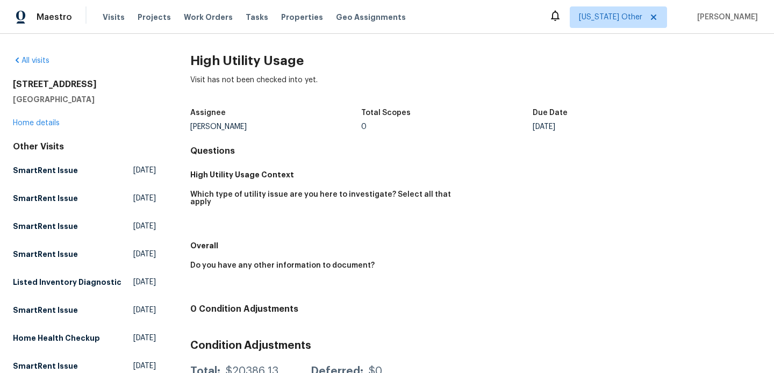
scroll to position [9, 0]
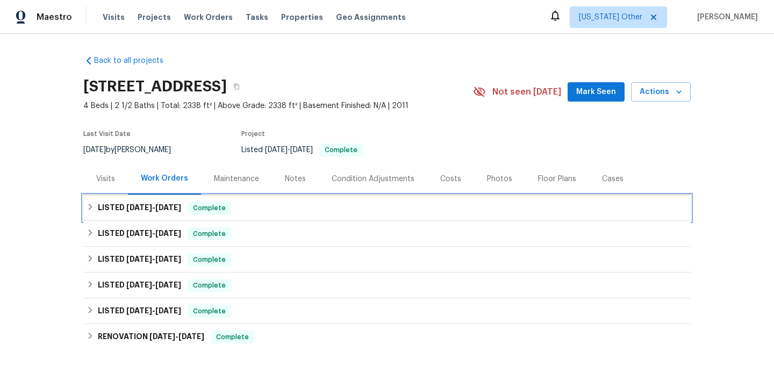
click at [259, 216] on div "LISTED 9/11/25 - 9/12/25 Complete" at bounding box center [386, 208] width 607 height 26
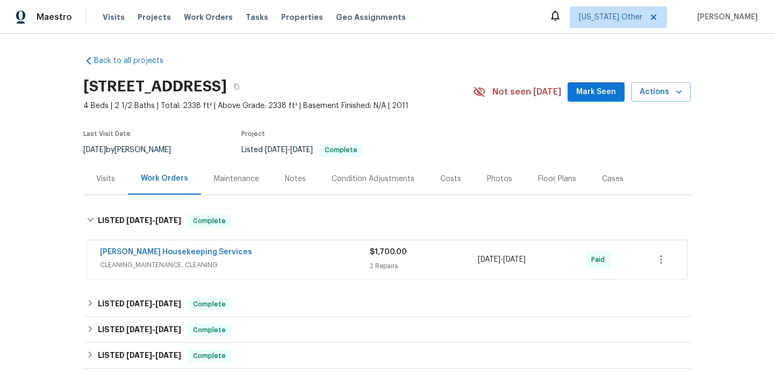
click at [259, 246] on div "Arelis Housekeeping Services CLEANING_MAINTENANCE, CLEANING $1,700.00 2 Repairs…" at bounding box center [387, 259] width 600 height 39
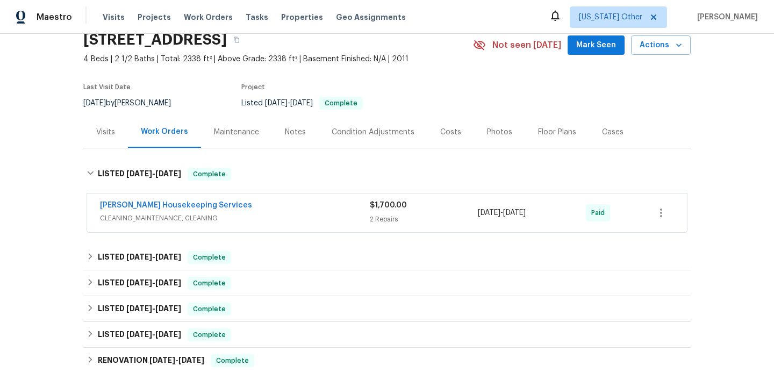
click at [281, 220] on span "CLEANING_MAINTENANCE, CLEANING" at bounding box center [235, 218] width 270 height 11
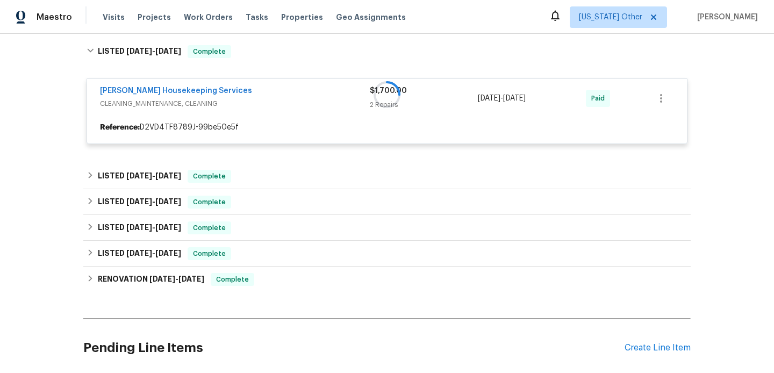
scroll to position [232, 0]
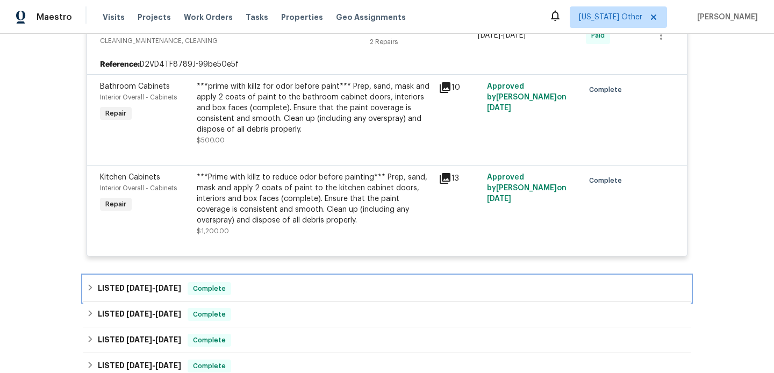
click at [266, 288] on div "LISTED 9/3/25 - 9/12/25 Complete" at bounding box center [386, 288] width 601 height 13
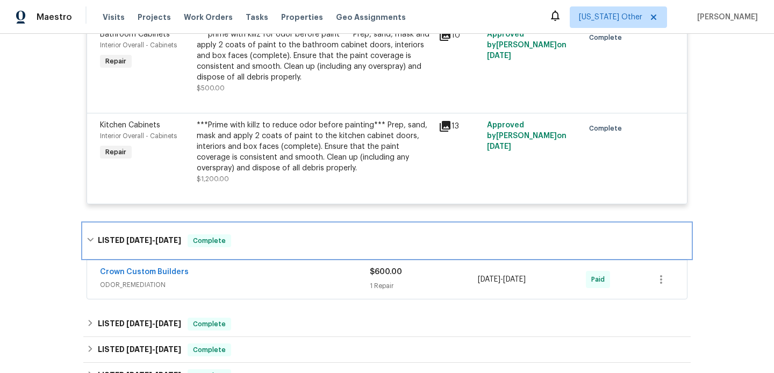
scroll to position [291, 0]
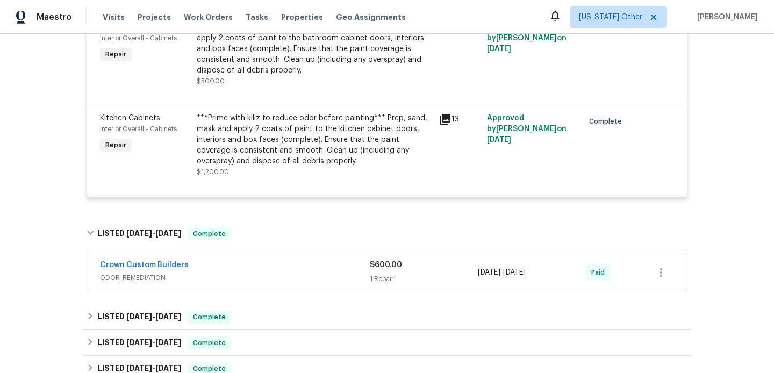
click at [266, 288] on div "Crown Custom Builders ODOR_REMEDIATION $600.00 1 Repair 9/3/2025 - 9/12/2025 Pa…" at bounding box center [387, 272] width 600 height 39
click at [268, 274] on span "ODOR_REMEDIATION" at bounding box center [235, 277] width 270 height 11
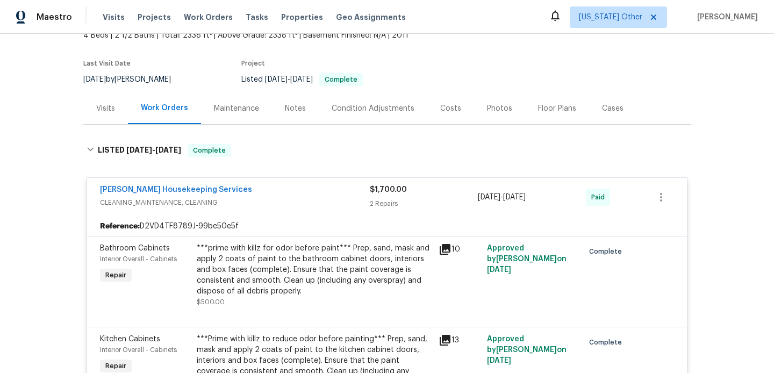
scroll to position [0, 0]
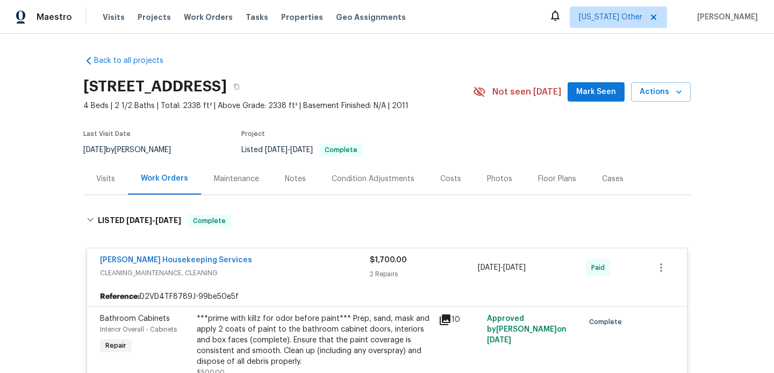
click at [91, 166] on div "Visits" at bounding box center [105, 179] width 45 height 32
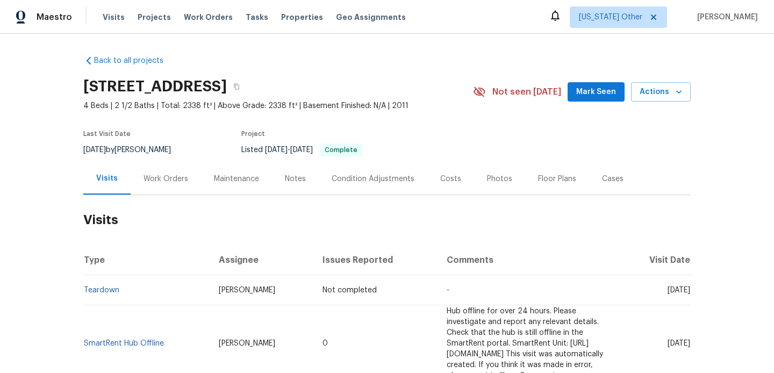
click at [285, 184] on div "Notes" at bounding box center [295, 179] width 21 height 11
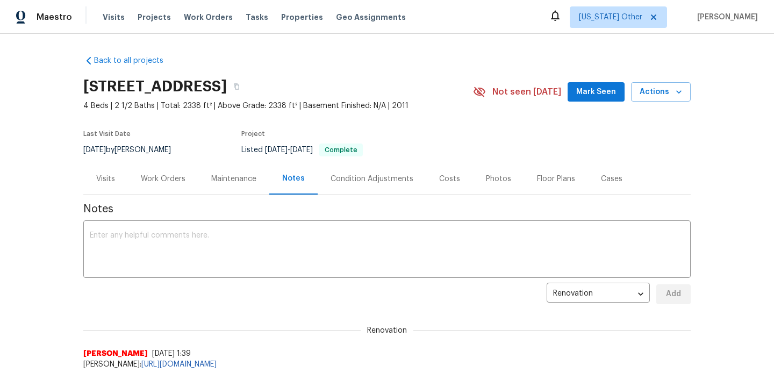
click at [104, 189] on div "Visits" at bounding box center [105, 179] width 45 height 32
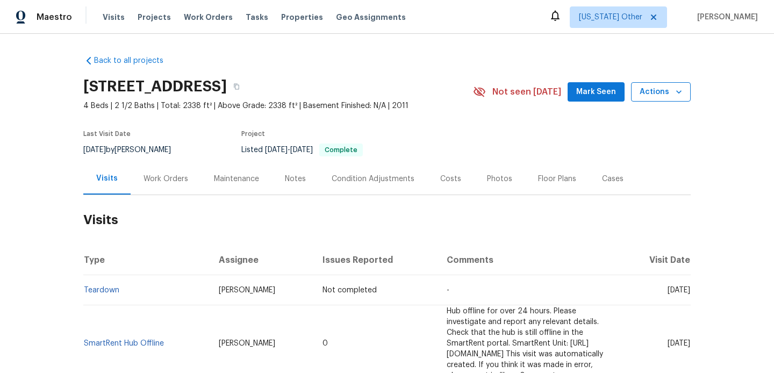
click at [655, 99] on button "Actions" at bounding box center [661, 92] width 60 height 20
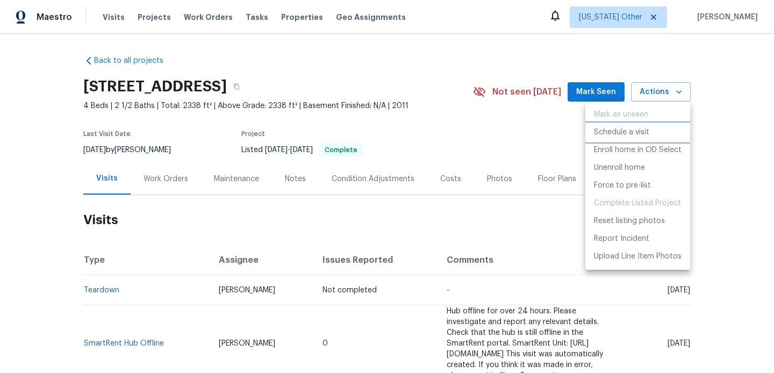
click at [643, 131] on p "Schedule a visit" at bounding box center [621, 132] width 55 height 11
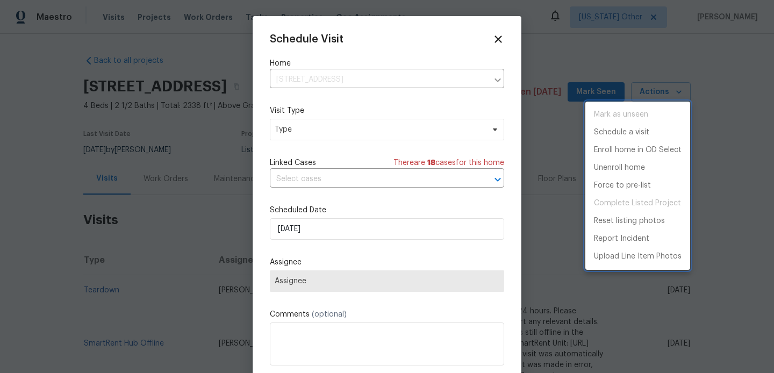
click at [408, 142] on div at bounding box center [387, 186] width 774 height 373
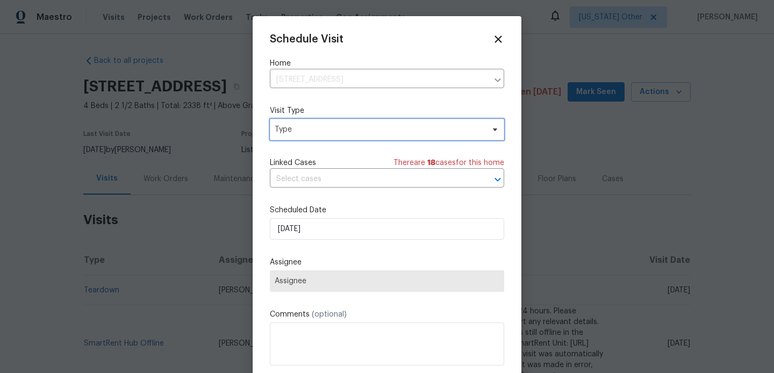
click at [398, 136] on span "Type" at bounding box center [387, 129] width 234 height 21
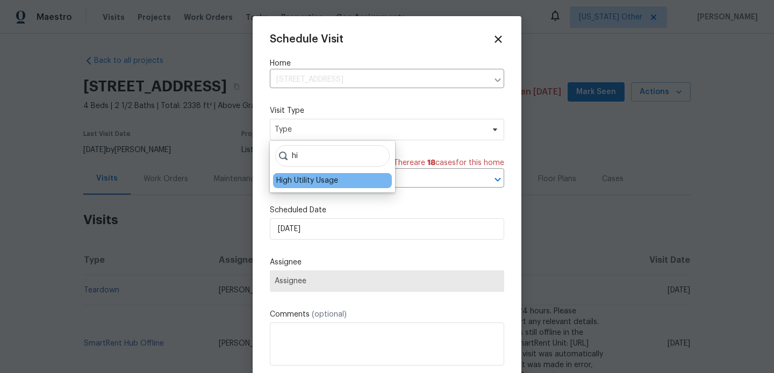
type input "hi"
click at [336, 177] on div "High Utility Usage" at bounding box center [307, 180] width 62 height 11
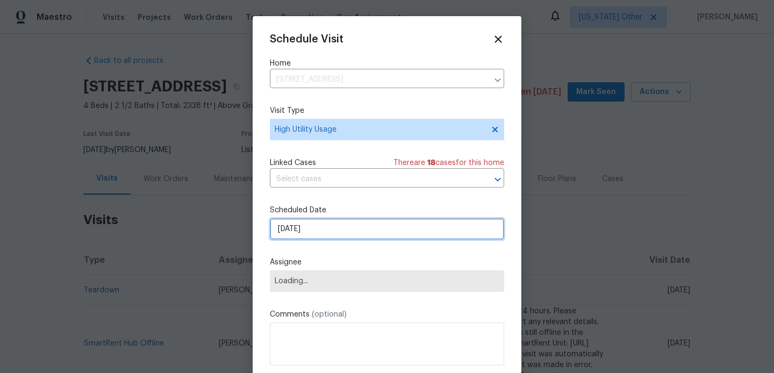
click at [328, 228] on input "08/10/2025" at bounding box center [387, 228] width 234 height 21
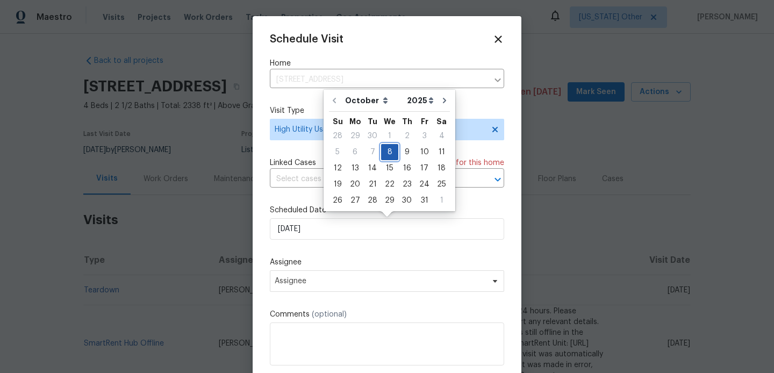
click at [387, 145] on div "8" at bounding box center [389, 152] width 17 height 15
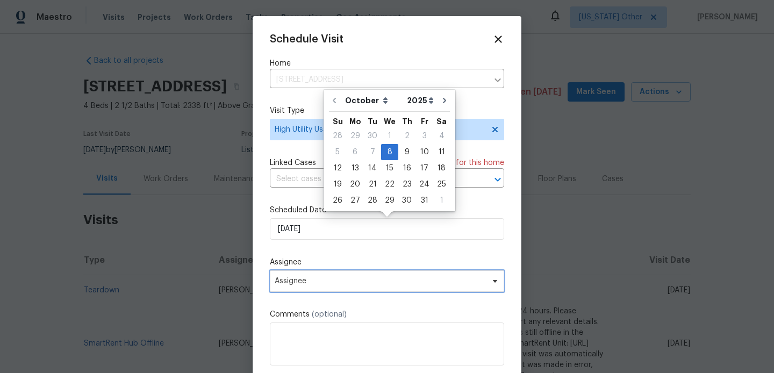
click at [320, 280] on span "Assignee" at bounding box center [380, 281] width 211 height 9
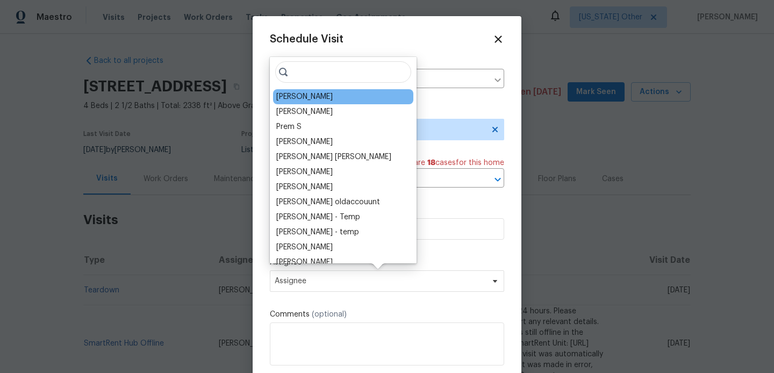
click at [312, 94] on div "[PERSON_NAME]" at bounding box center [304, 96] width 56 height 11
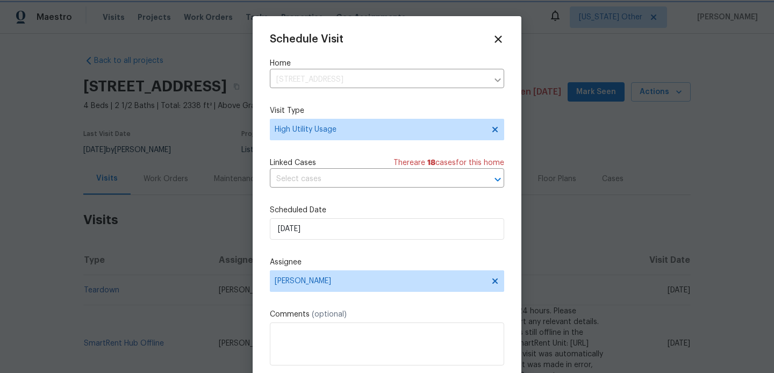
scroll to position [19, 0]
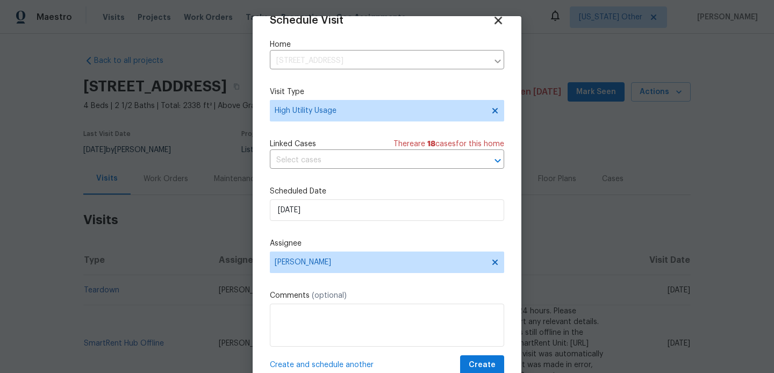
click at [500, 21] on icon at bounding box center [498, 21] width 8 height 8
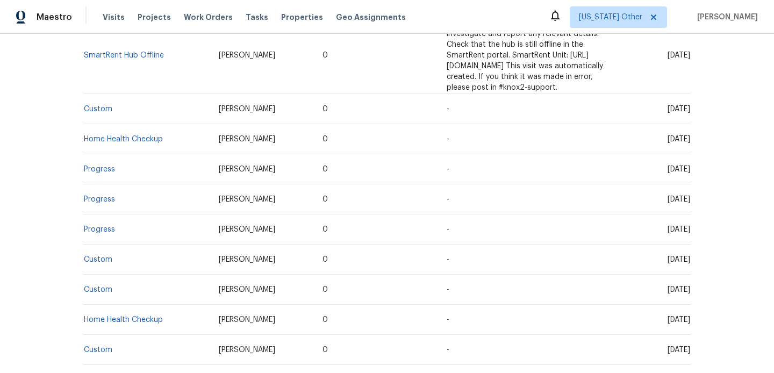
scroll to position [0, 0]
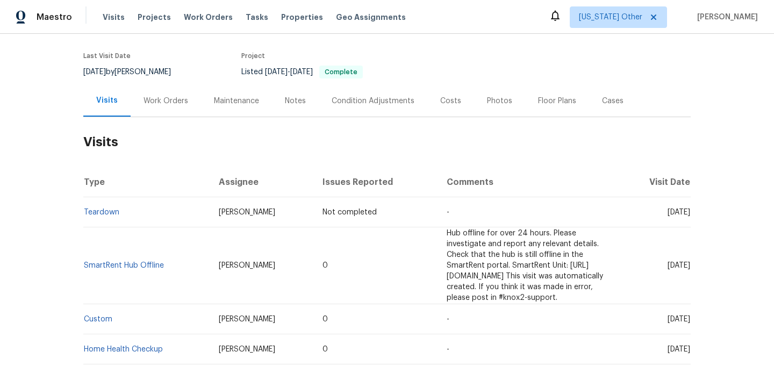
scroll to position [152, 0]
